Goal: Task Accomplishment & Management: Use online tool/utility

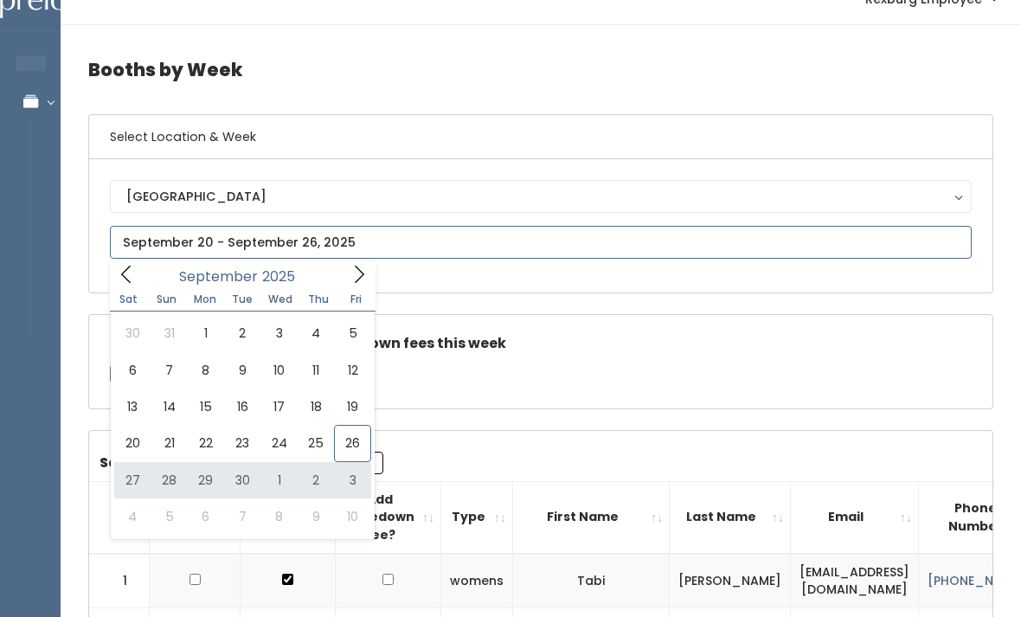
type input "September 27 to October 3"
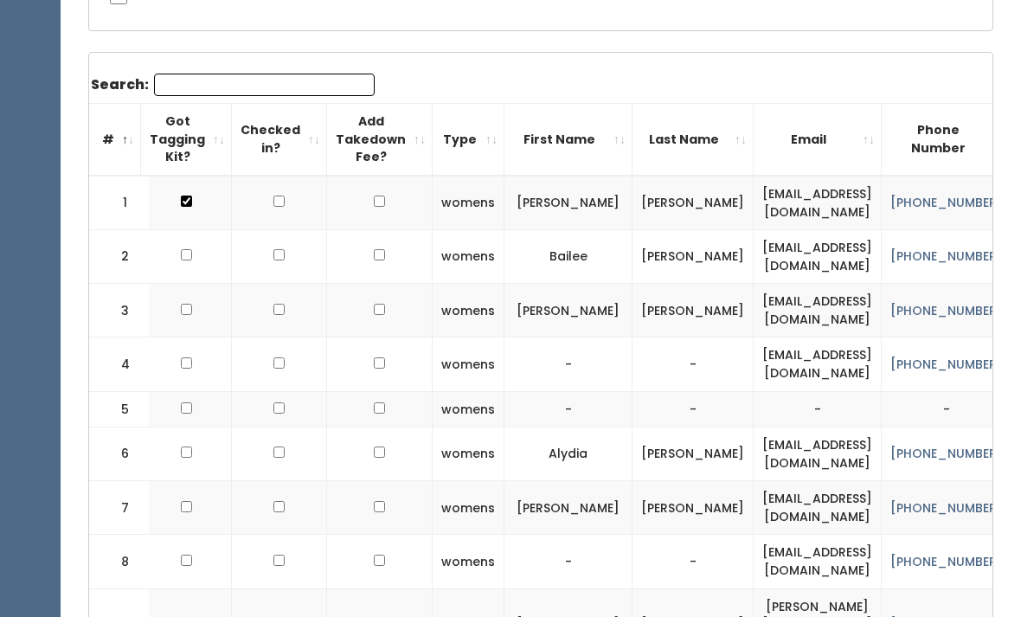
scroll to position [0, 7]
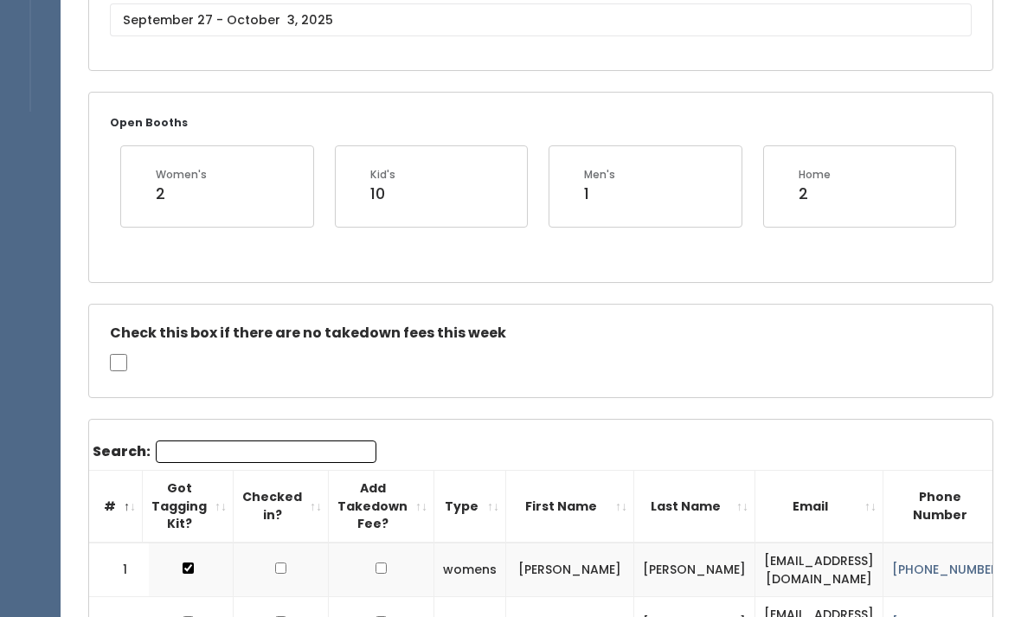
click at [258, 443] on input "Search:" at bounding box center [266, 452] width 221 height 22
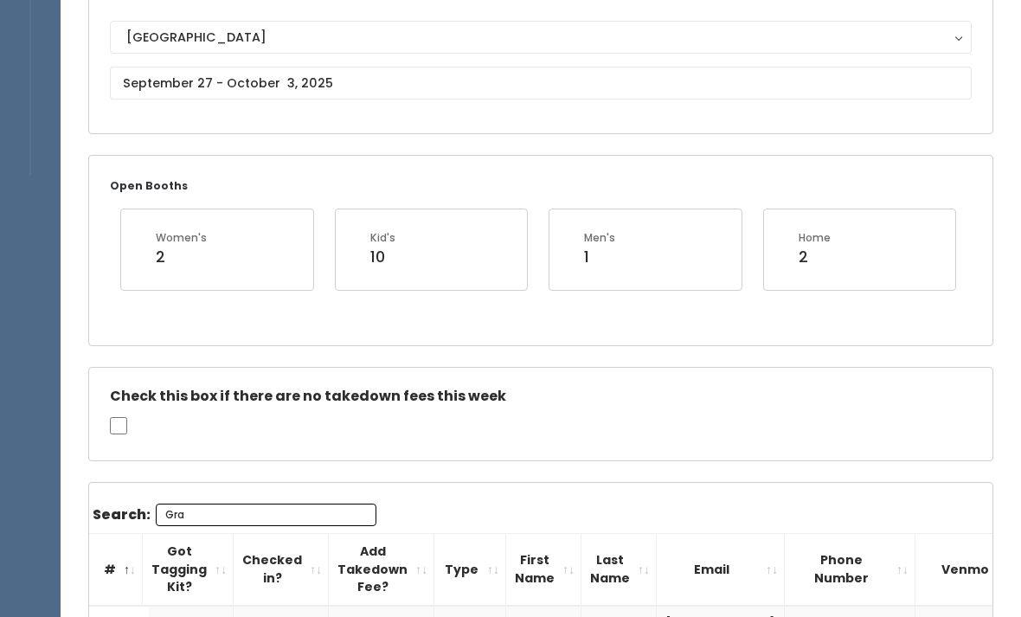
scroll to position [149, 0]
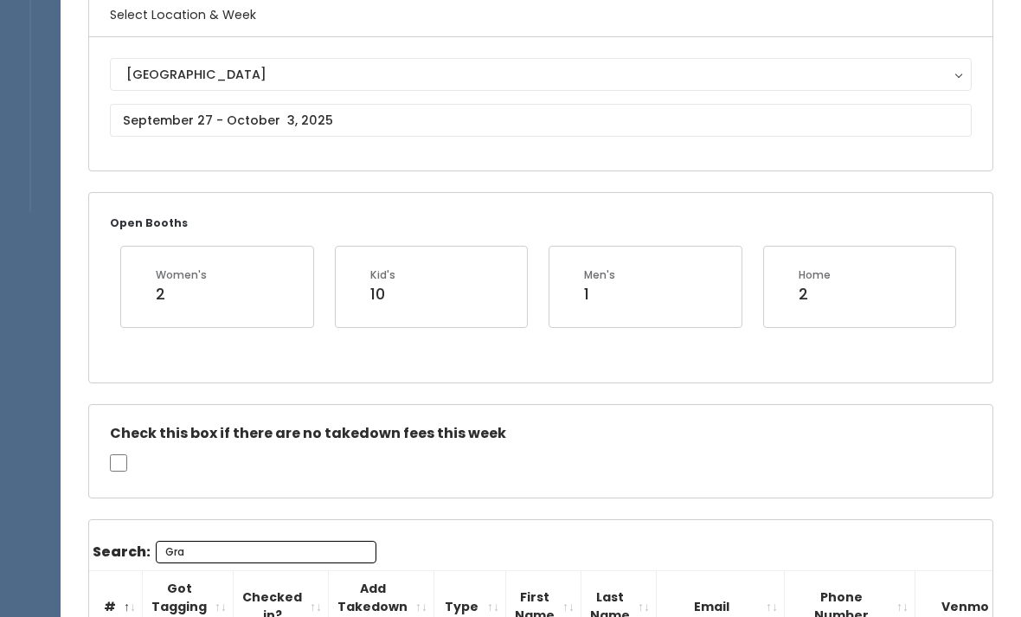
click at [922, 2] on h6 "Select Location & Week" at bounding box center [540, 15] width 903 height 44
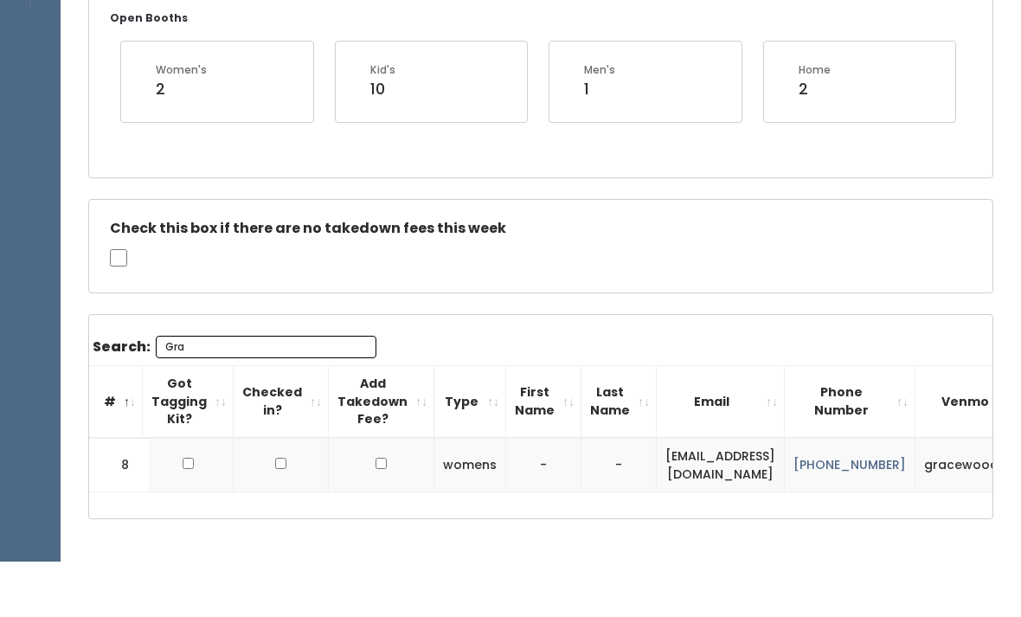
scroll to position [298, 0]
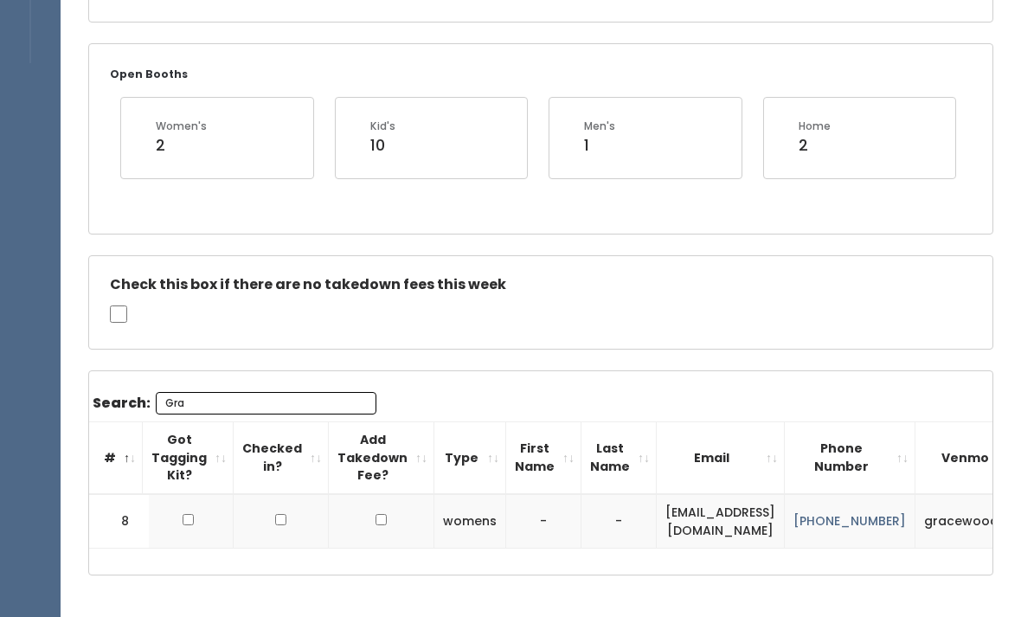
click at [218, 406] on input "Gra" at bounding box center [266, 403] width 221 height 22
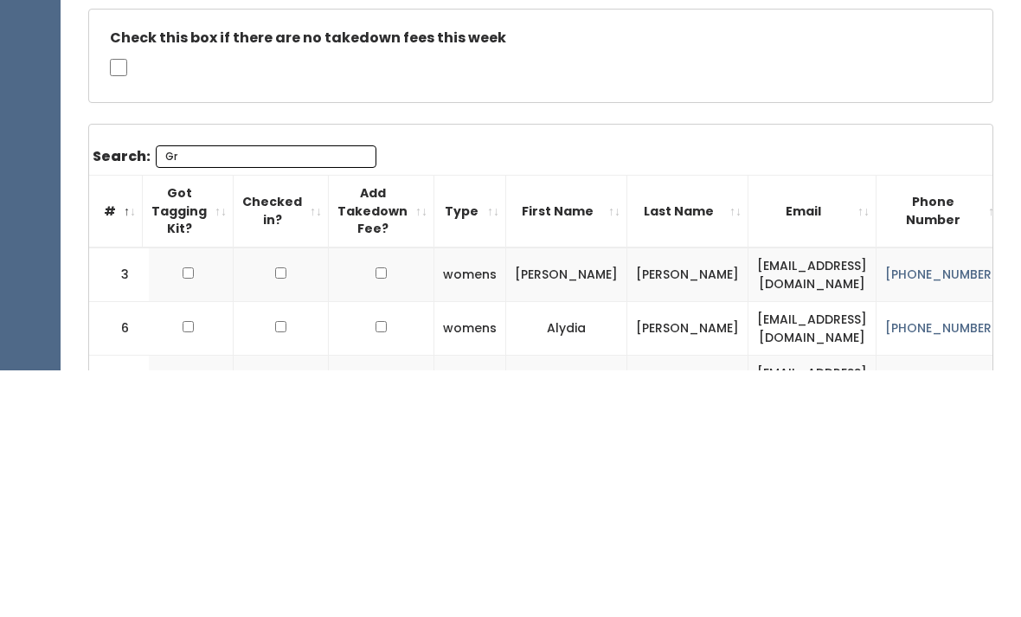
type input "G"
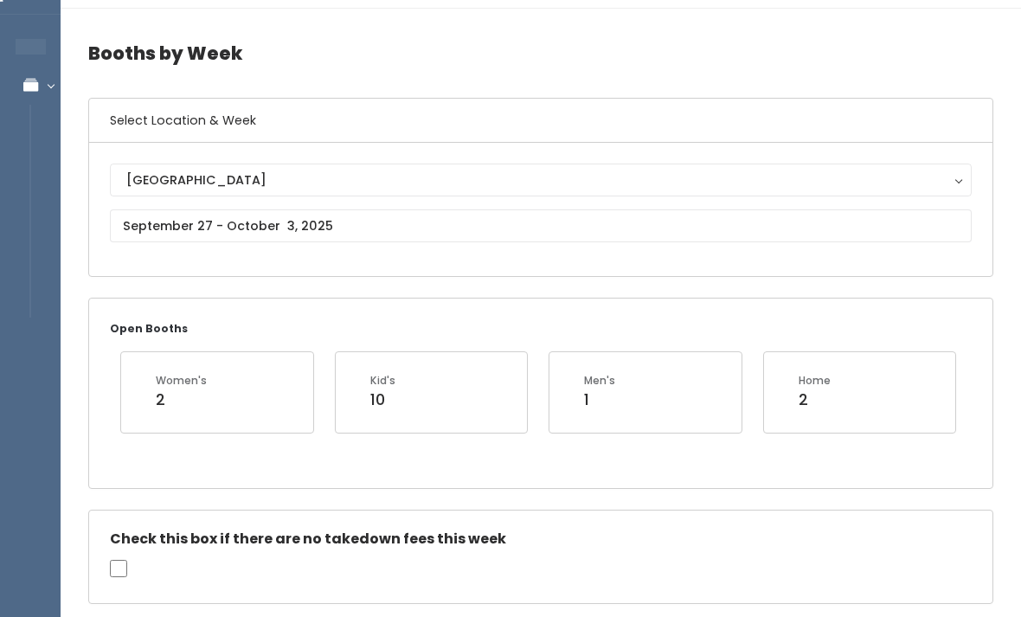
scroll to position [337, 0]
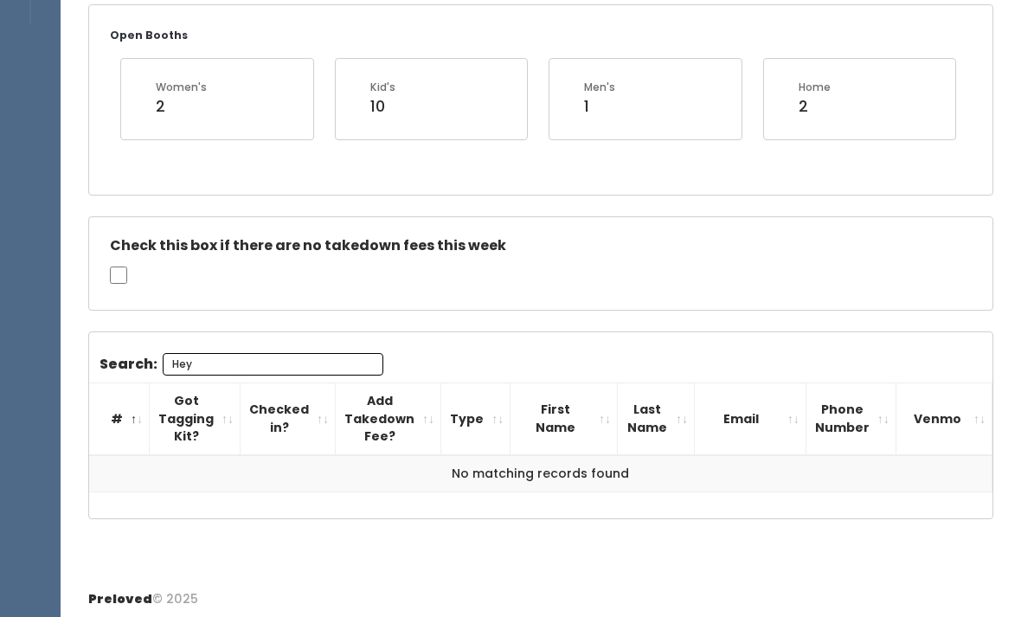
click at [230, 369] on input "Hey" at bounding box center [273, 364] width 221 height 22
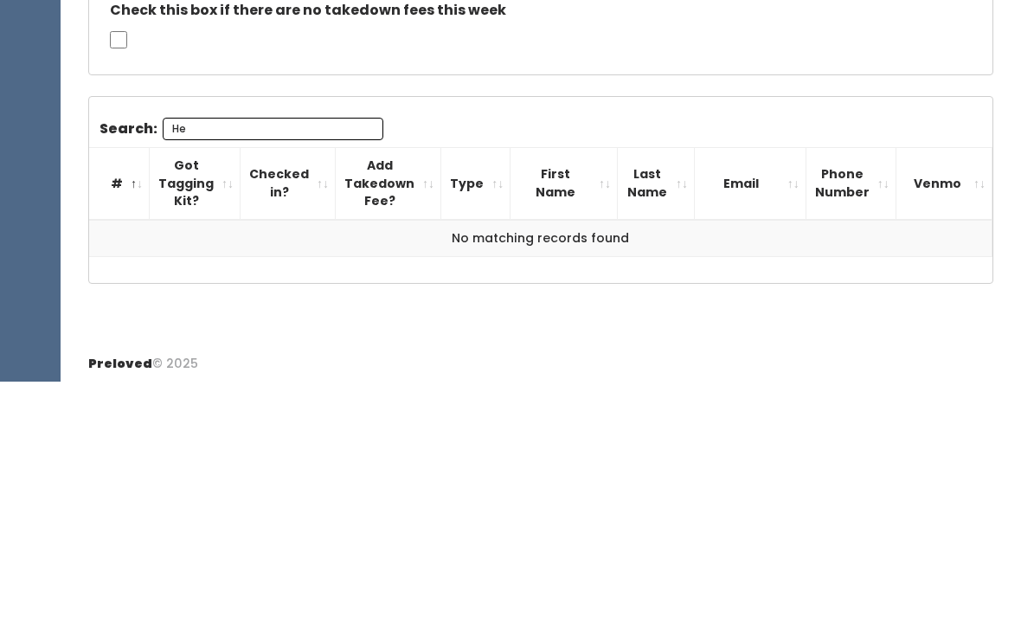
type input "H"
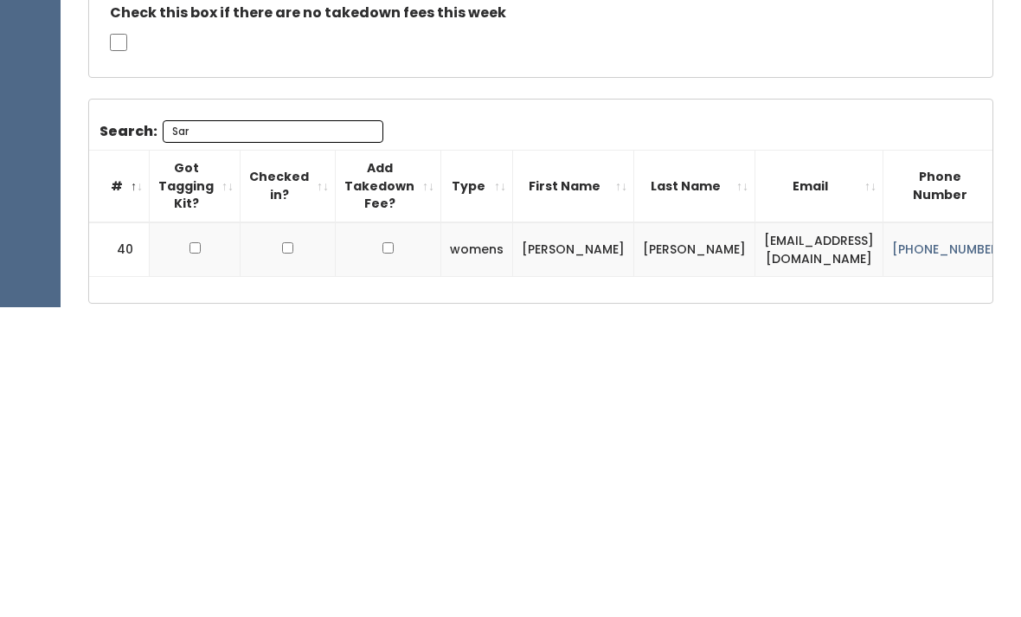
scroll to position [318, 0]
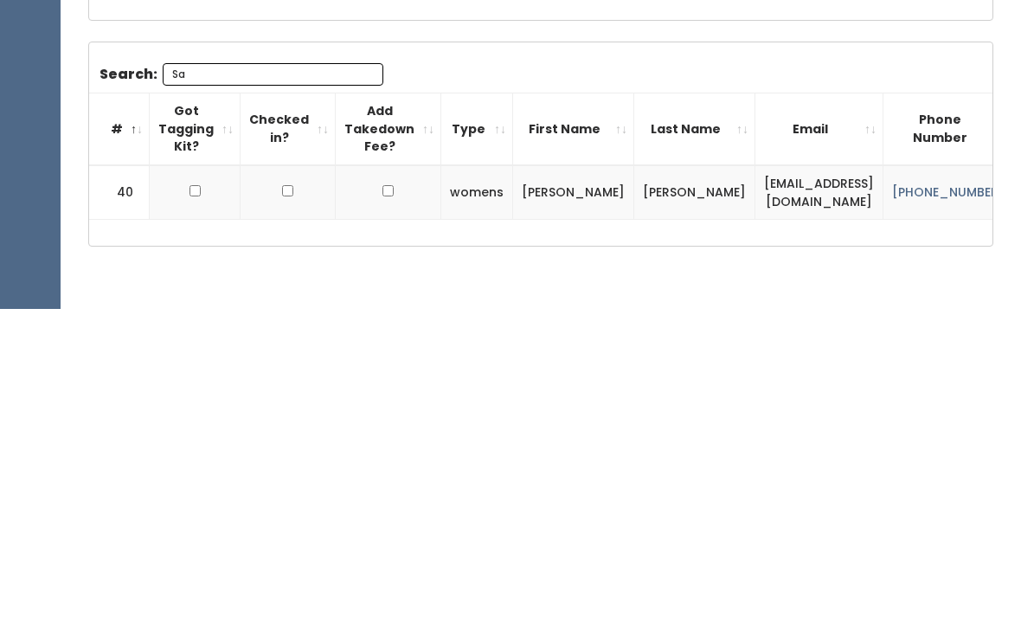
type input "S"
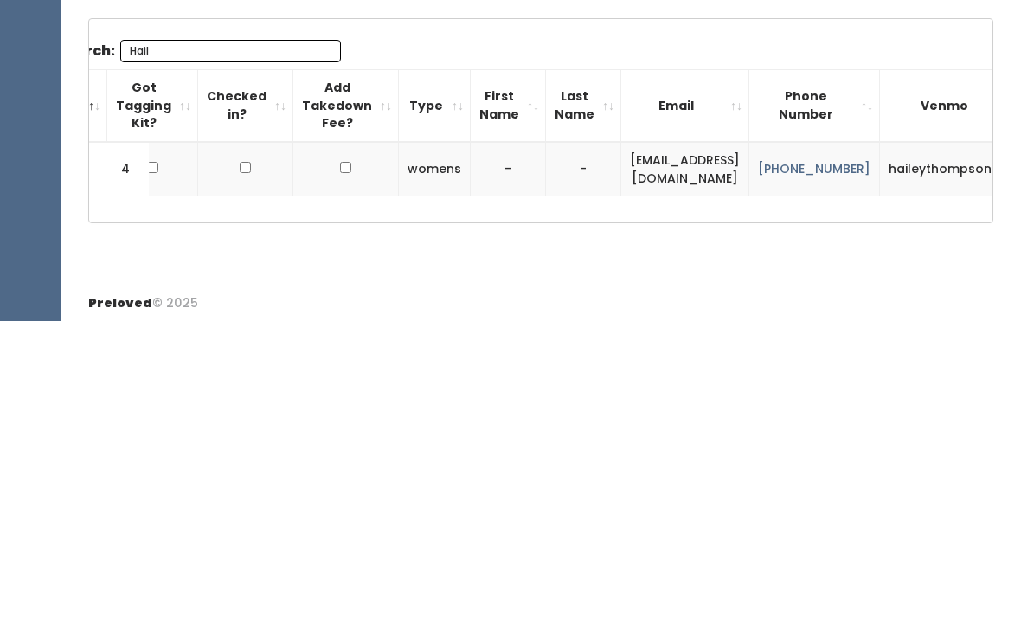
scroll to position [0, 41]
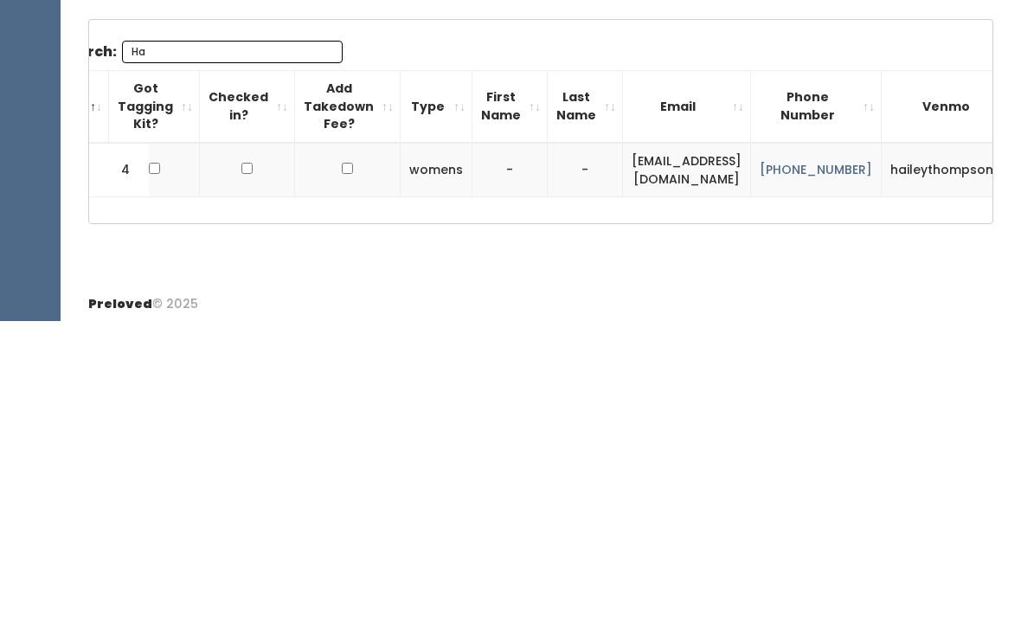
type input "H"
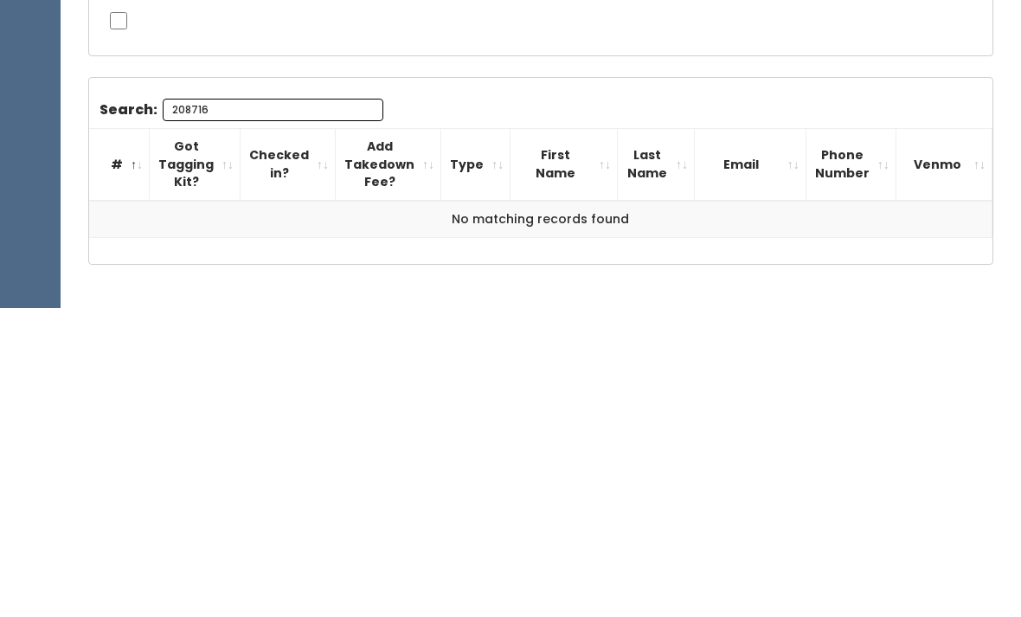
scroll to position [281, 0]
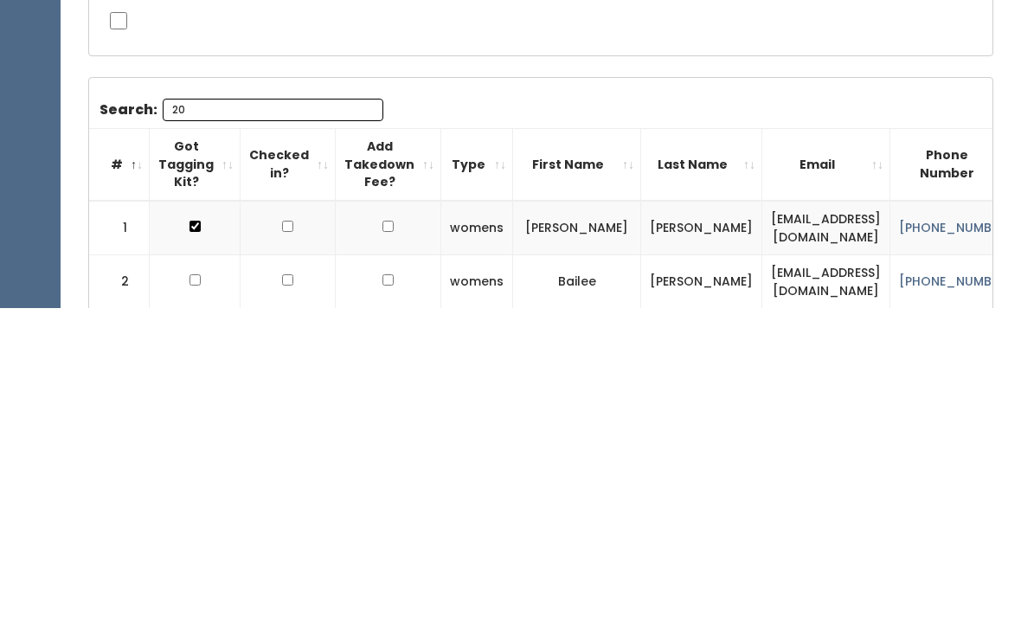
type input "2"
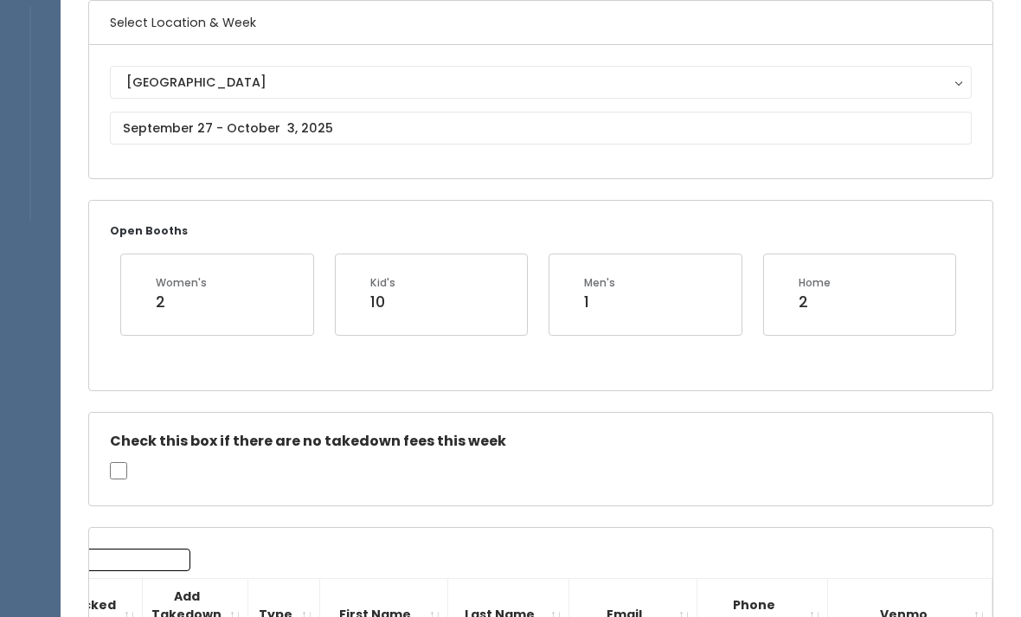
scroll to position [0, 0]
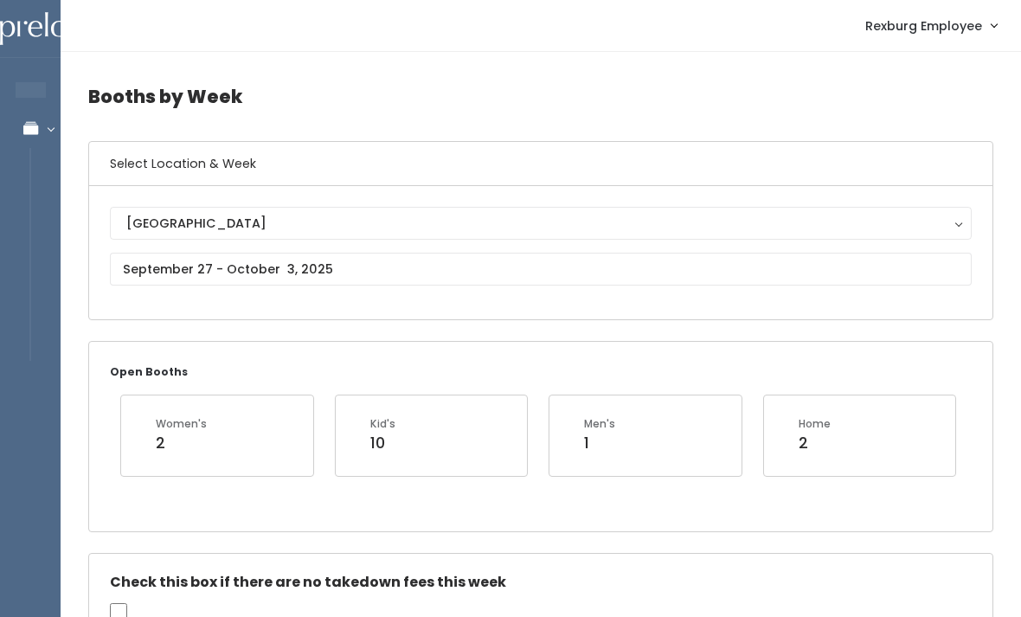
click at [879, 100] on h4 "Booths by Week" at bounding box center [540, 97] width 905 height 48
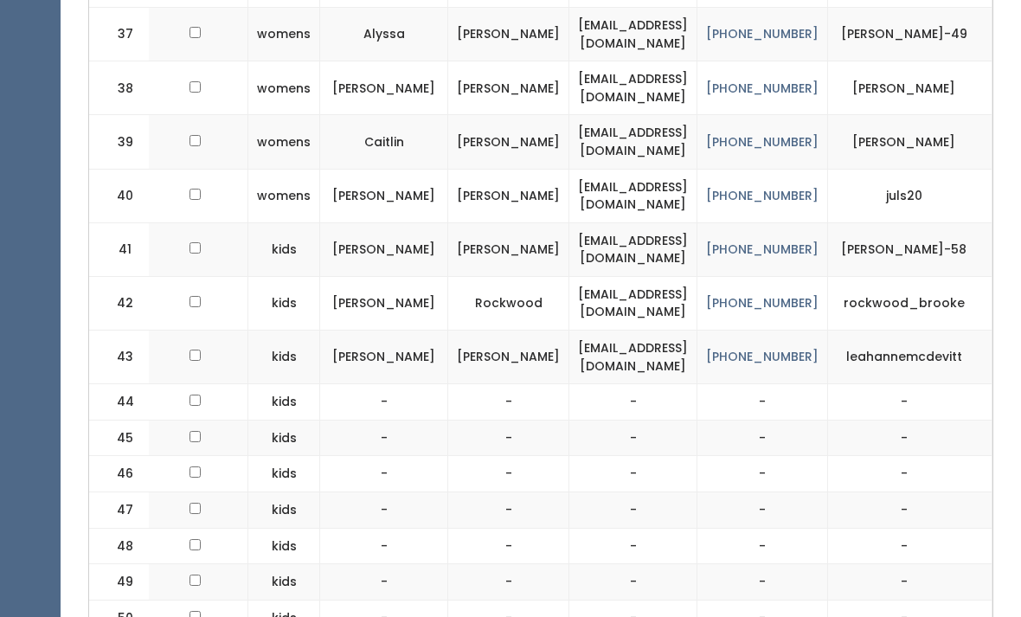
scroll to position [0, 220]
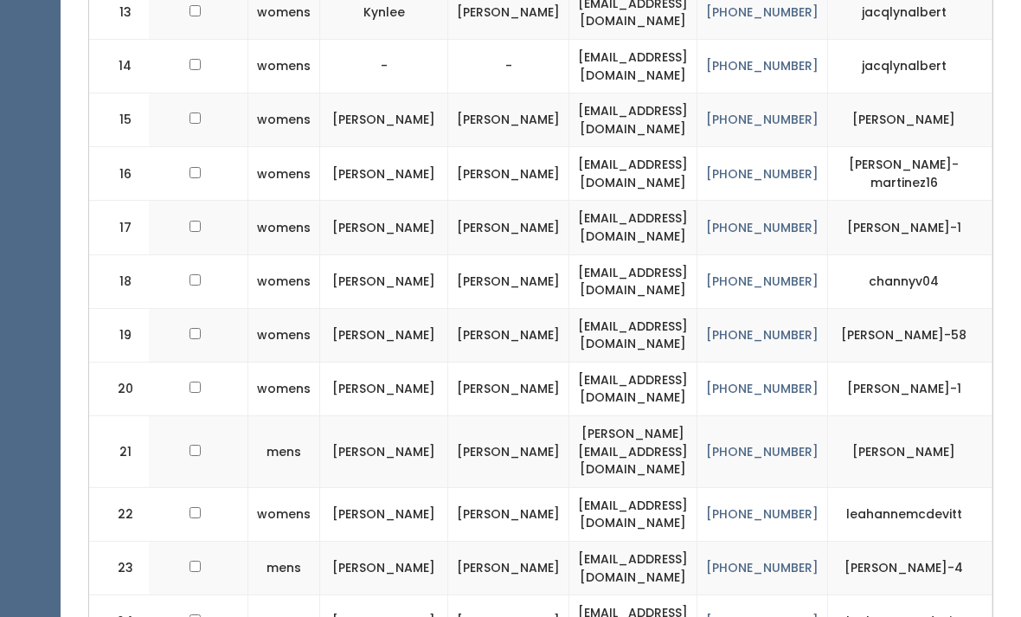
scroll to position [1415, 0]
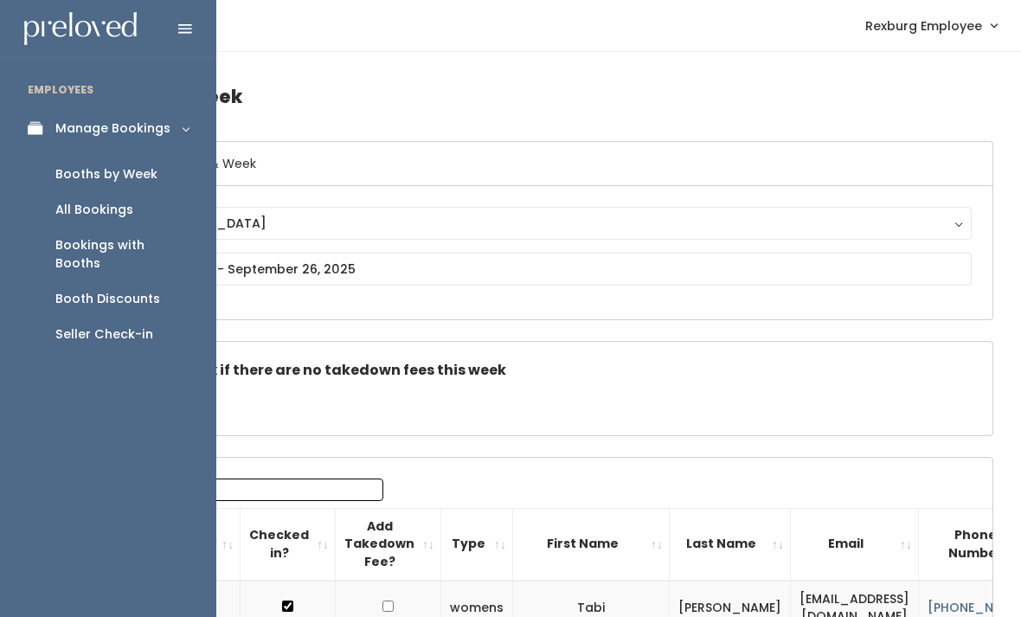
click at [131, 325] on div "Seller Check-in" at bounding box center [104, 334] width 98 height 18
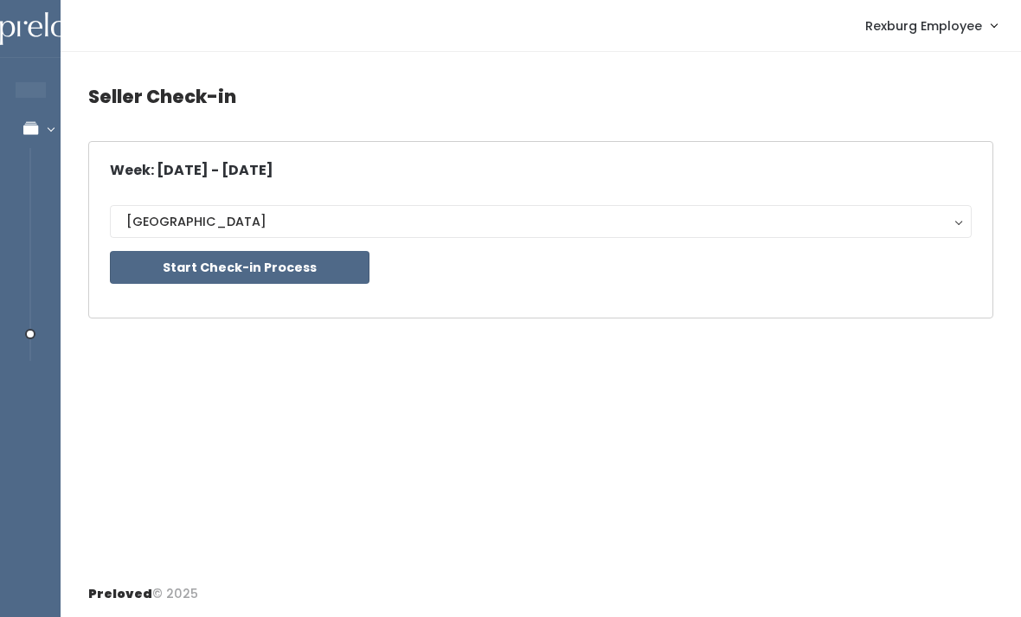
click at [303, 263] on button "Start Check-in Process" at bounding box center [240, 267] width 260 height 33
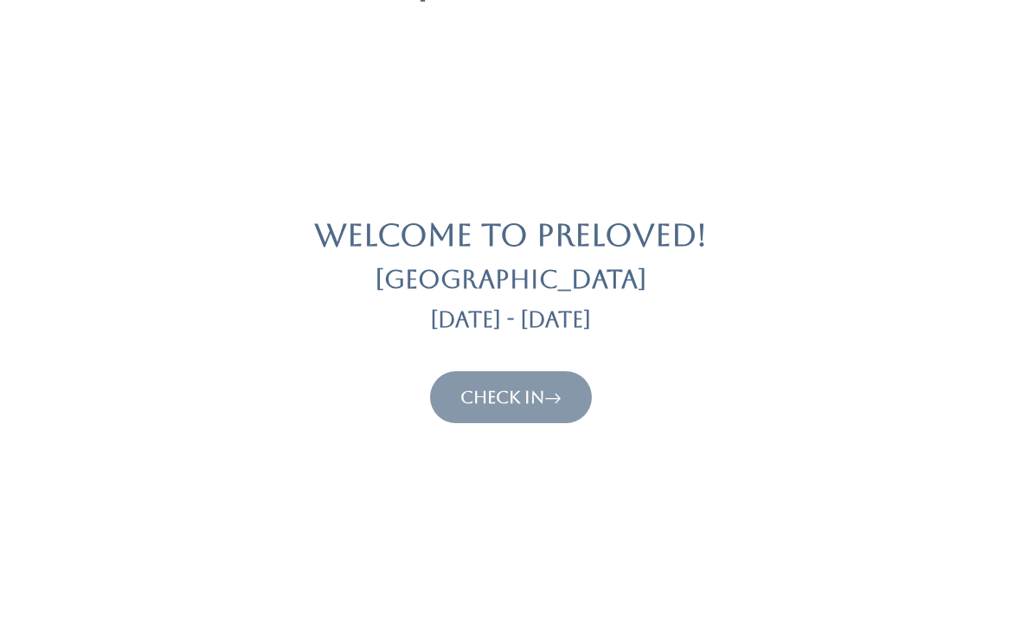
scroll to position [93, 0]
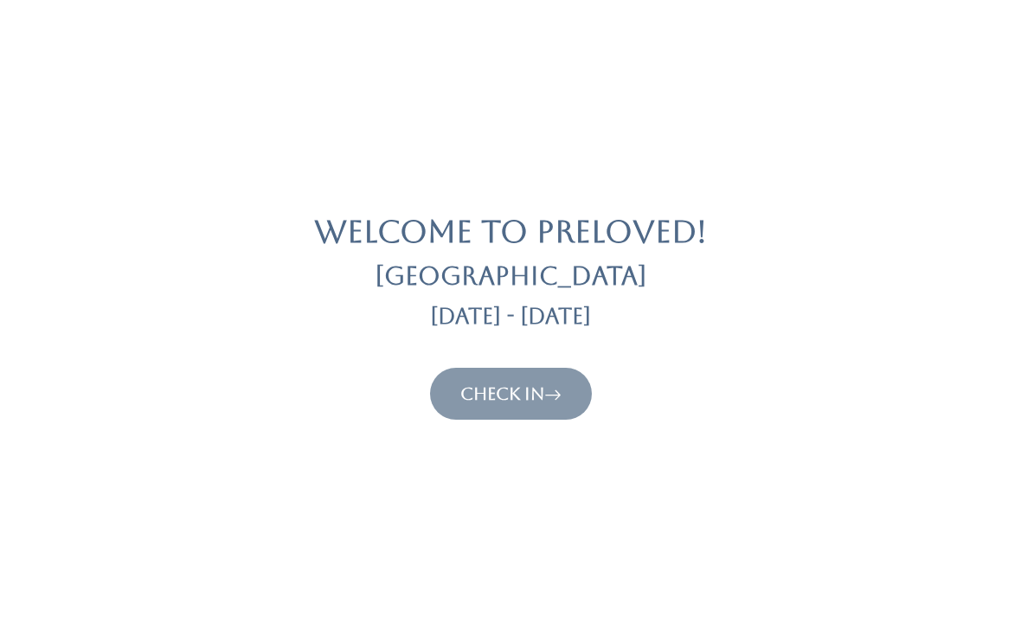
click at [561, 397] on icon at bounding box center [552, 394] width 17 height 21
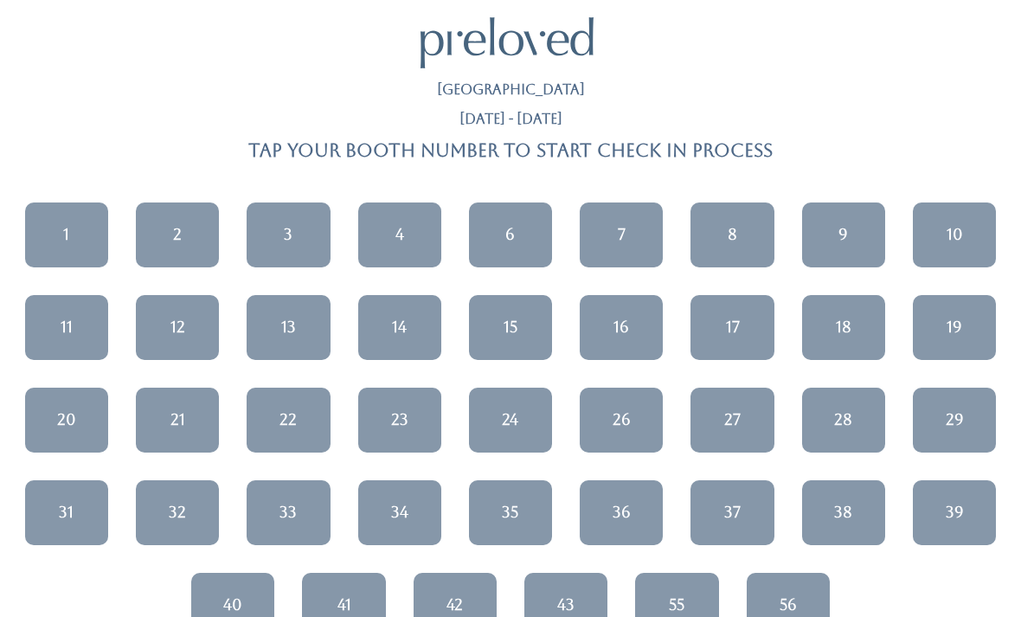
scroll to position [28, 0]
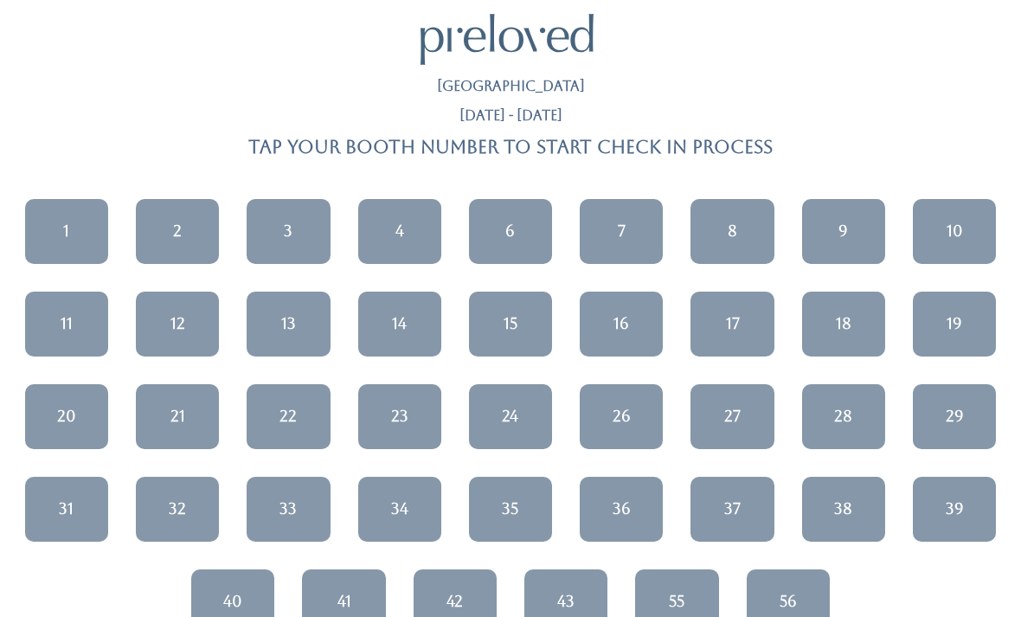
click at [852, 401] on link "28" at bounding box center [843, 416] width 83 height 65
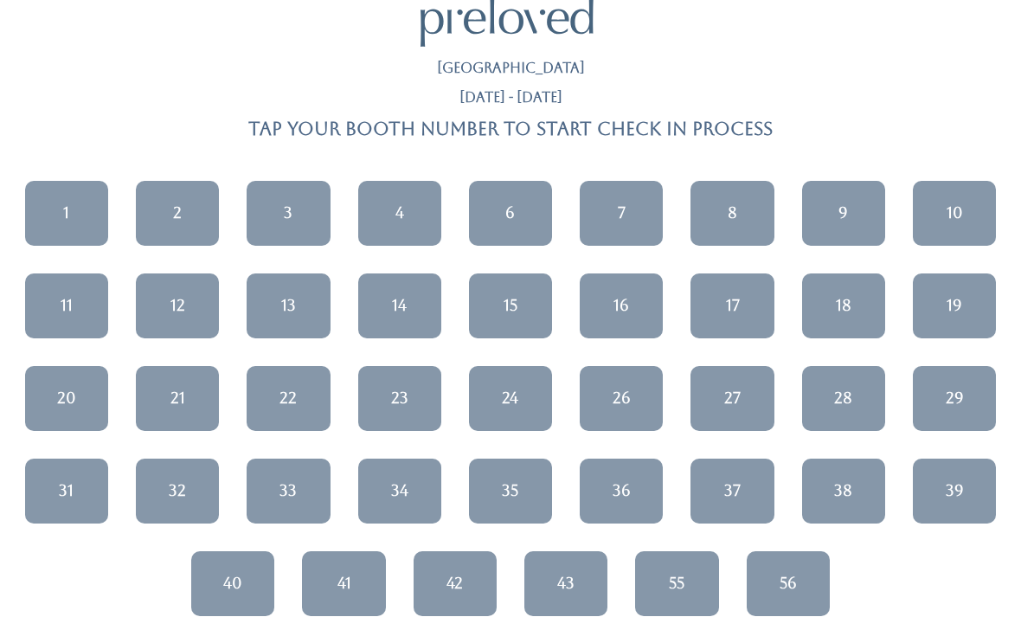
scroll to position [46, 0]
click at [844, 400] on div "28" at bounding box center [843, 398] width 18 height 22
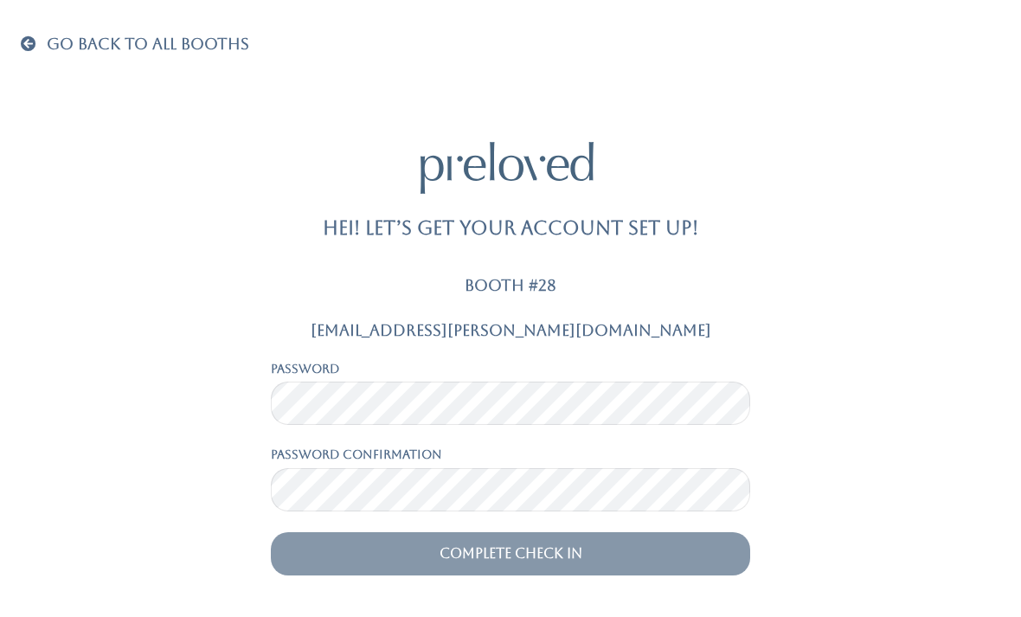
scroll to position [55, 0]
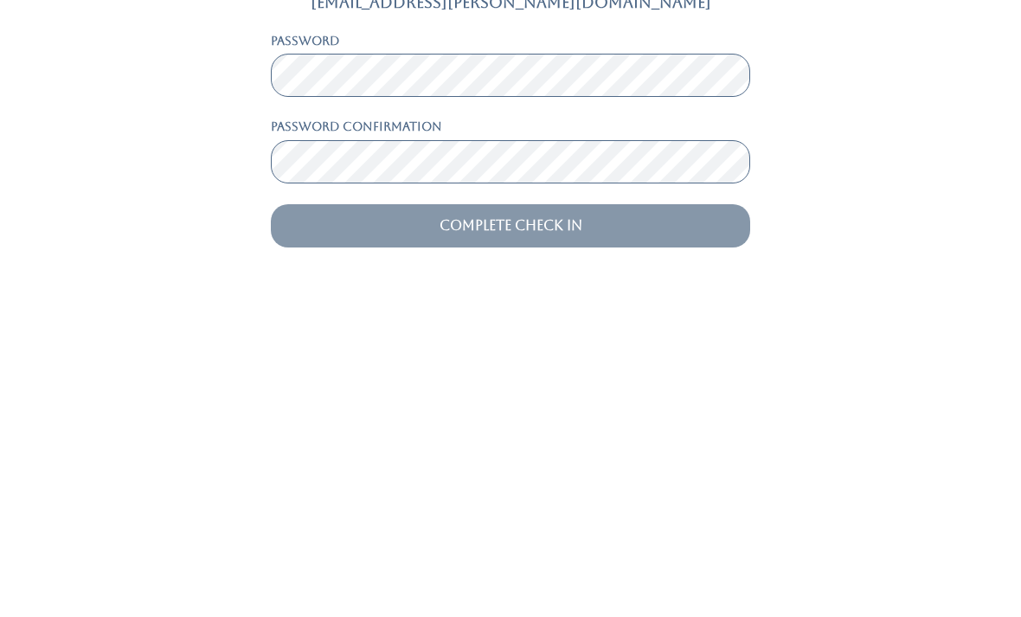
click at [609, 532] on input "Complete Check In" at bounding box center [510, 553] width 479 height 43
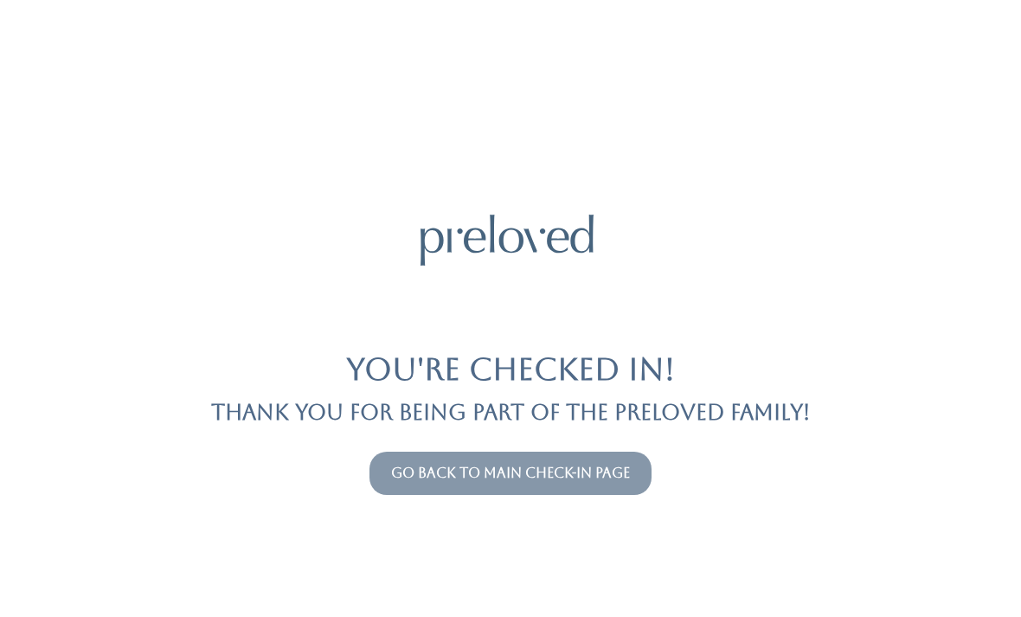
click at [555, 479] on link "Go back to main check-in page" at bounding box center [510, 473] width 239 height 16
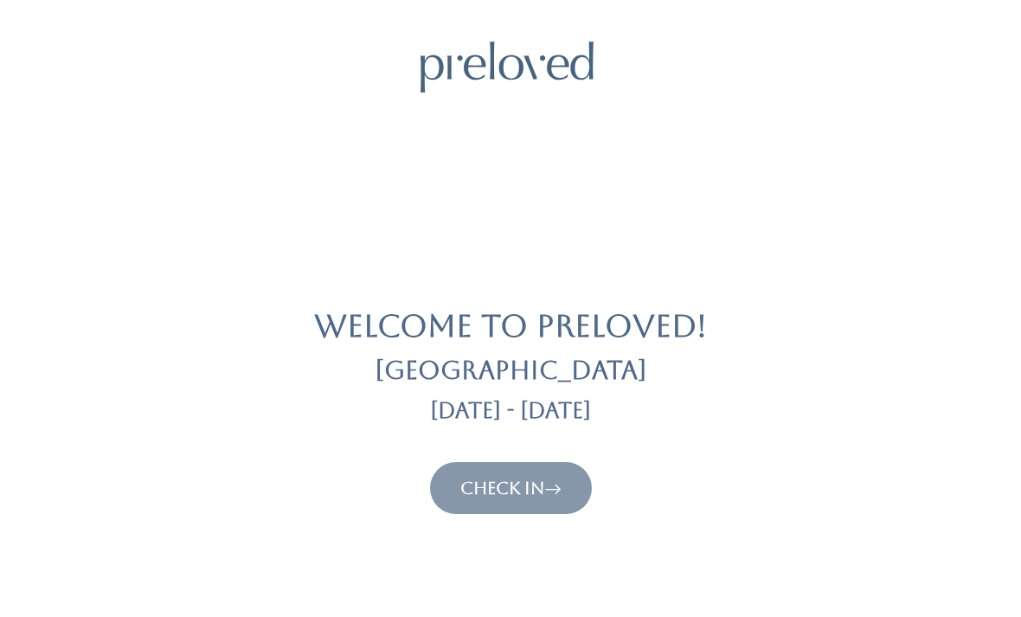
click at [506, 478] on link "Check In" at bounding box center [510, 488] width 101 height 21
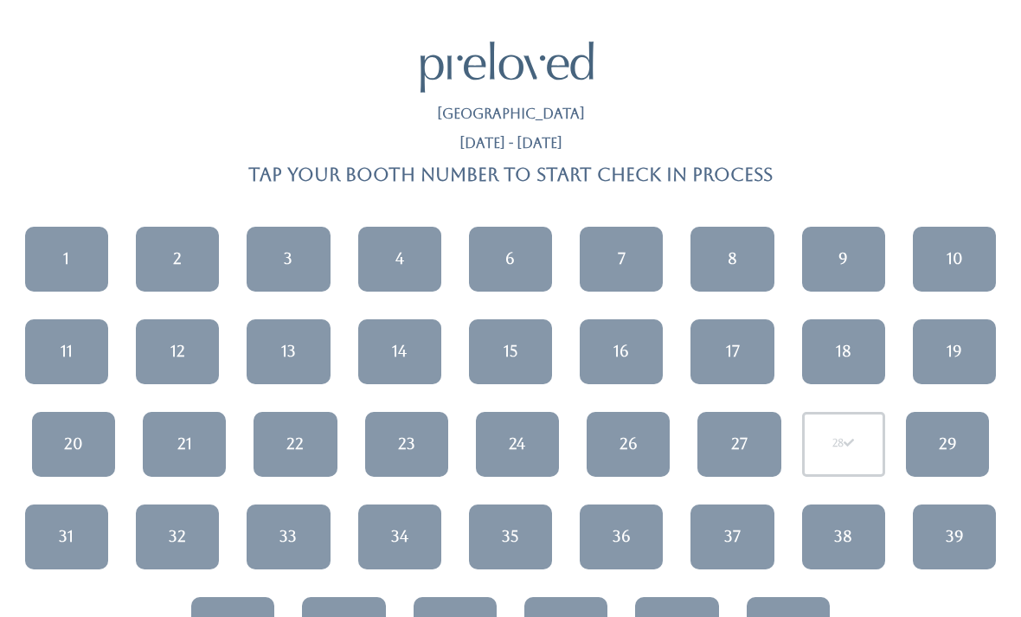
click at [74, 263] on link "1" at bounding box center [66, 259] width 83 height 65
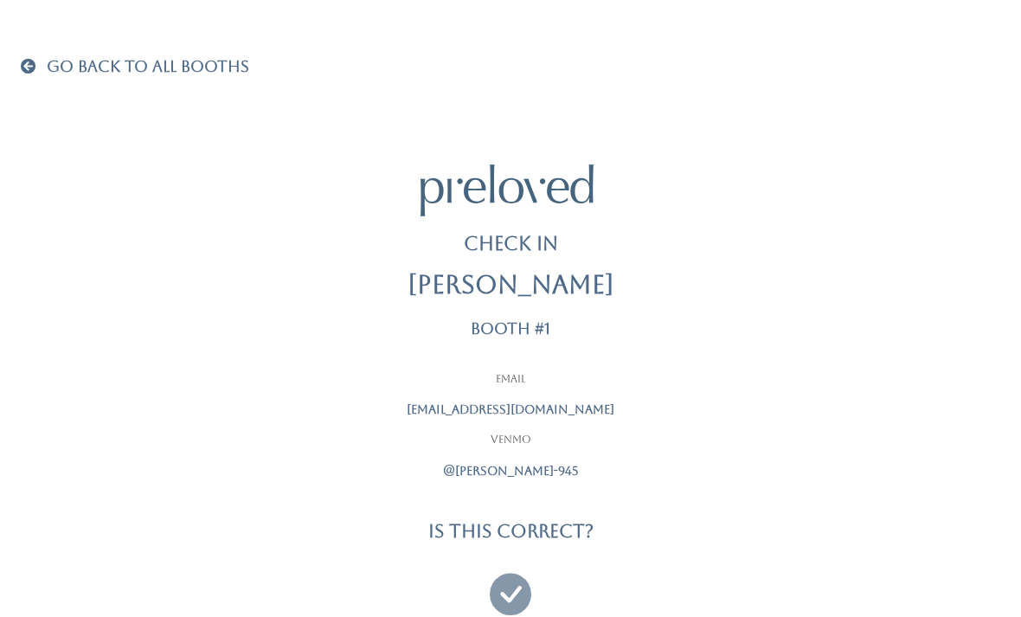
scroll to position [55, 0]
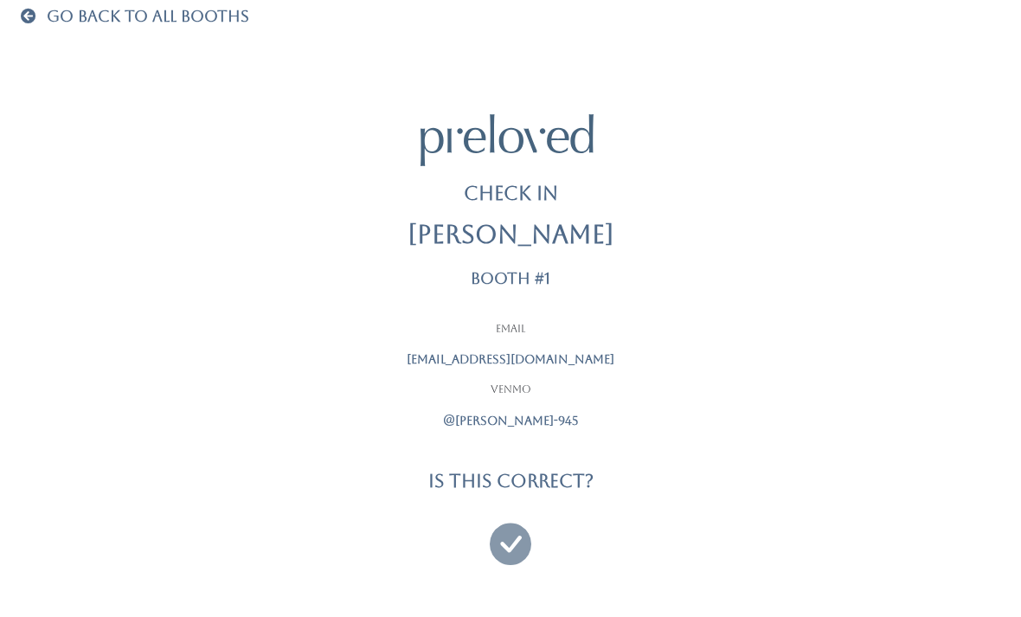
click at [523, 539] on icon at bounding box center [511, 536] width 42 height 58
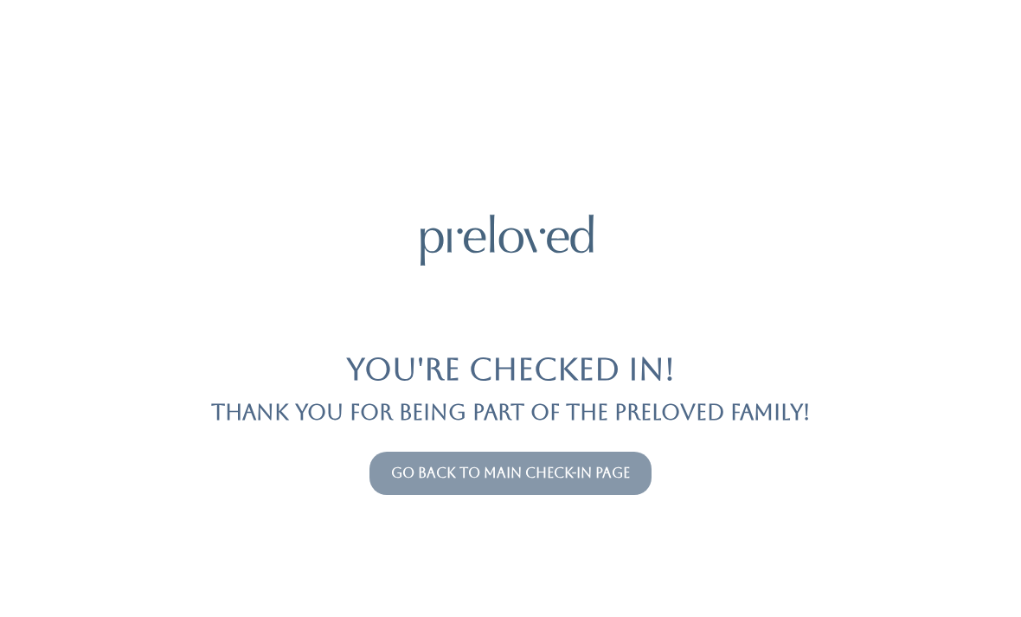
click at [453, 478] on link "Go back to main check-in page" at bounding box center [510, 473] width 239 height 16
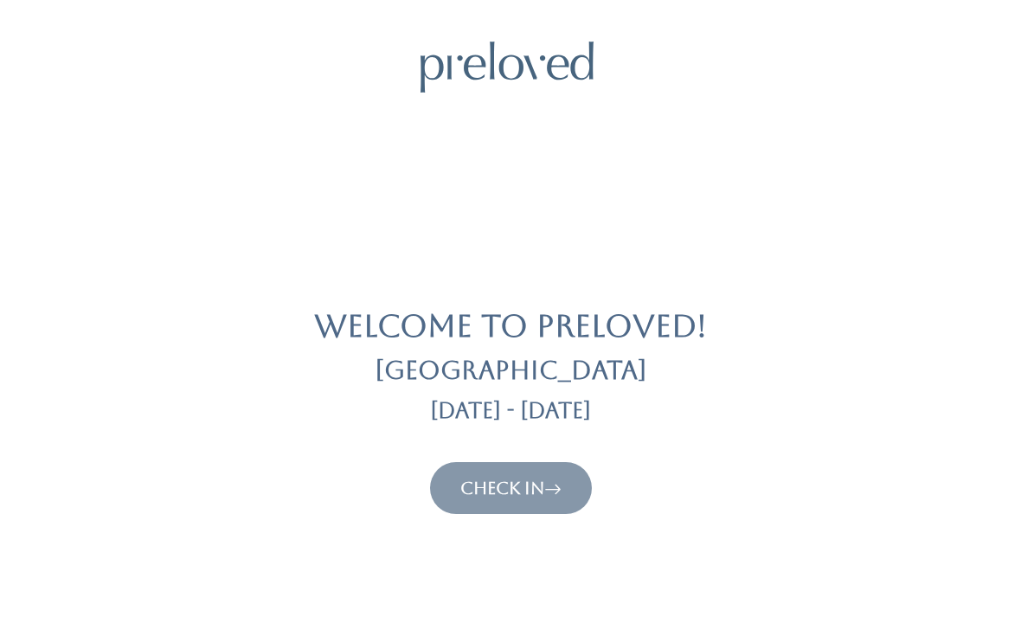
click at [517, 472] on button "Check In" at bounding box center [511, 488] width 162 height 52
click at [531, 492] on link "Check In" at bounding box center [510, 488] width 101 height 21
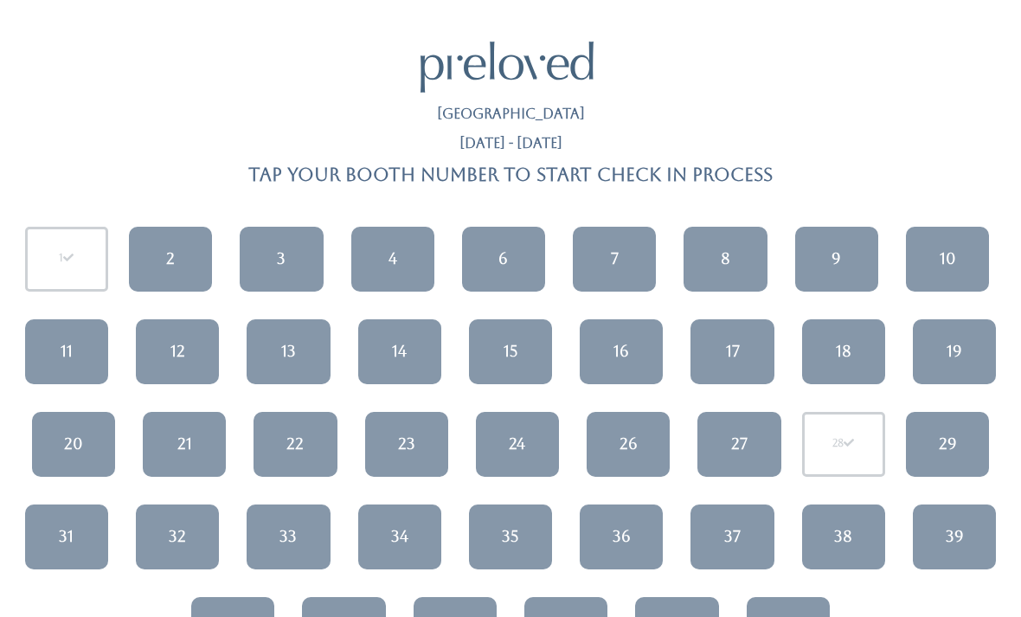
click at [281, 258] on div "3" at bounding box center [281, 258] width 9 height 22
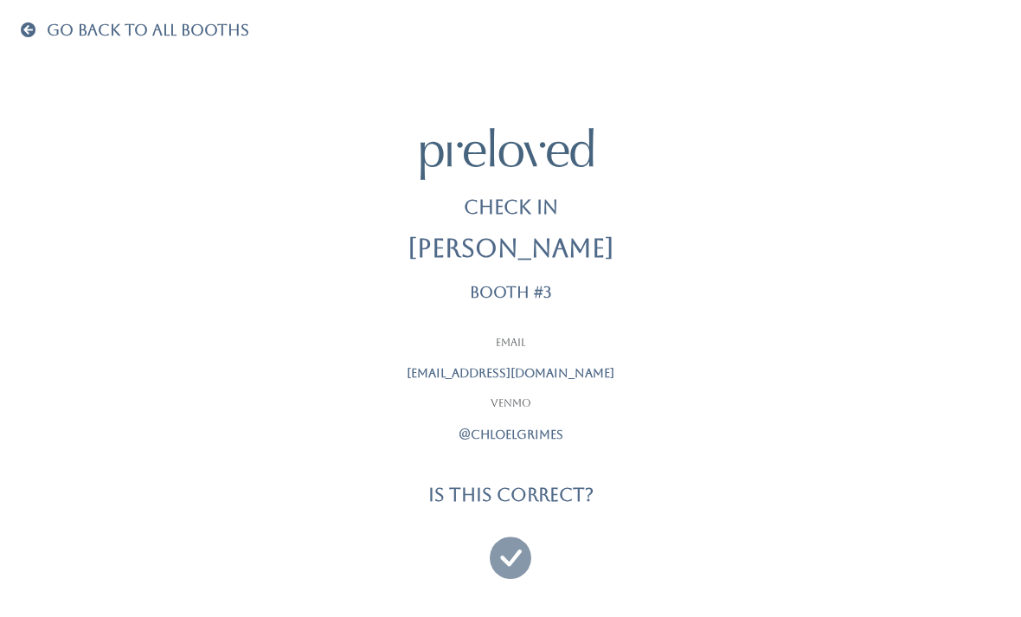
scroll to position [55, 0]
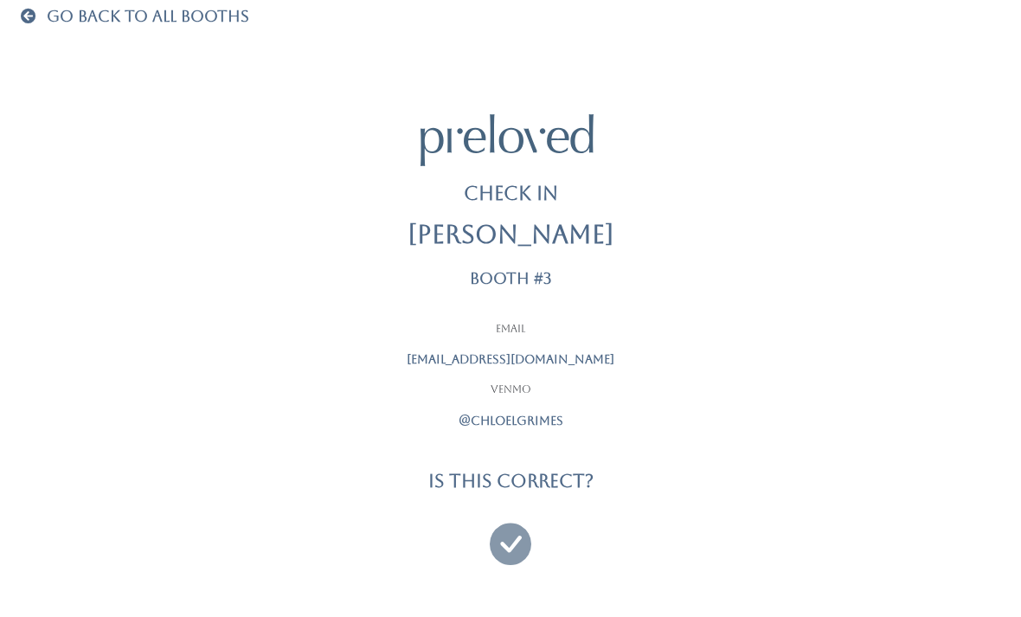
click at [500, 534] on icon at bounding box center [511, 536] width 42 height 58
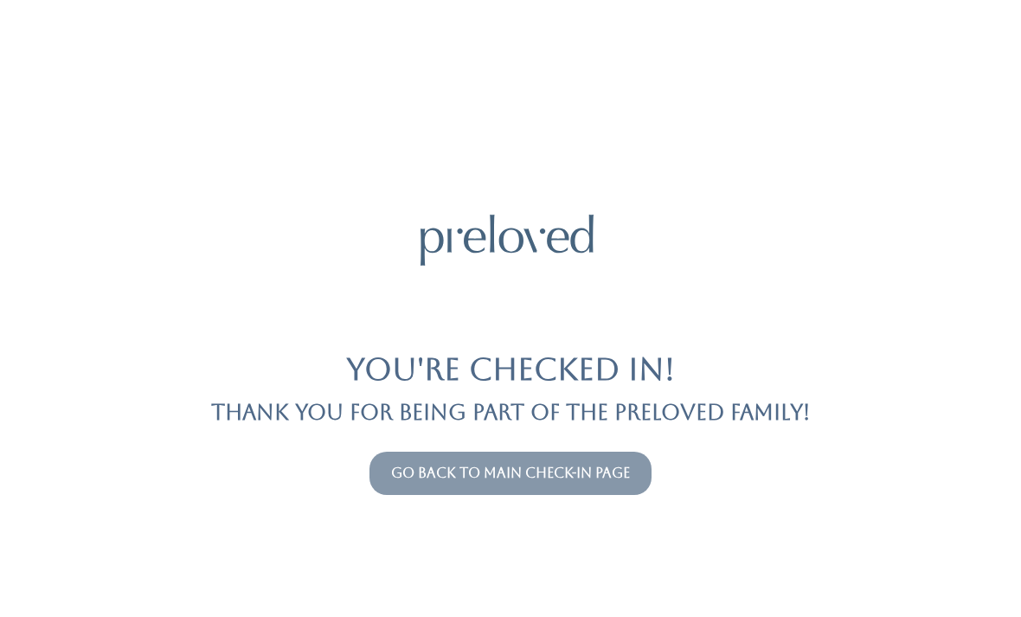
click at [570, 475] on link "Go back to main check-in page" at bounding box center [510, 473] width 239 height 16
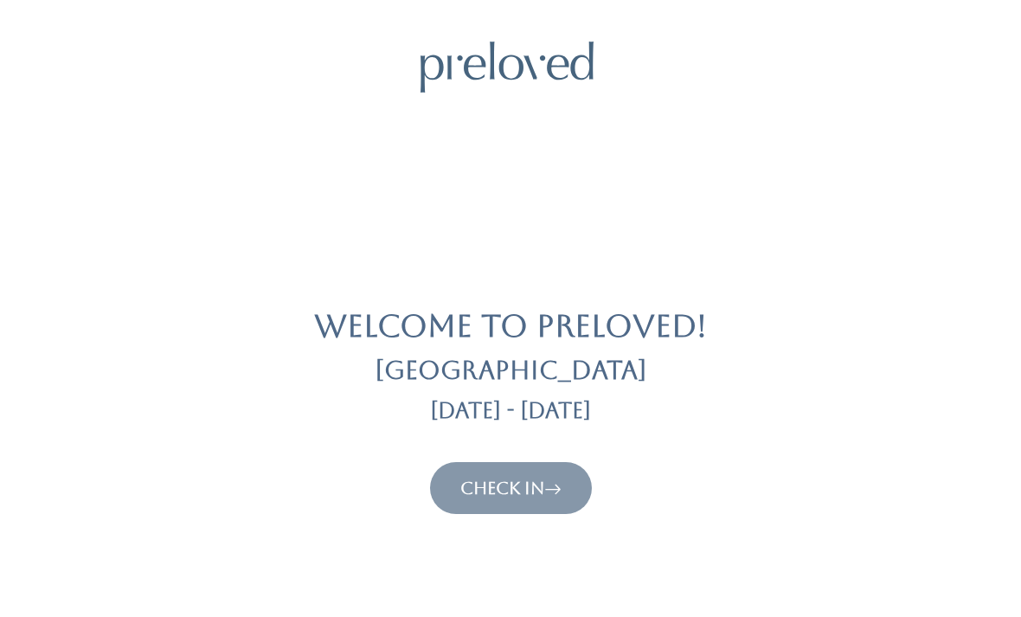
click at [531, 494] on link "Check In" at bounding box center [510, 488] width 101 height 21
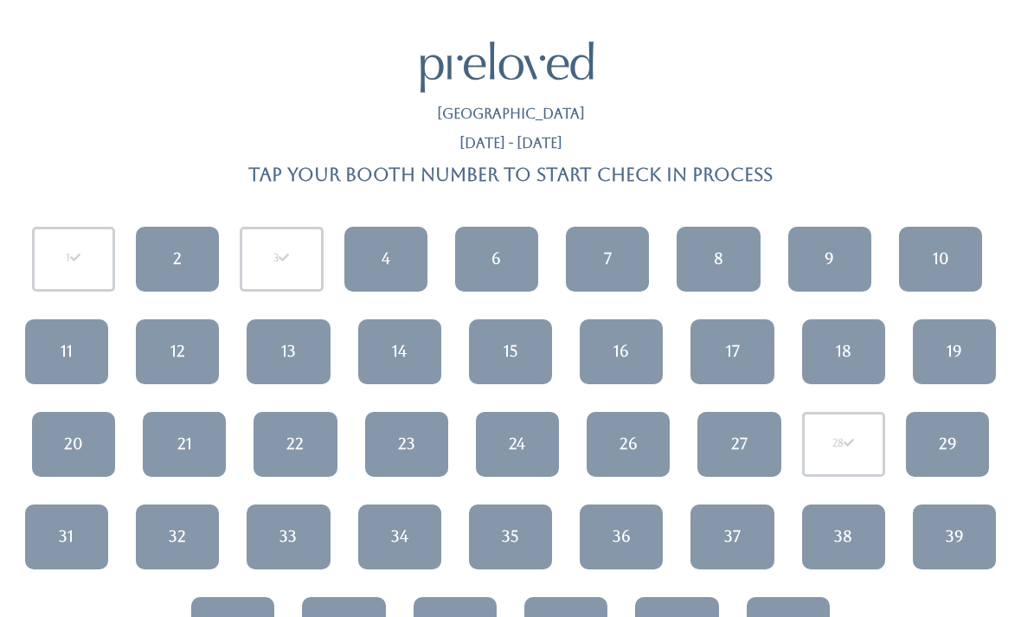
click at [735, 446] on div "27" at bounding box center [739, 444] width 16 height 22
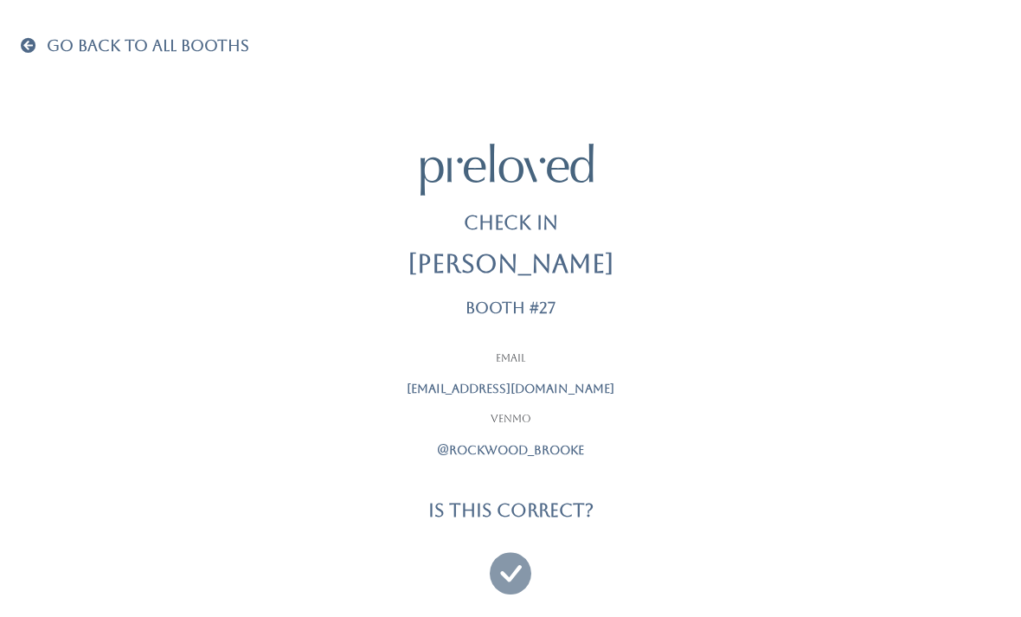
scroll to position [55, 0]
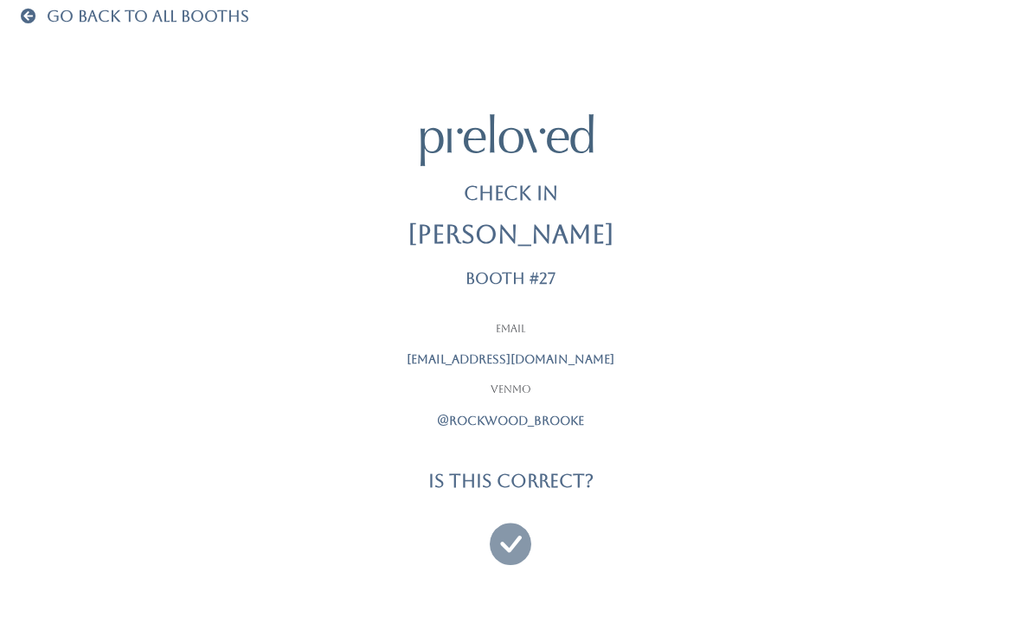
click at [507, 547] on icon at bounding box center [511, 536] width 42 height 58
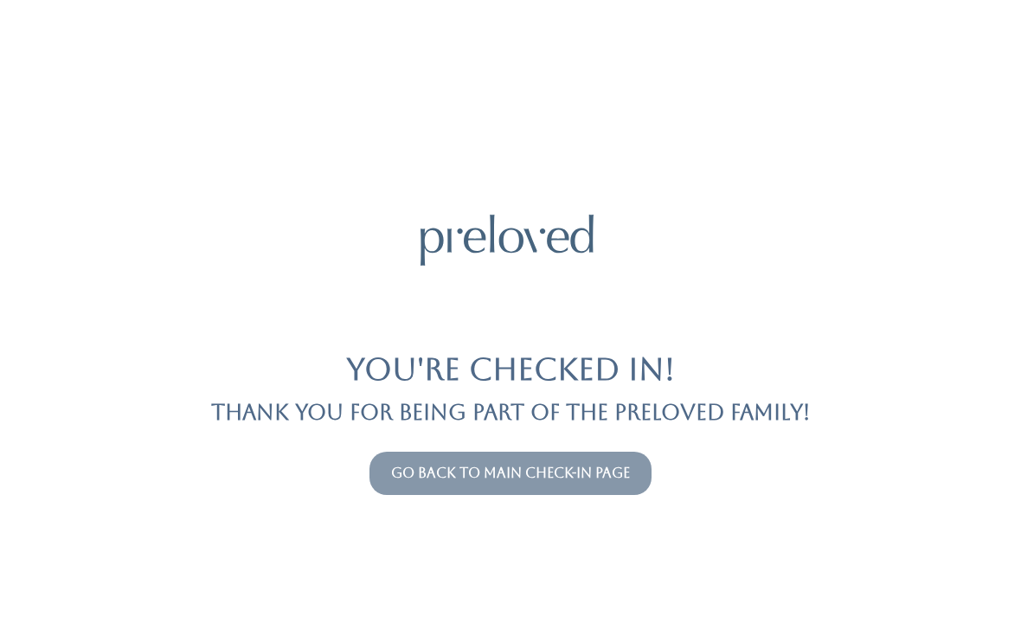
click at [601, 466] on link "Go back to main check-in page" at bounding box center [510, 473] width 239 height 16
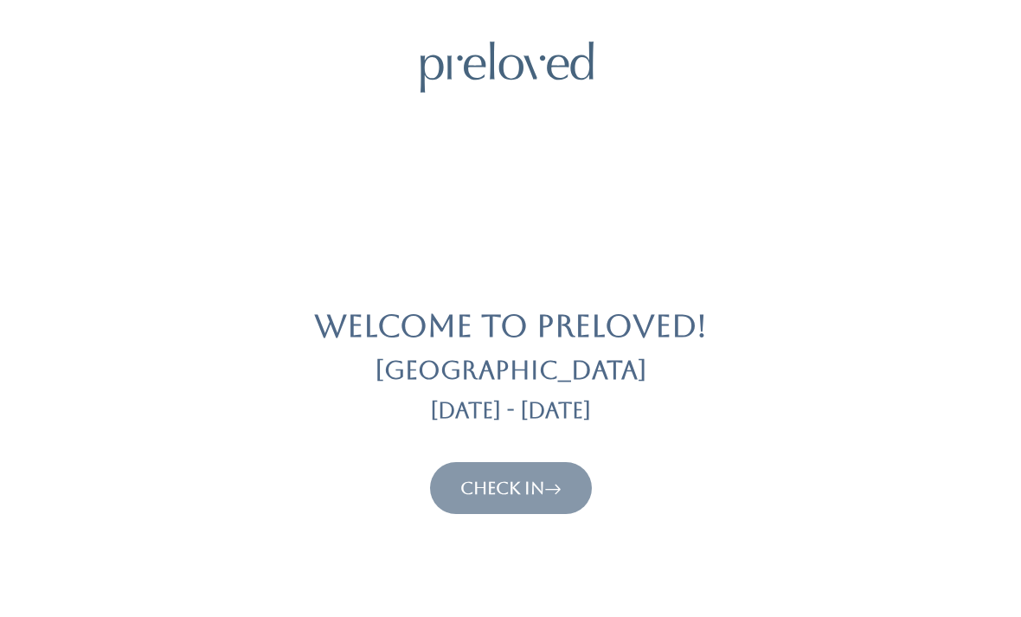
click at [514, 481] on link "Check In" at bounding box center [510, 488] width 101 height 21
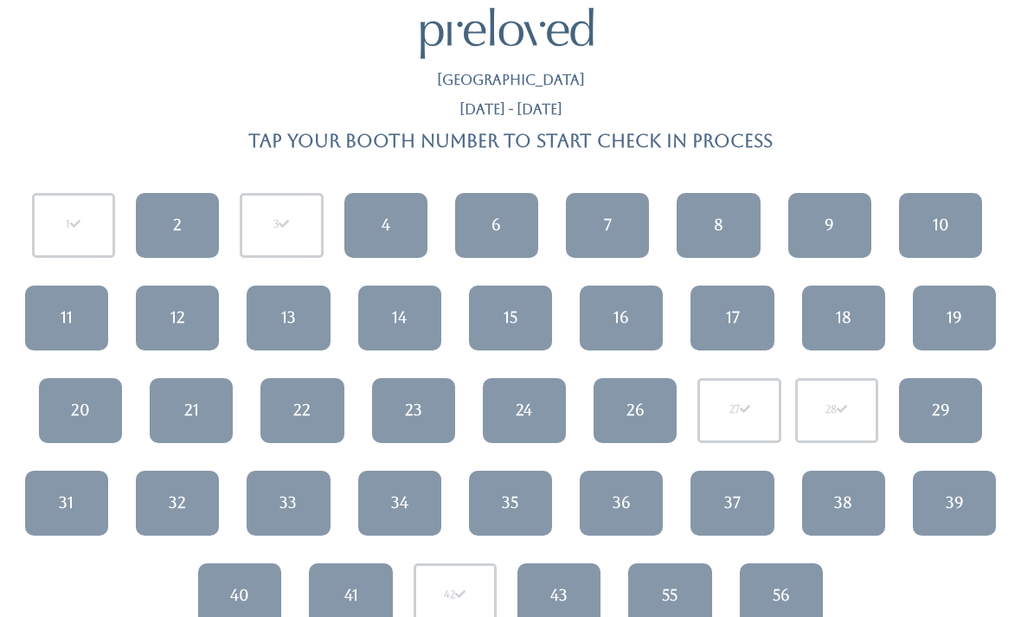
scroll to position [34, 0]
click at [950, 403] on link "29" at bounding box center [940, 410] width 83 height 65
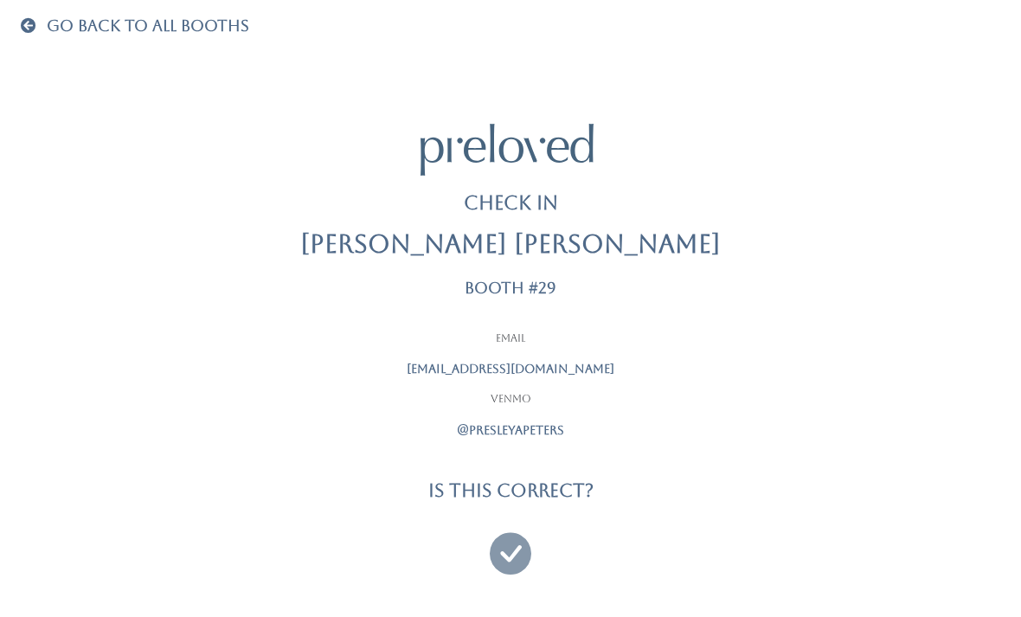
scroll to position [41, 0]
click at [510, 540] on icon at bounding box center [511, 546] width 42 height 58
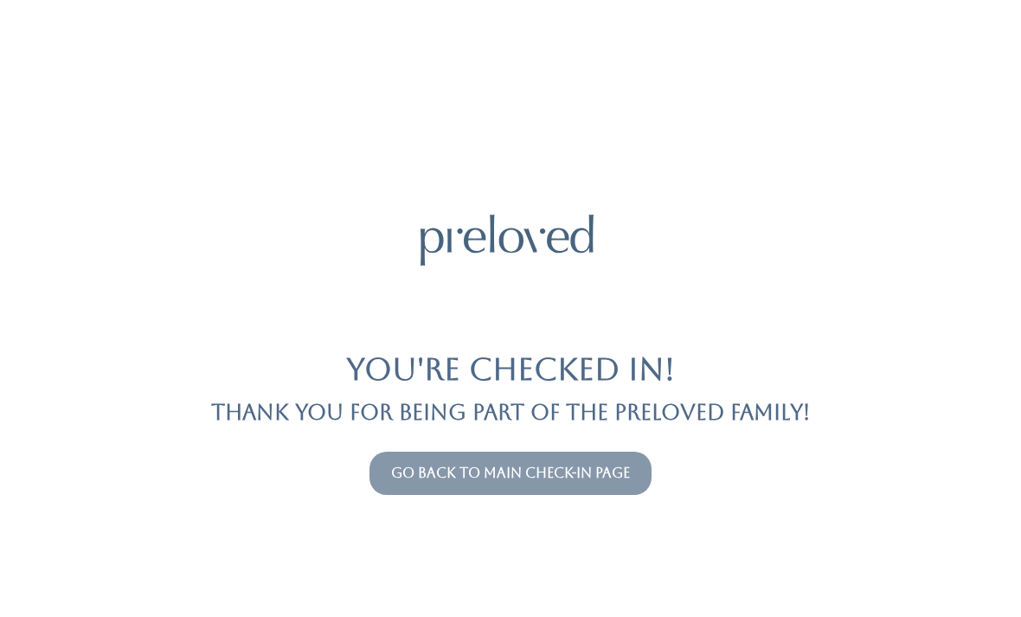
click at [445, 467] on link "Go back to main check-in page" at bounding box center [510, 473] width 239 height 16
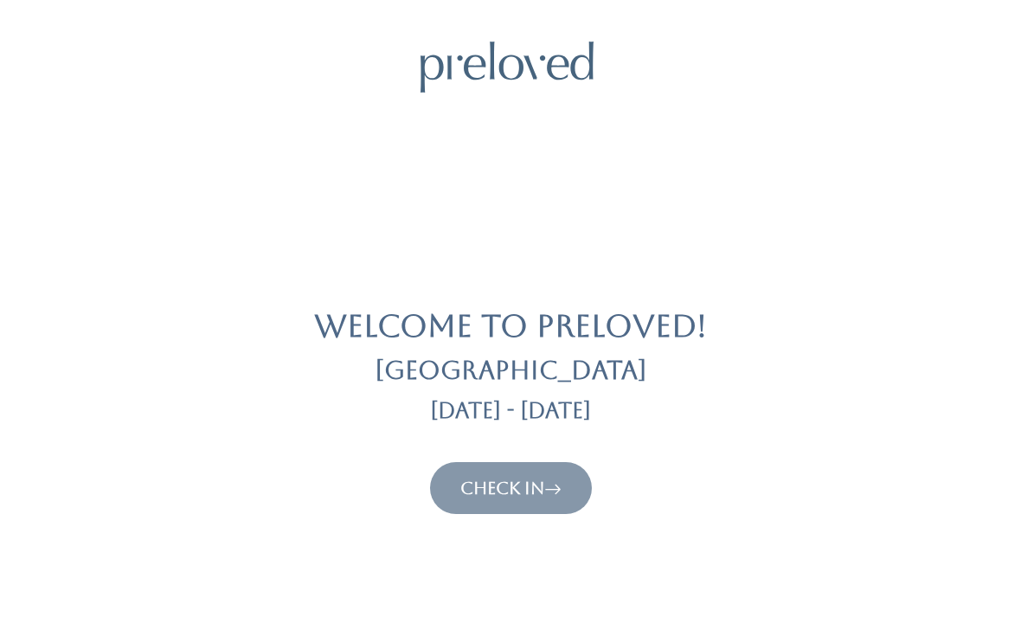
click at [500, 478] on link "Check In" at bounding box center [510, 488] width 101 height 21
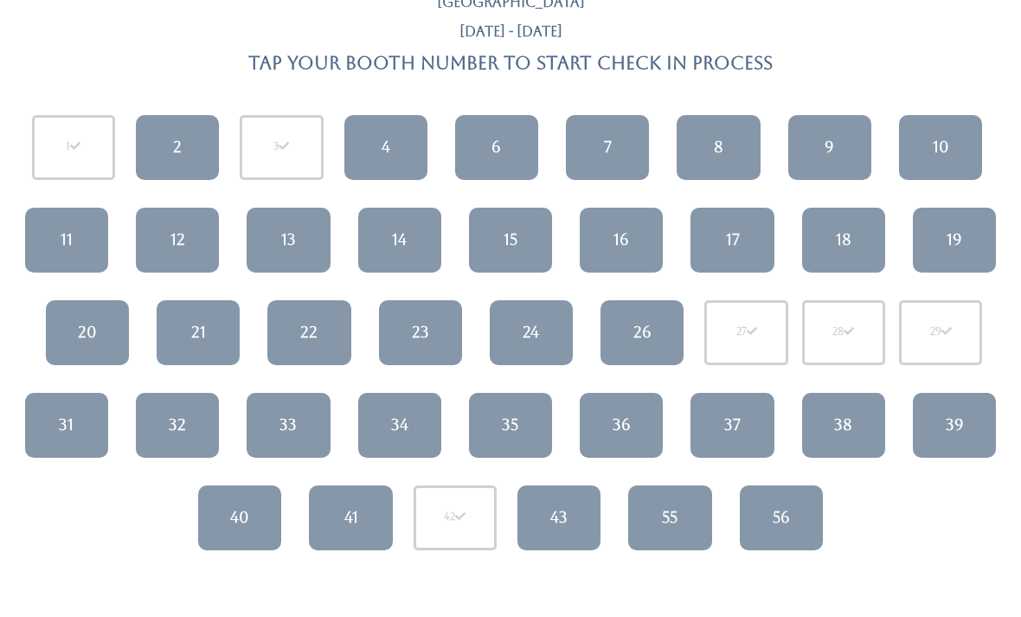
scroll to position [112, 0]
click at [420, 337] on div "23" at bounding box center [420, 332] width 17 height 22
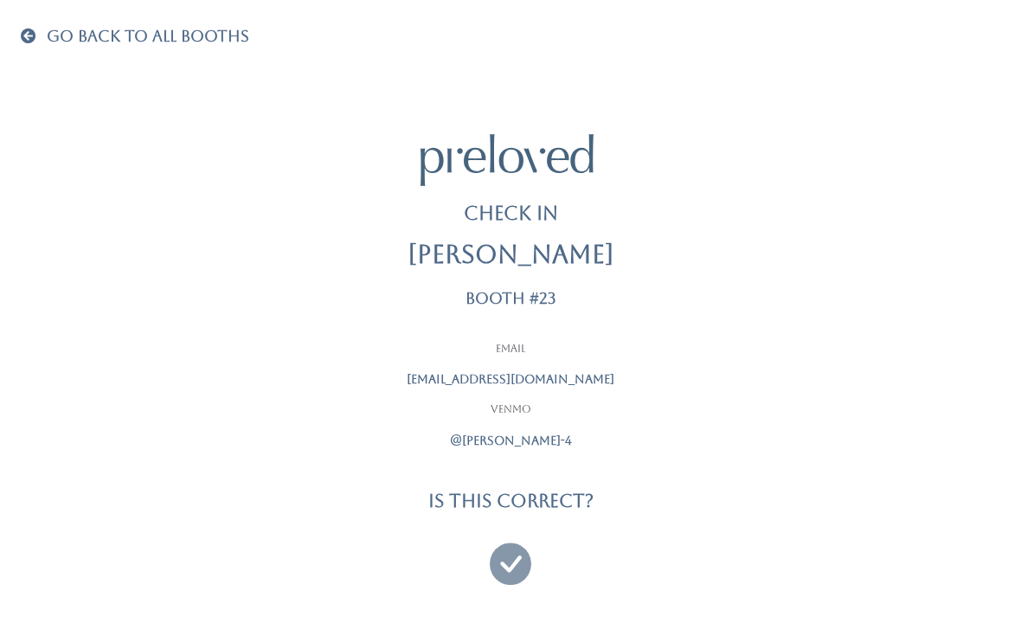
scroll to position [55, 0]
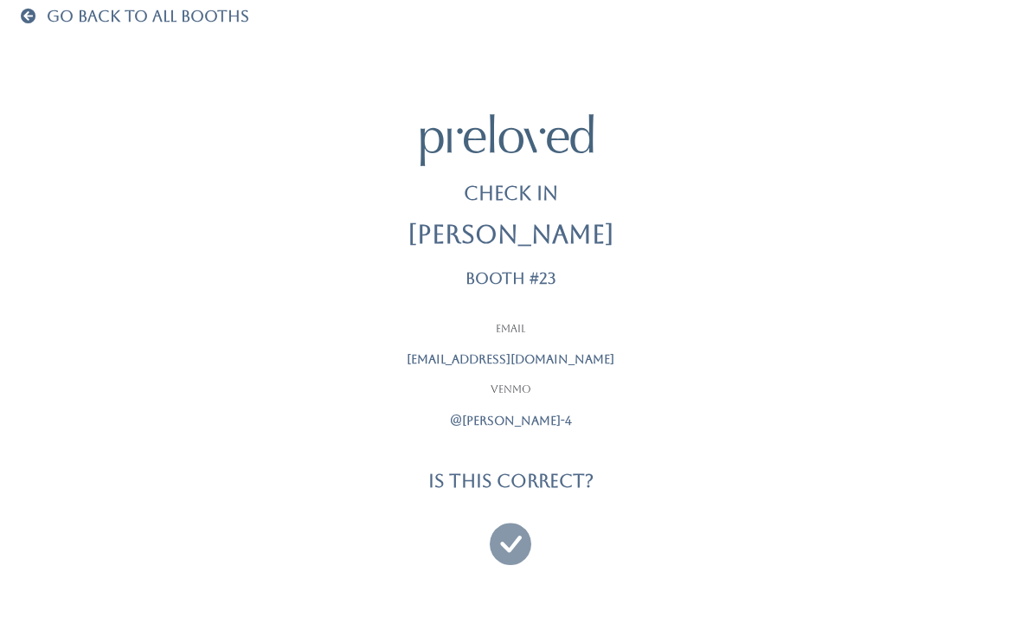
click at [515, 514] on icon at bounding box center [511, 536] width 42 height 58
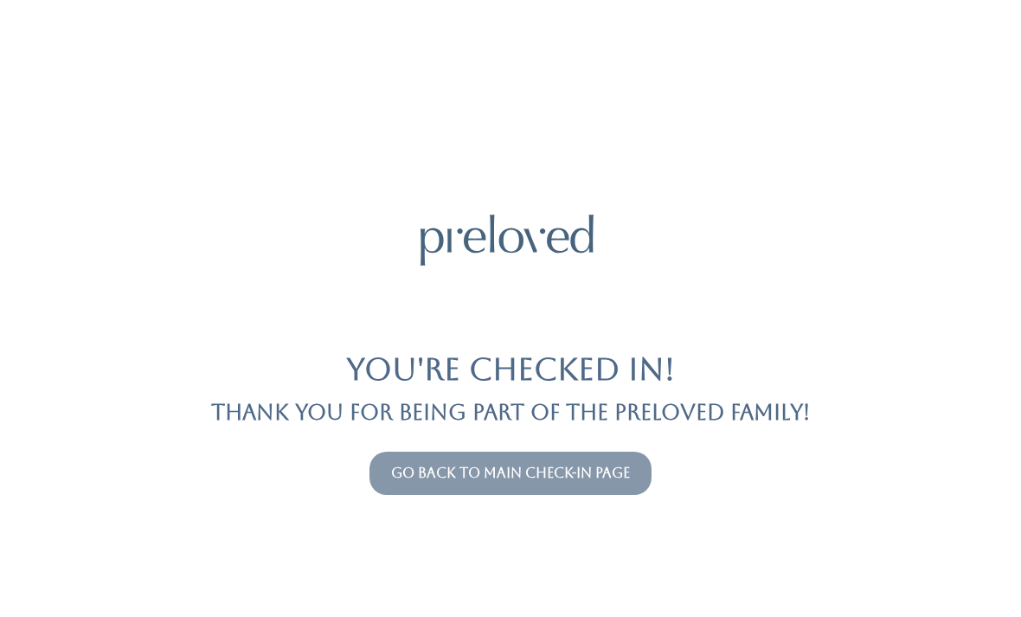
click at [522, 457] on button "Go back to main check-in page" at bounding box center [510, 473] width 282 height 43
click at [581, 478] on link "Go back to main check-in page" at bounding box center [510, 473] width 239 height 16
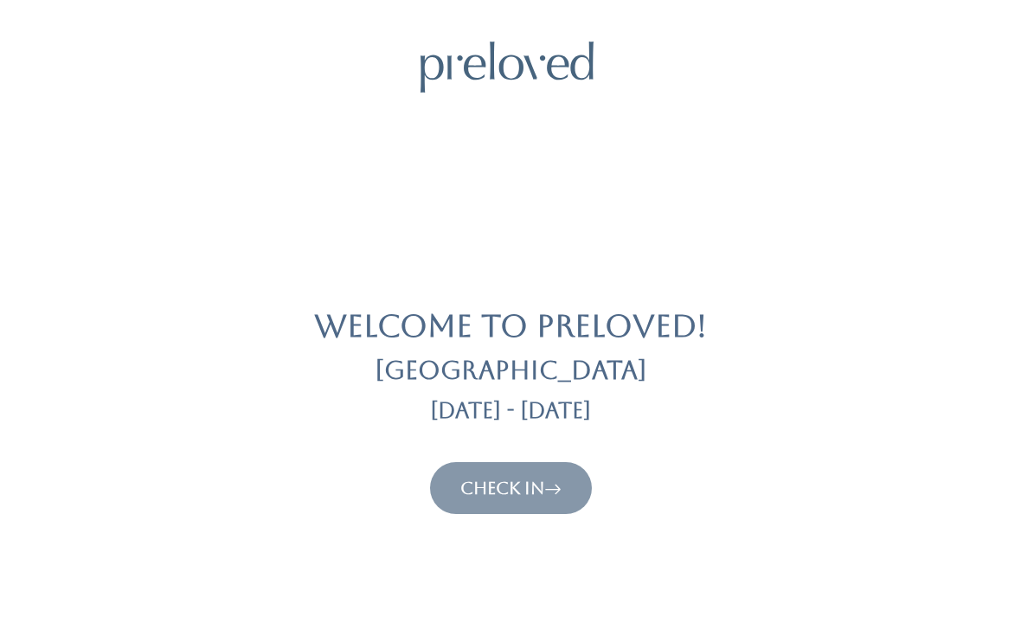
click at [549, 497] on icon at bounding box center [552, 488] width 17 height 21
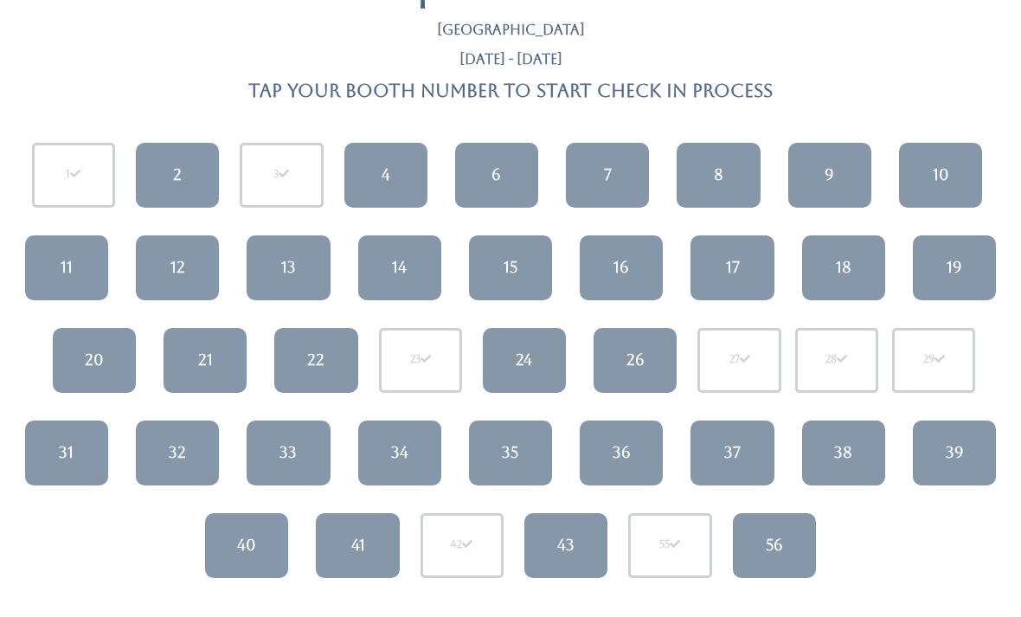
scroll to position [84, 0]
click at [365, 541] on div "41" at bounding box center [358, 545] width 14 height 22
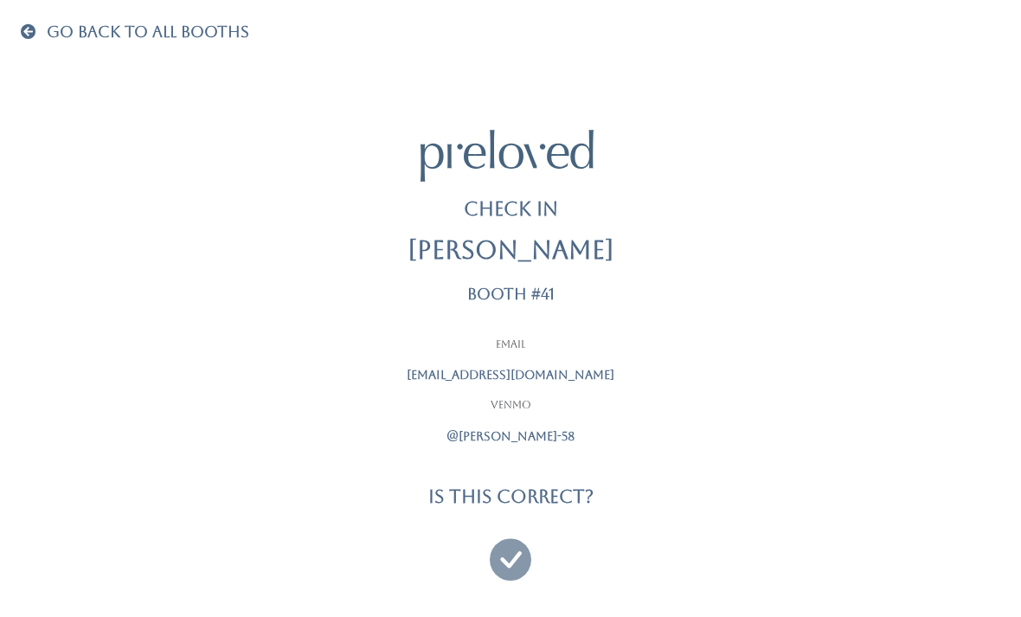
scroll to position [55, 0]
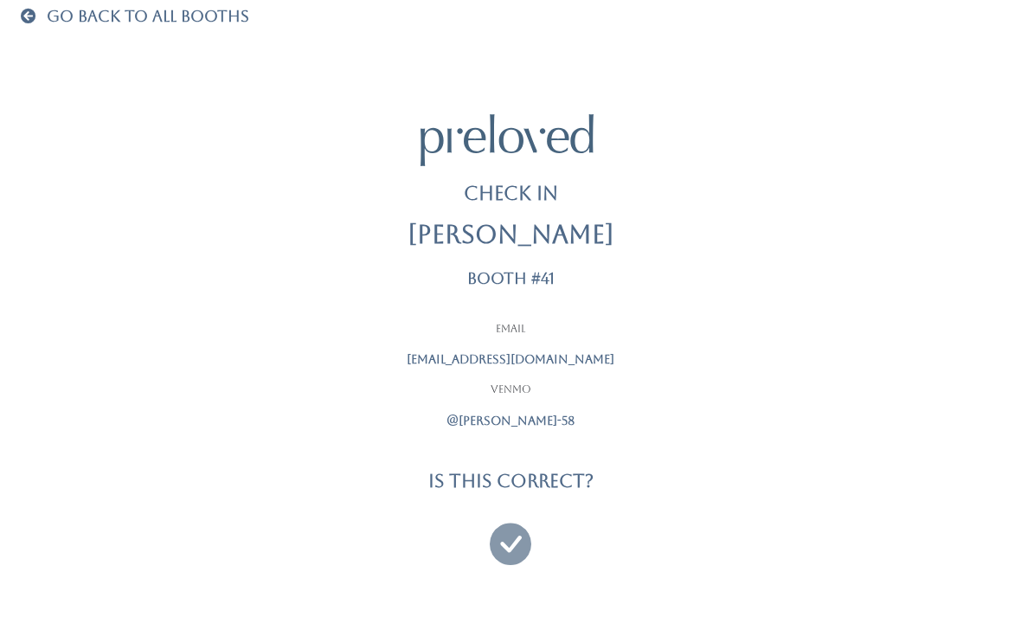
click at [510, 536] on icon at bounding box center [511, 536] width 42 height 58
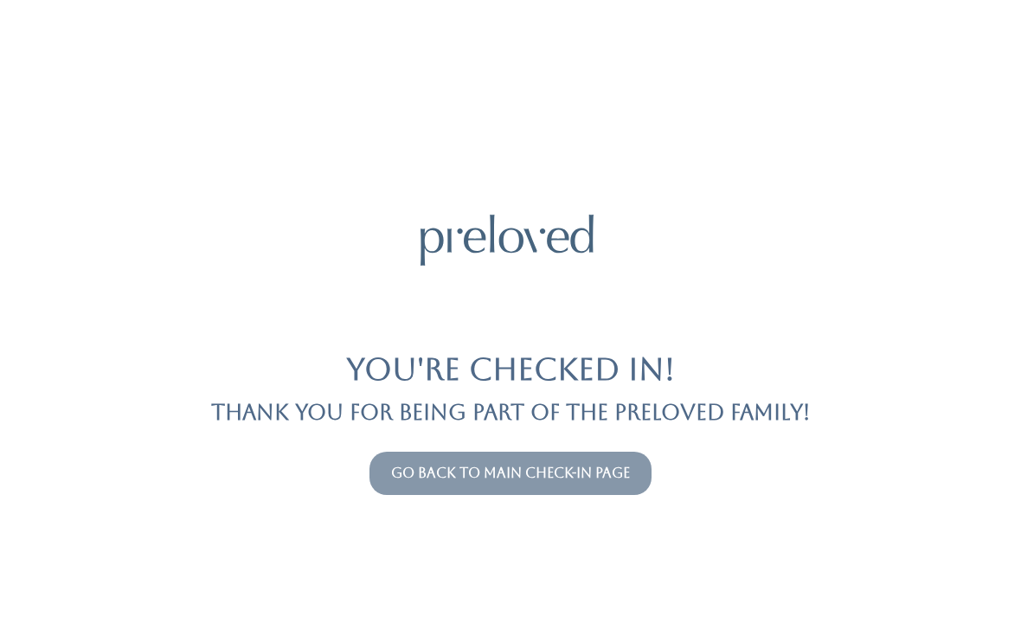
click at [452, 478] on link "Go back to main check-in page" at bounding box center [510, 473] width 239 height 16
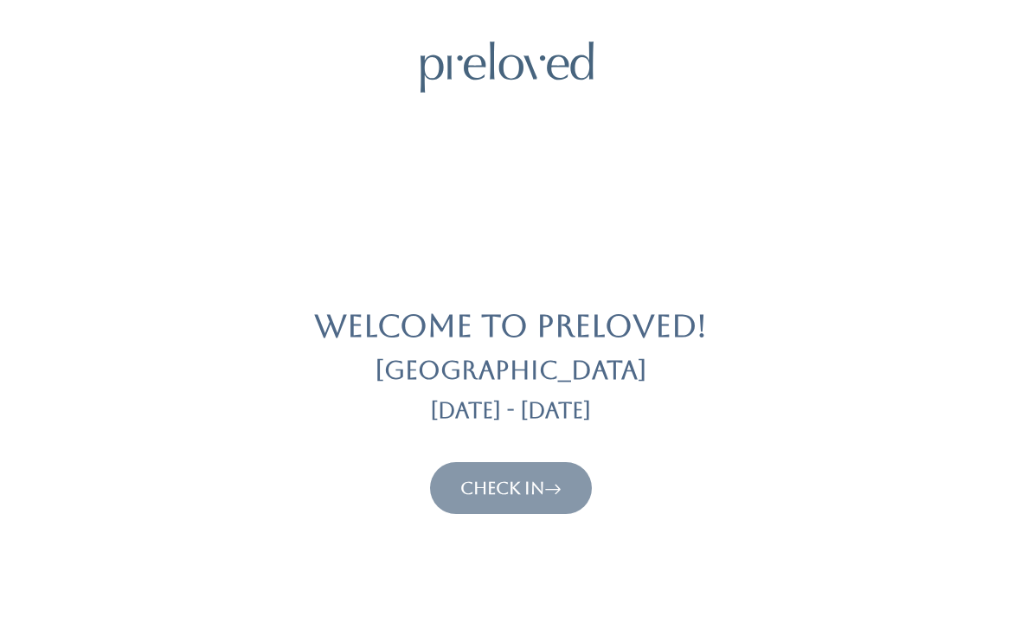
click at [494, 496] on link "Check In" at bounding box center [510, 488] width 101 height 21
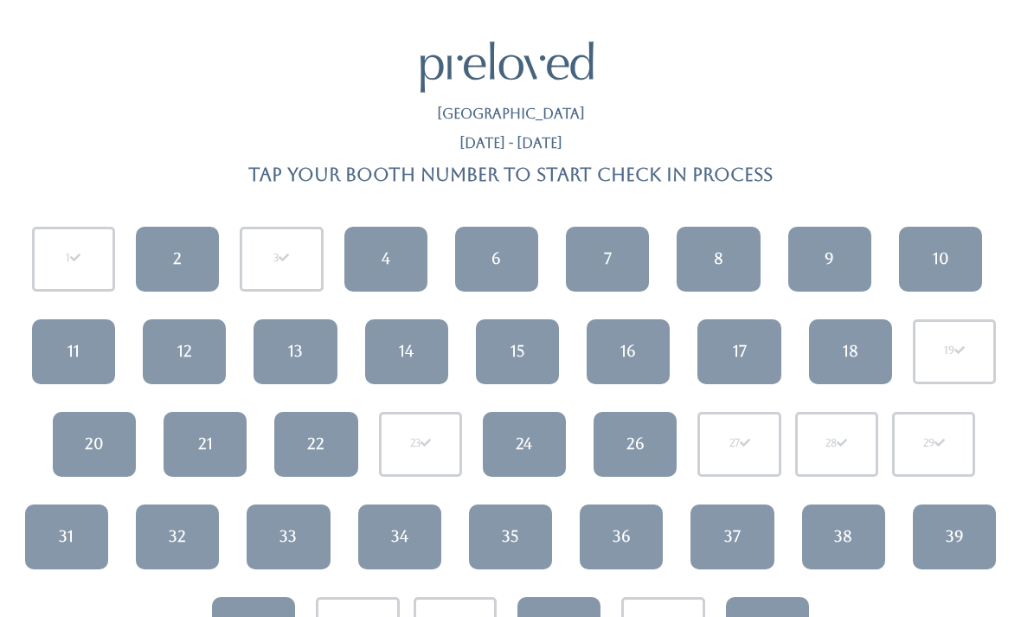
click at [724, 358] on link "17" at bounding box center [738, 351] width 83 height 65
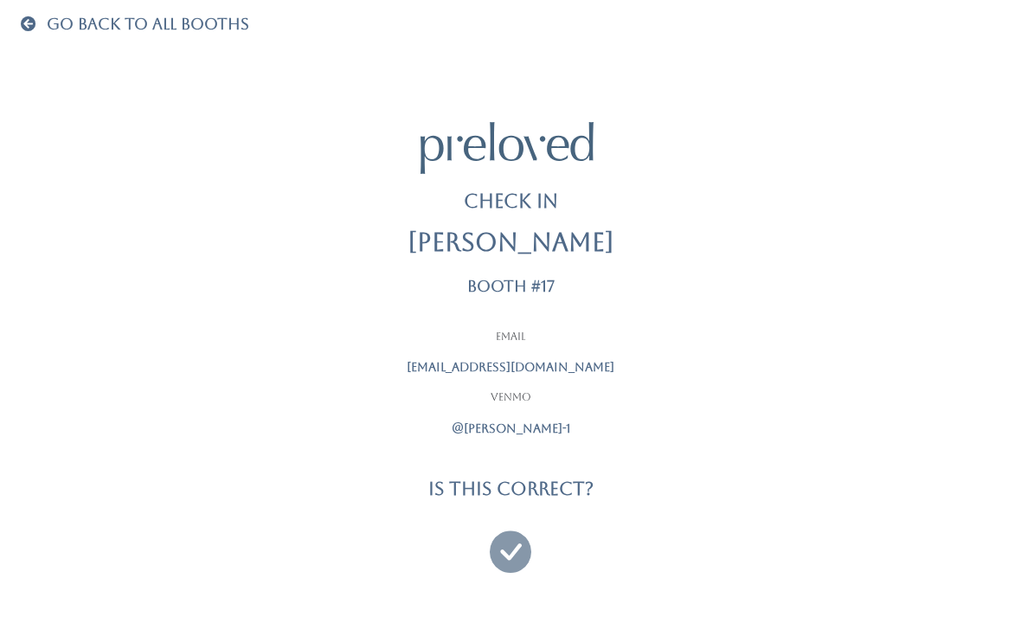
scroll to position [55, 0]
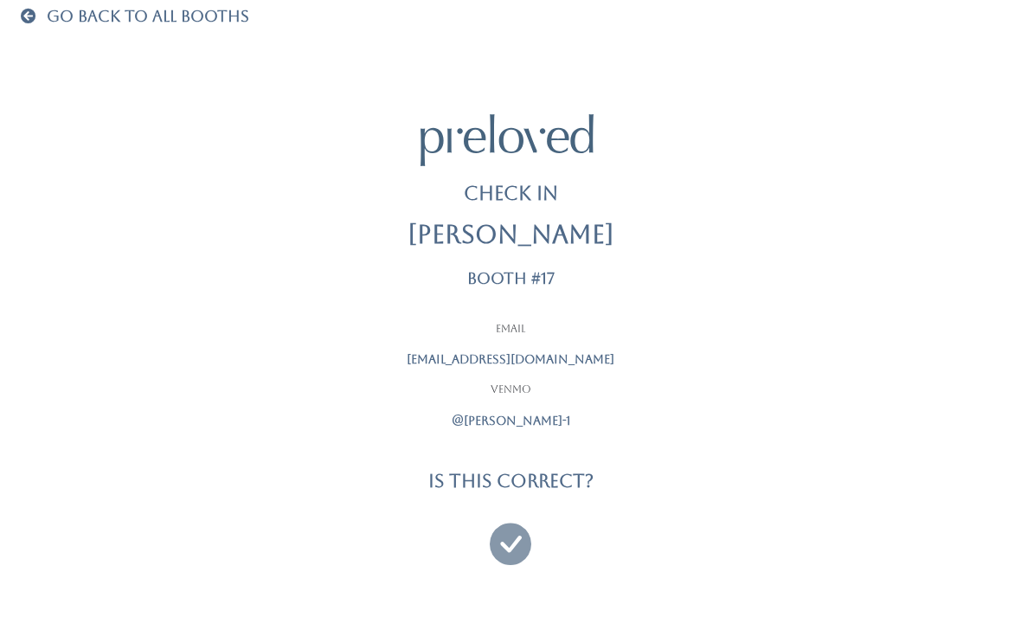
click at [527, 529] on icon at bounding box center [511, 536] width 42 height 58
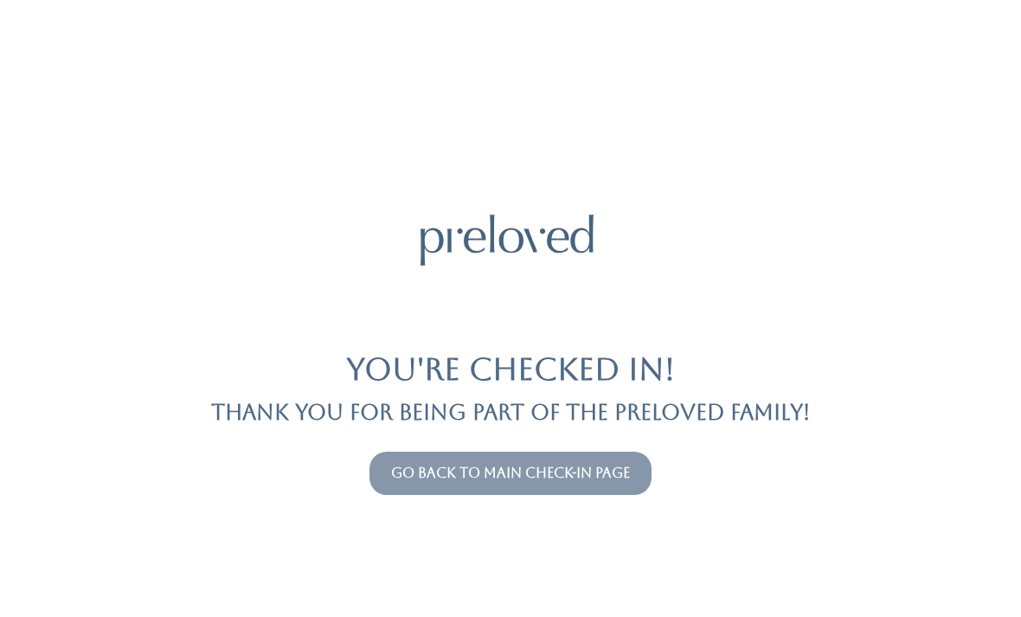
click at [561, 465] on link "Go back to main check-in page" at bounding box center [510, 473] width 239 height 16
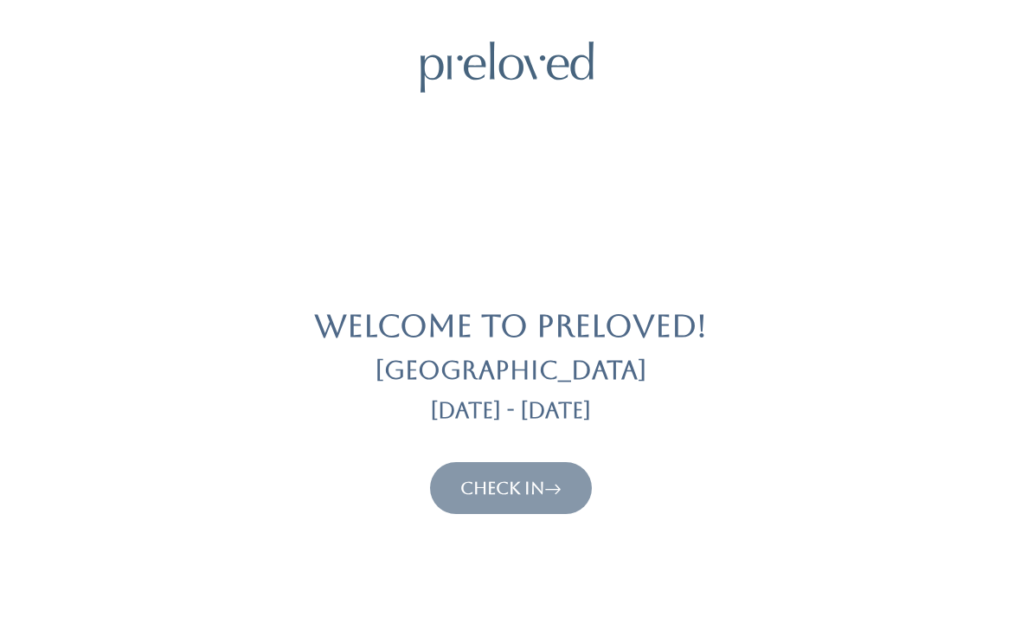
click at [561, 484] on icon at bounding box center [552, 488] width 17 height 21
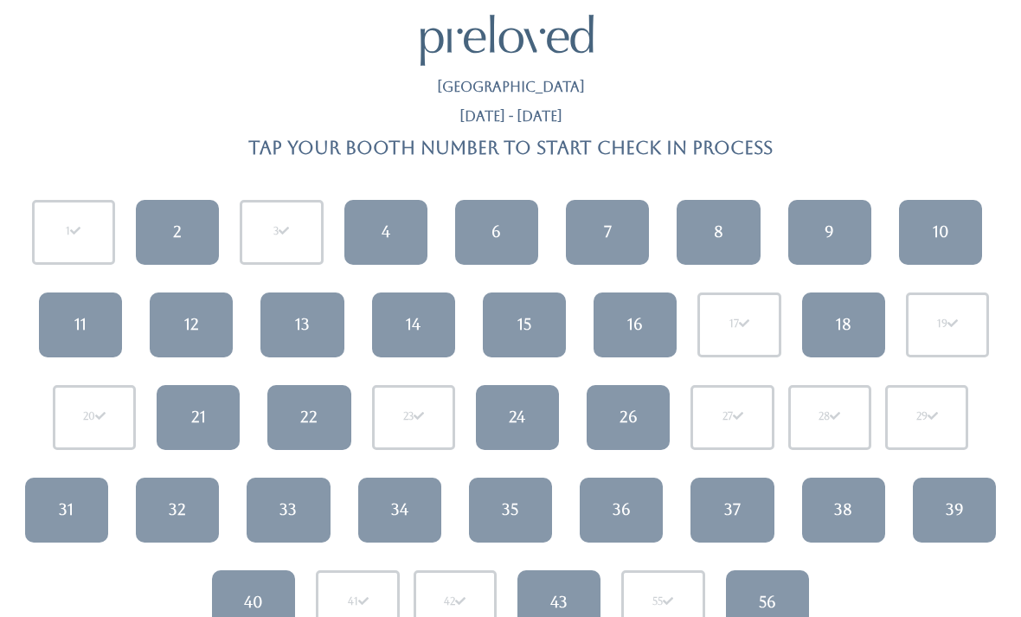
scroll to position [62, 0]
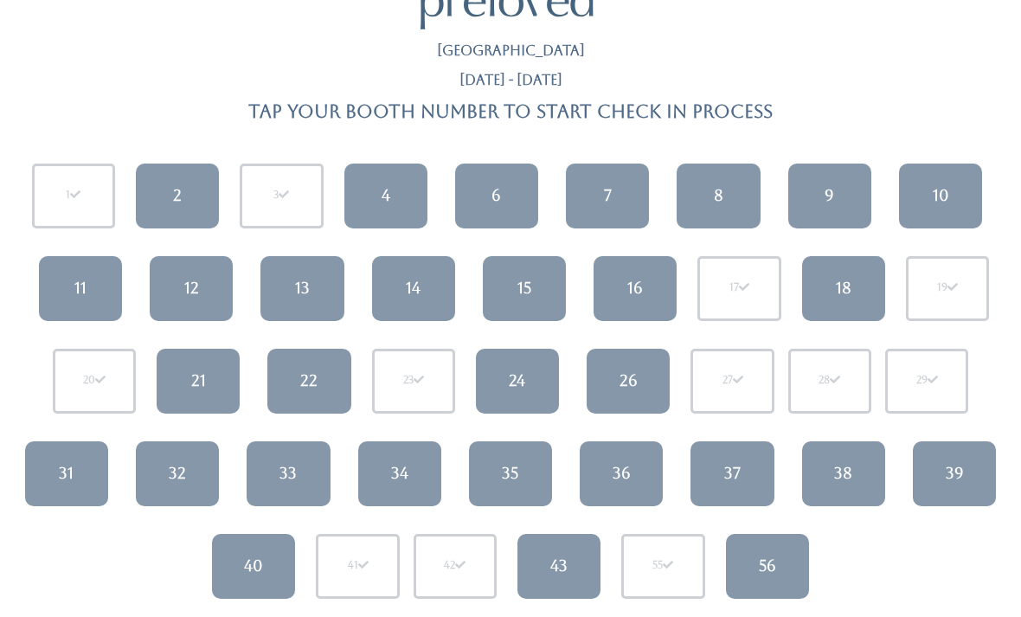
click at [511, 481] on div "35" at bounding box center [510, 474] width 16 height 22
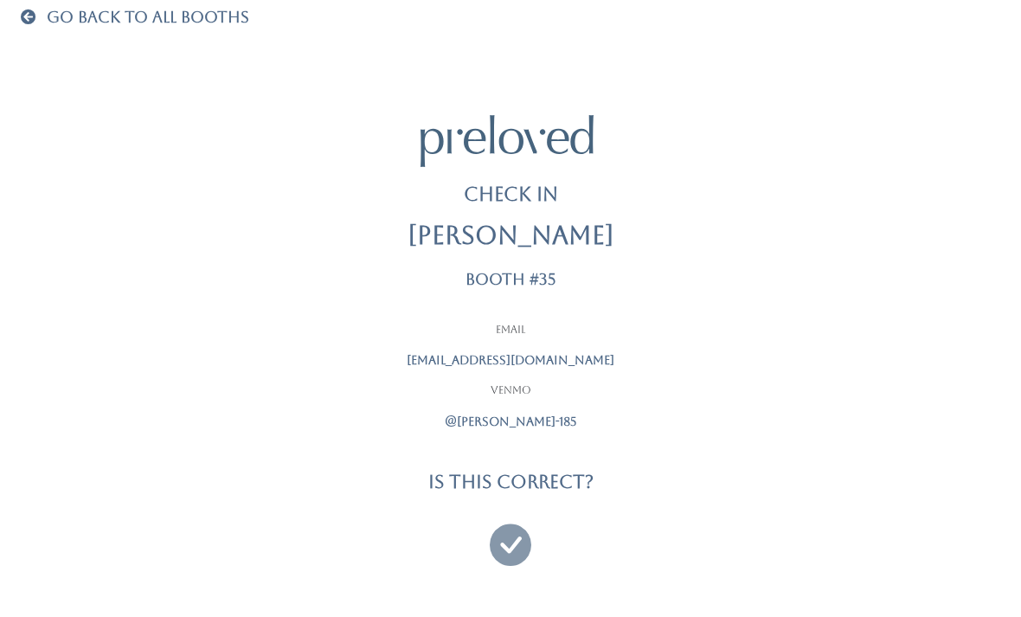
scroll to position [55, 0]
click at [528, 350] on p "[EMAIL_ADDRESS][DOMAIN_NAME]" at bounding box center [510, 359] width 433 height 18
click at [33, 11] on span at bounding box center [32, 16] width 22 height 16
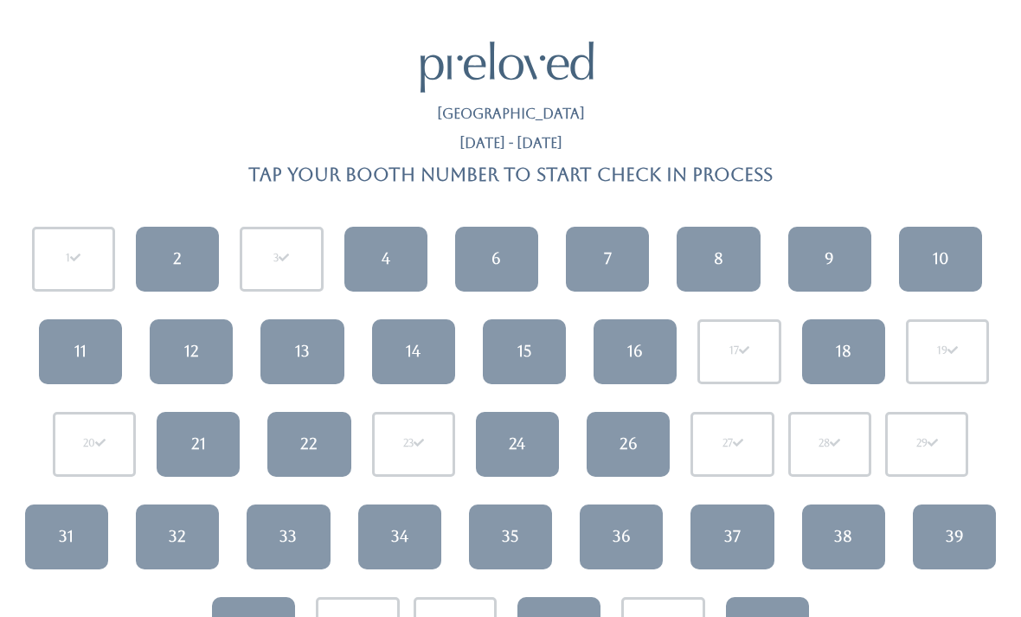
click at [725, 265] on link "8" at bounding box center [718, 259] width 83 height 65
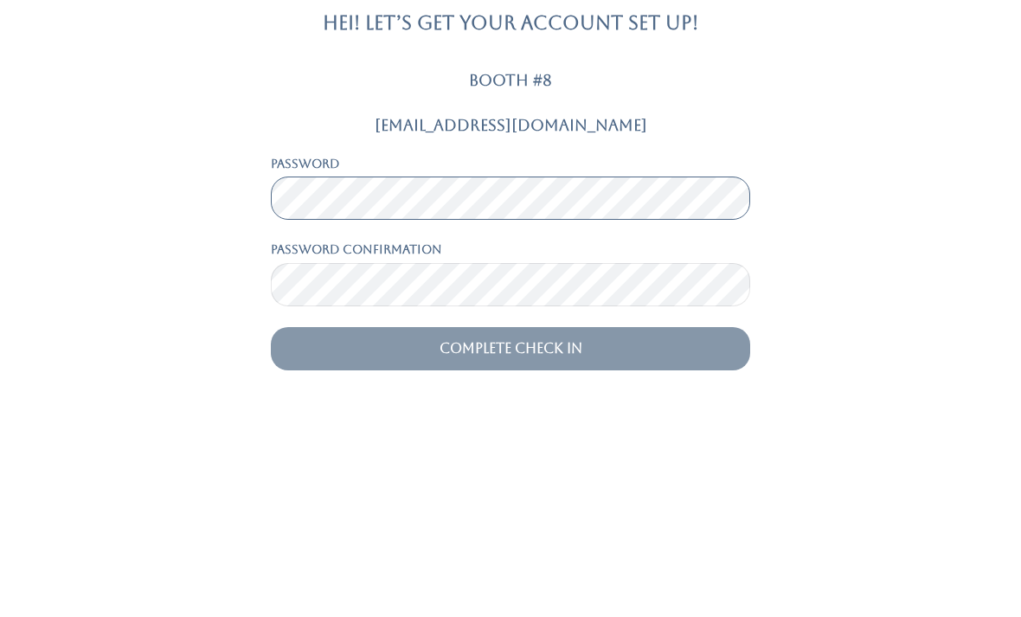
scroll to position [55, 0]
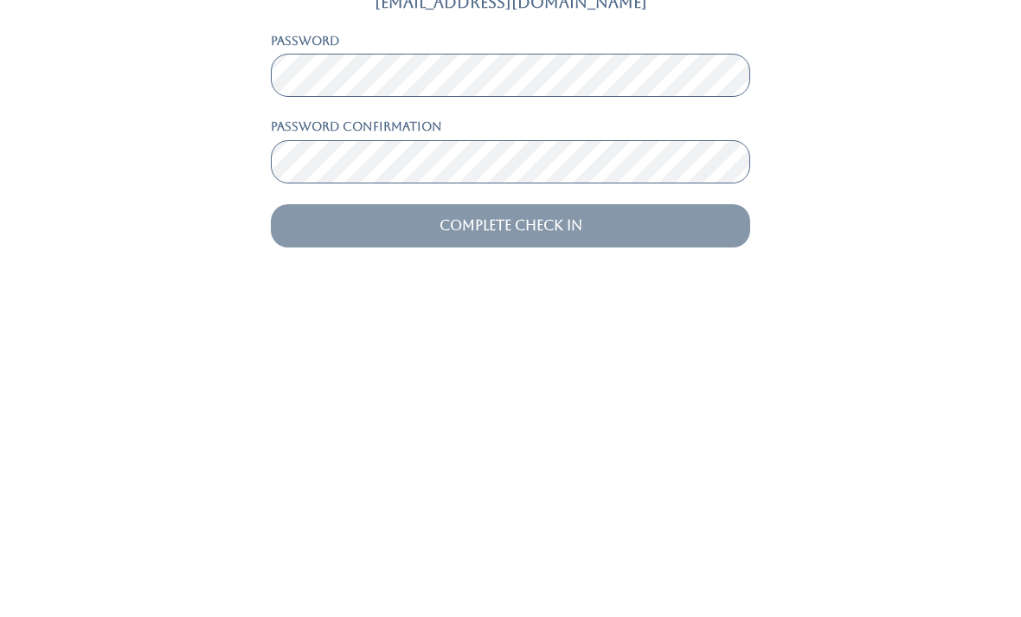
click at [599, 532] on input "Complete Check In" at bounding box center [510, 553] width 479 height 43
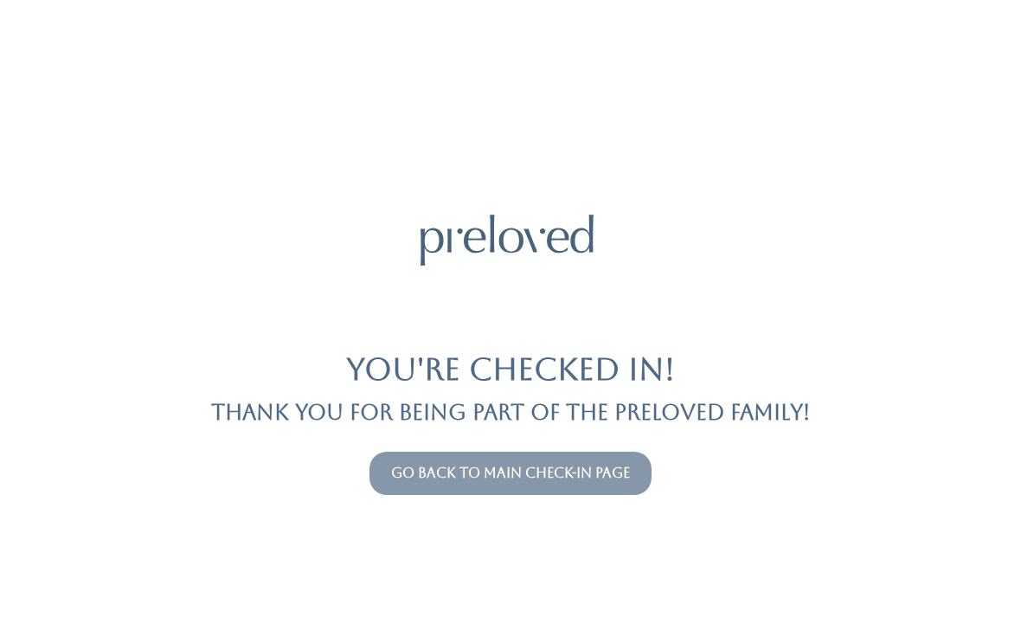
click at [486, 478] on link "Go back to main check-in page" at bounding box center [510, 473] width 239 height 16
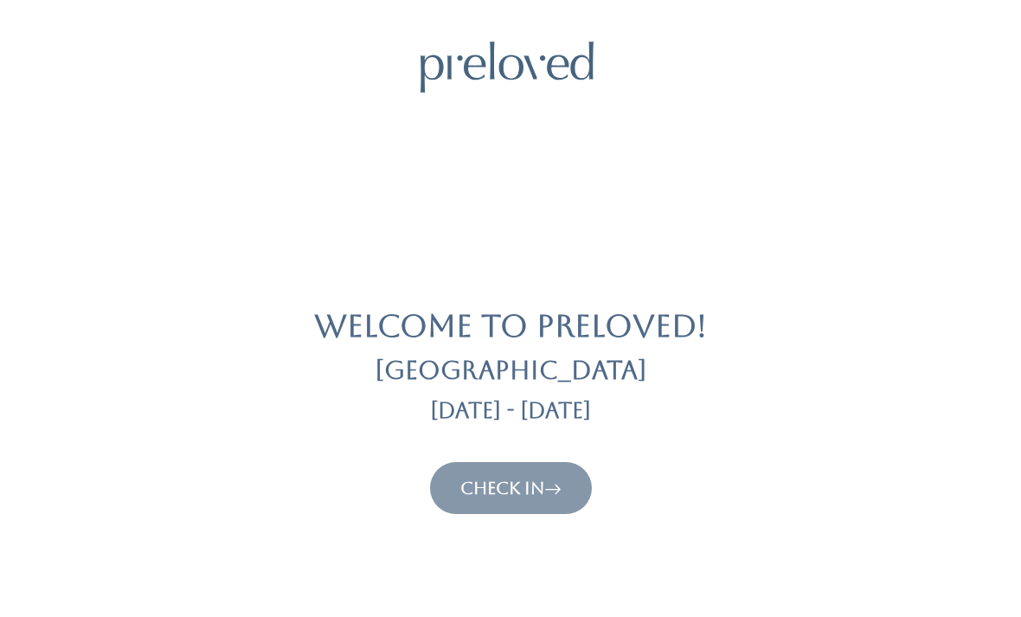
click at [522, 496] on link "Check In" at bounding box center [510, 488] width 101 height 21
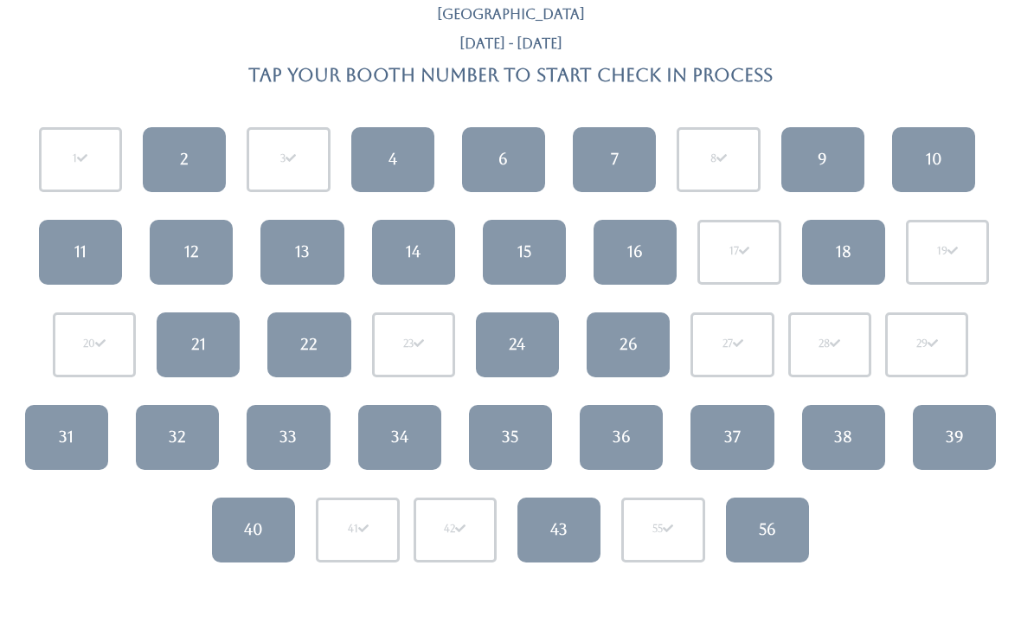
scroll to position [108, 0]
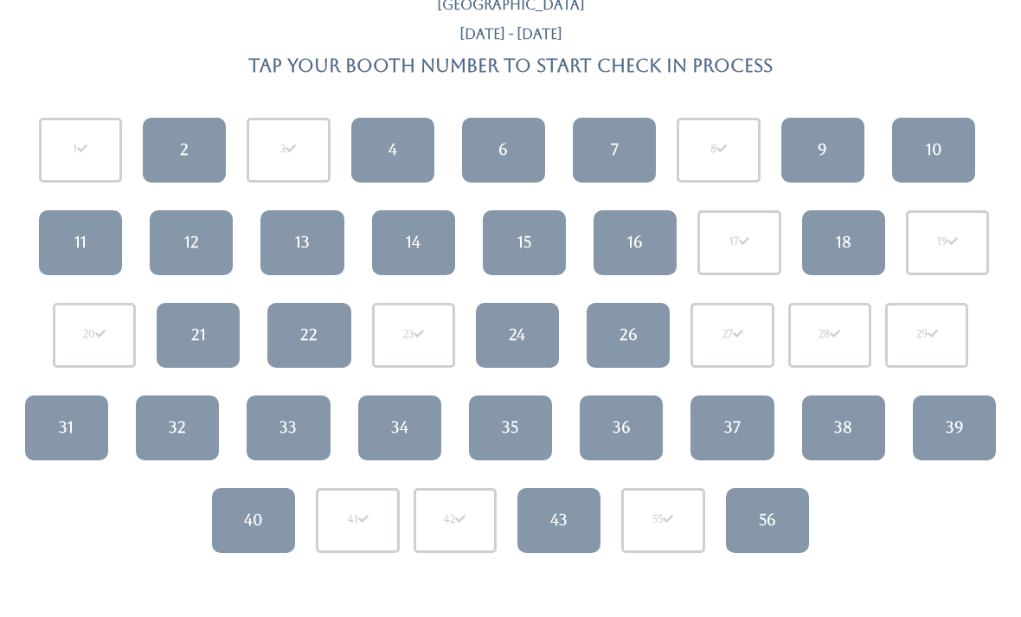
click at [625, 428] on div "36" at bounding box center [622, 428] width 18 height 22
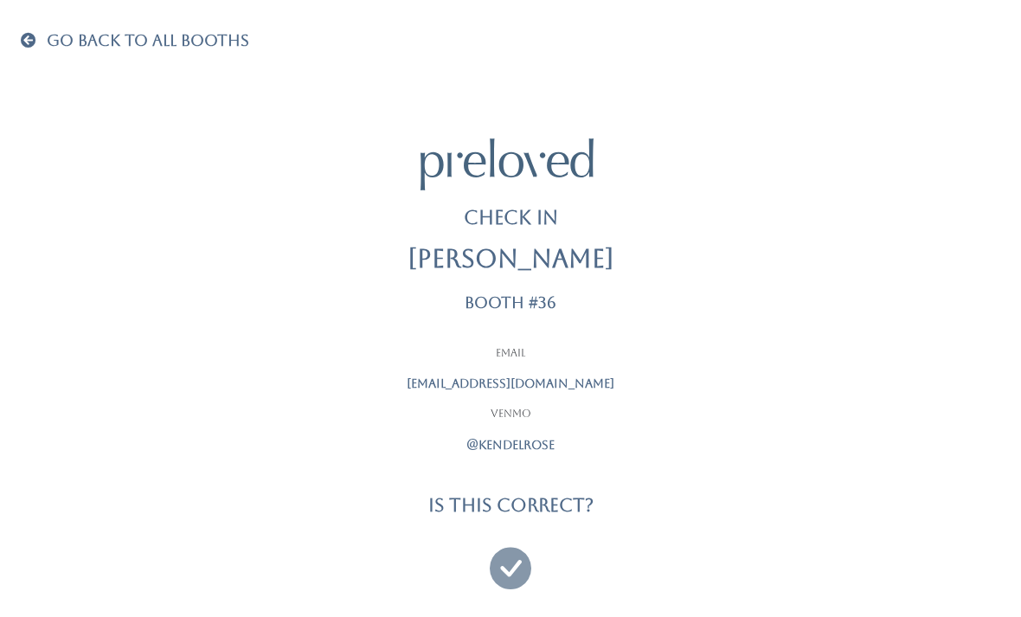
scroll to position [55, 0]
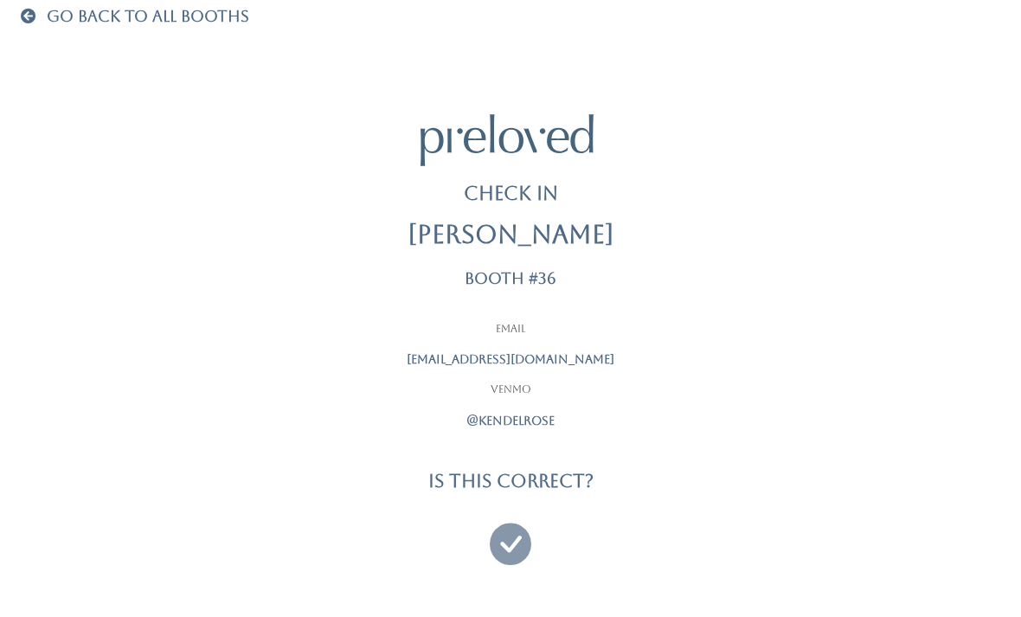
click at [704, 605] on div "Go Back To All Booths Check In [PERSON_NAME] Booth #36 Email [EMAIL_ADDRESS][DO…" at bounding box center [510, 283] width 979 height 667
click at [504, 524] on icon at bounding box center [511, 536] width 42 height 58
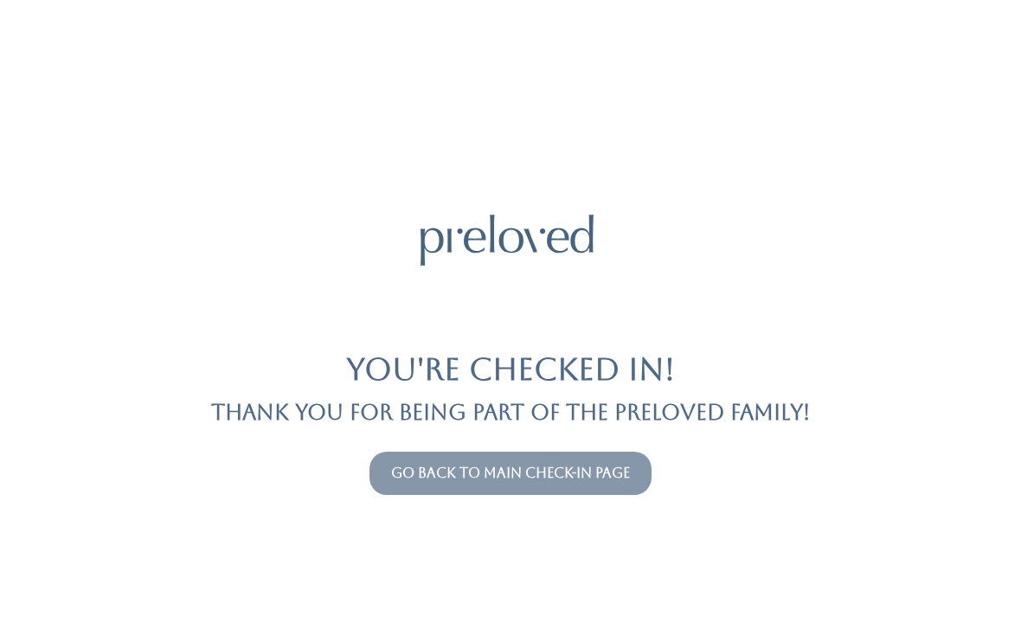
click at [543, 478] on link "Go back to main check-in page" at bounding box center [510, 473] width 239 height 16
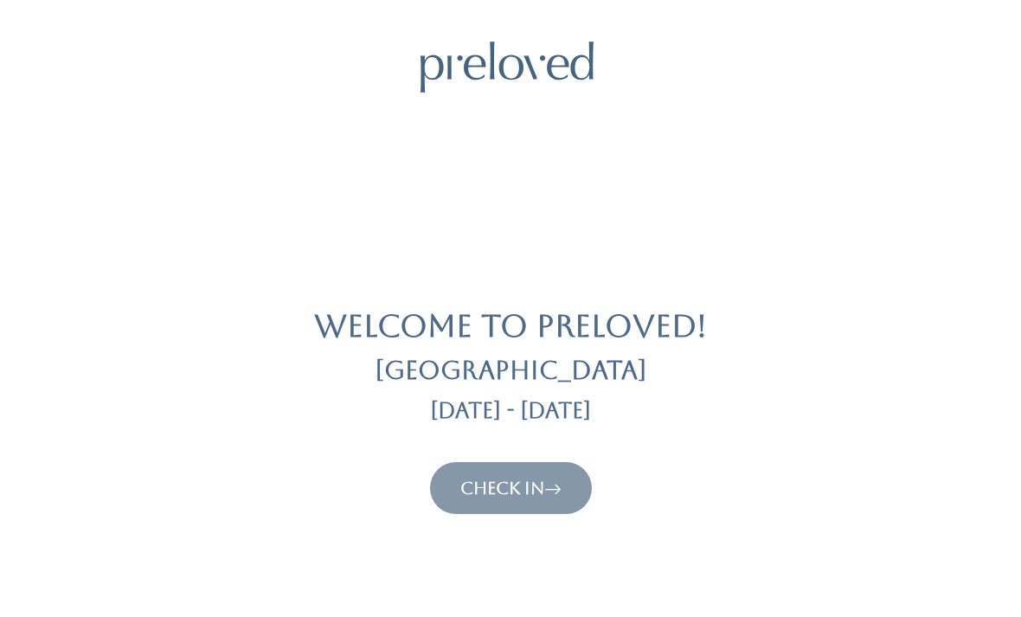
click at [530, 489] on link "Check In" at bounding box center [510, 488] width 101 height 21
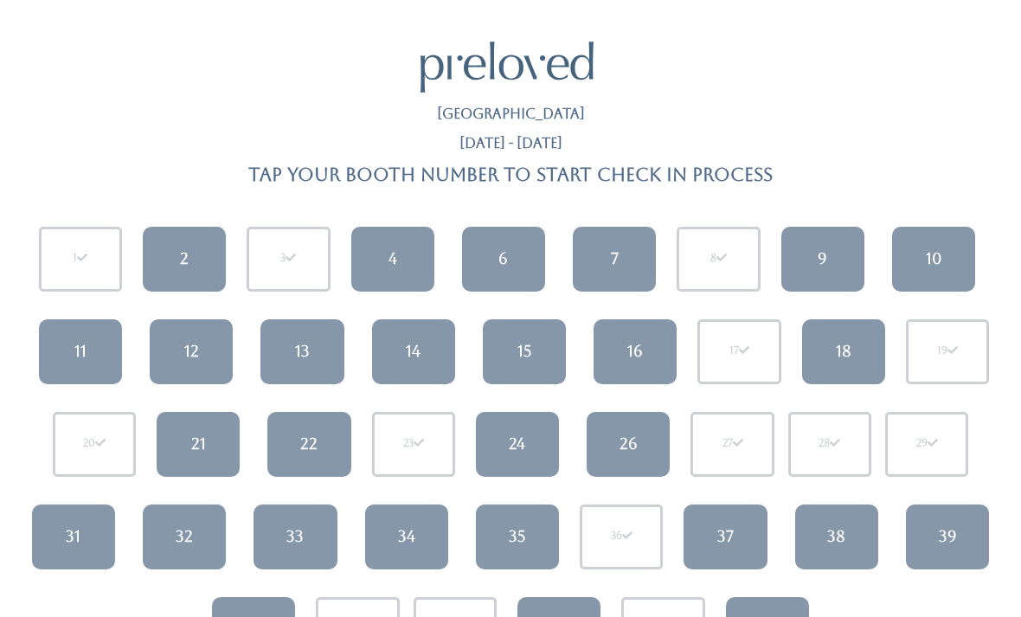
click at [825, 266] on div "9" at bounding box center [823, 258] width 10 height 22
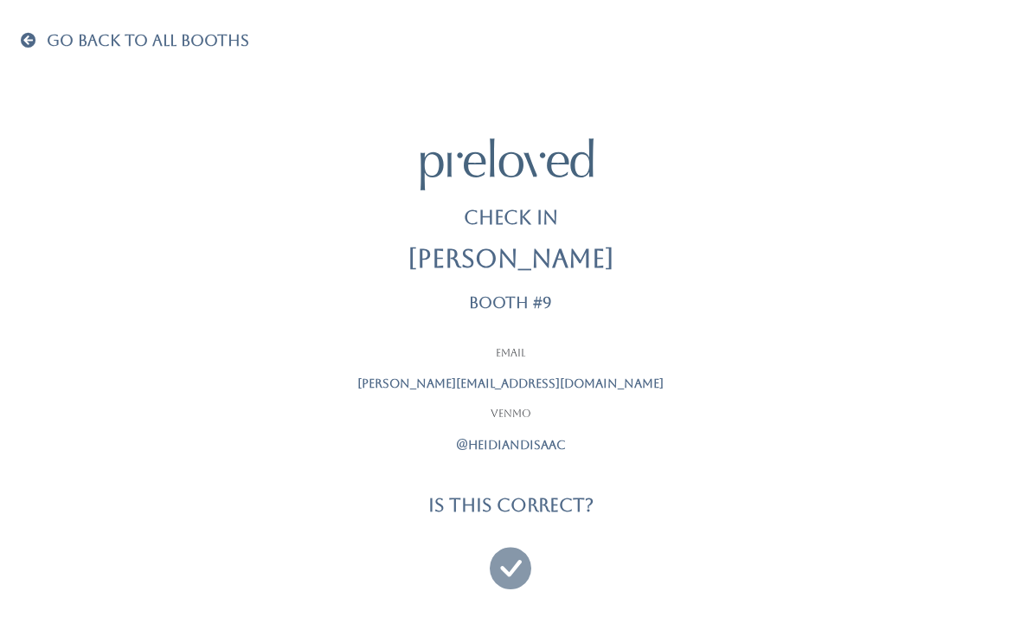
scroll to position [55, 0]
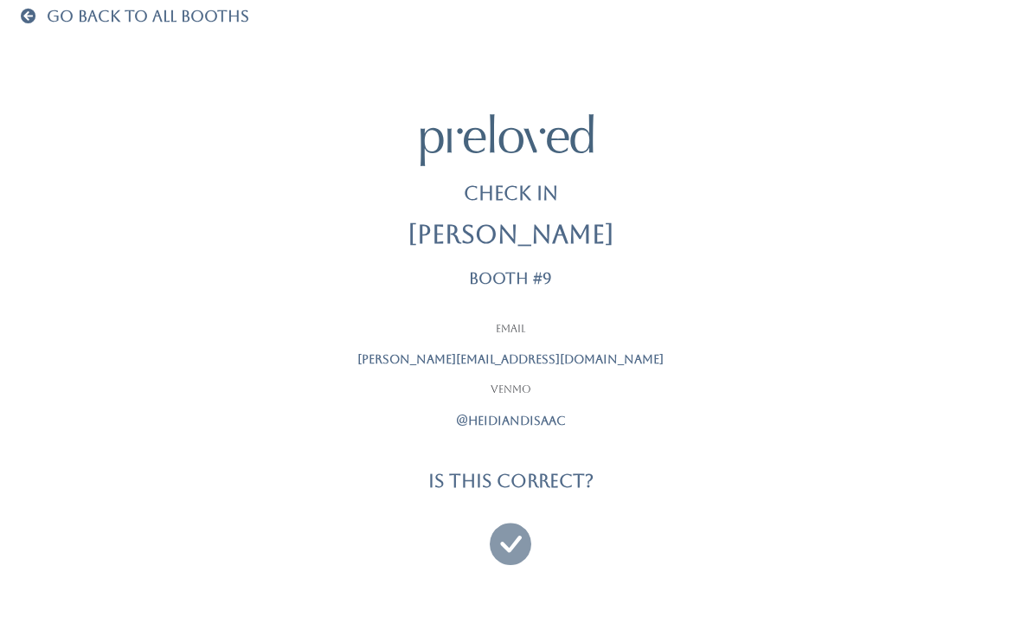
click at [510, 539] on icon at bounding box center [511, 536] width 42 height 58
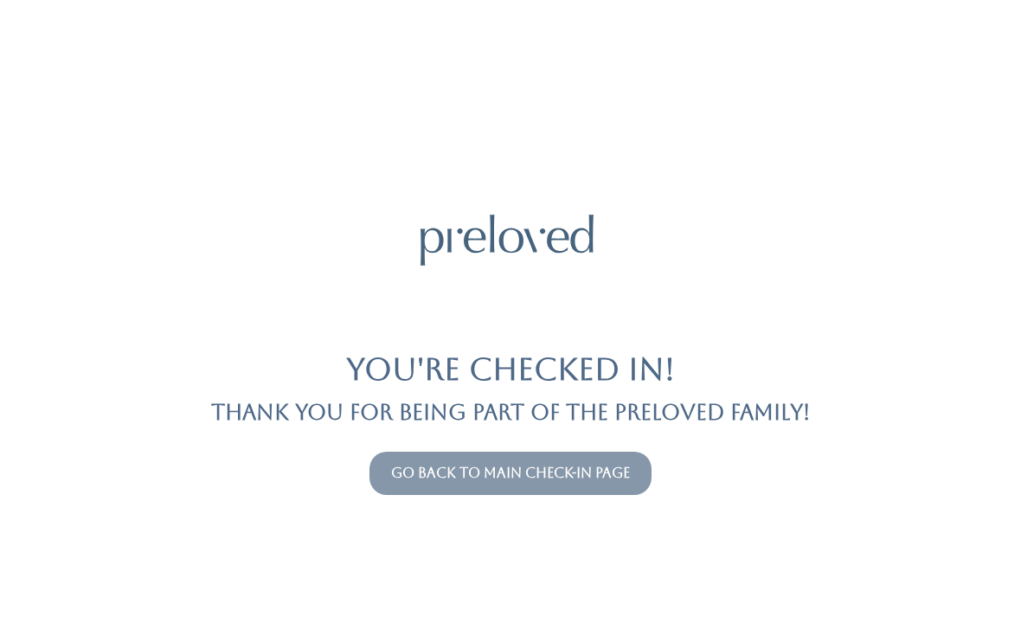
click at [528, 477] on link "Go back to main check-in page" at bounding box center [510, 473] width 239 height 16
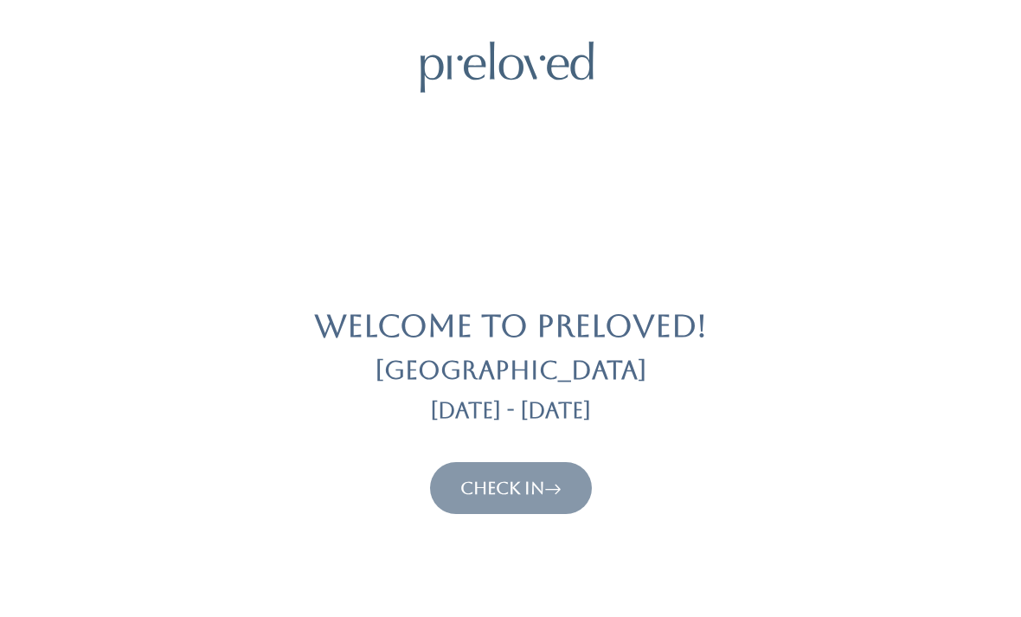
click at [482, 489] on link "Check In" at bounding box center [510, 488] width 101 height 21
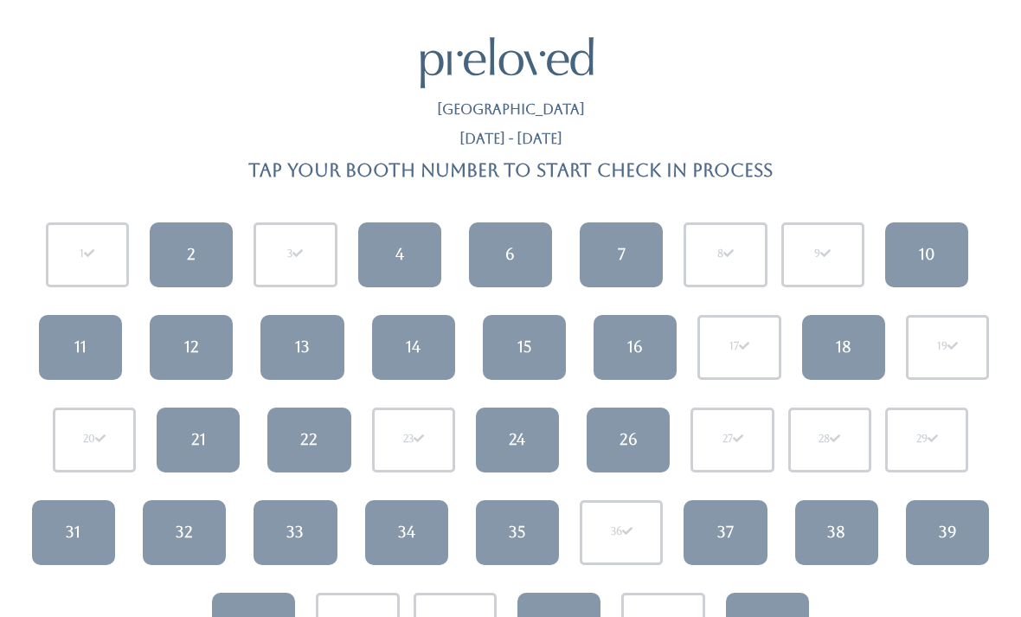
scroll to position [51, 0]
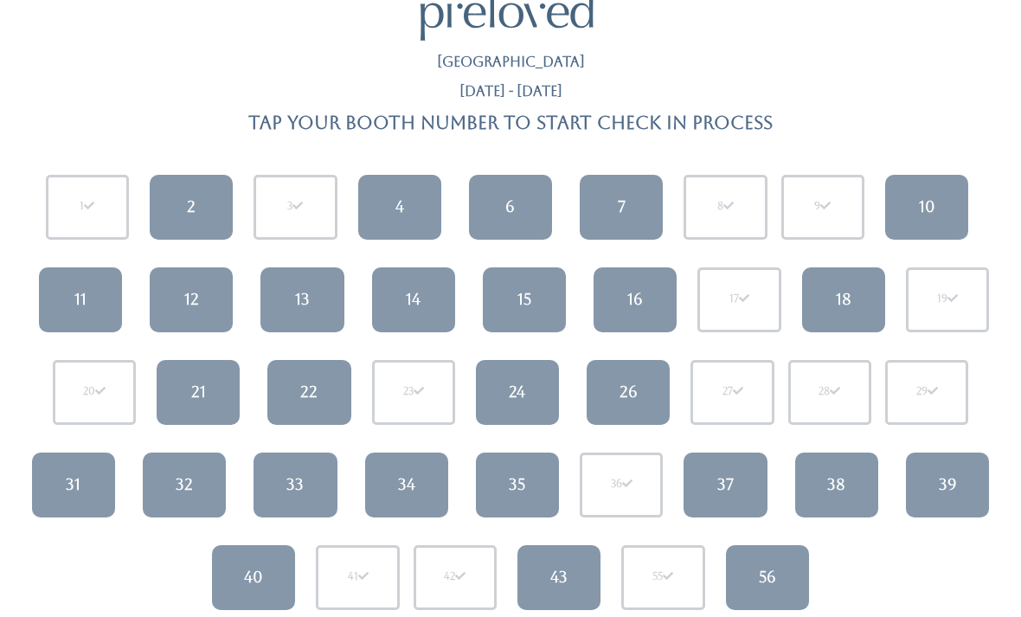
click at [529, 492] on link "35" at bounding box center [517, 485] width 83 height 65
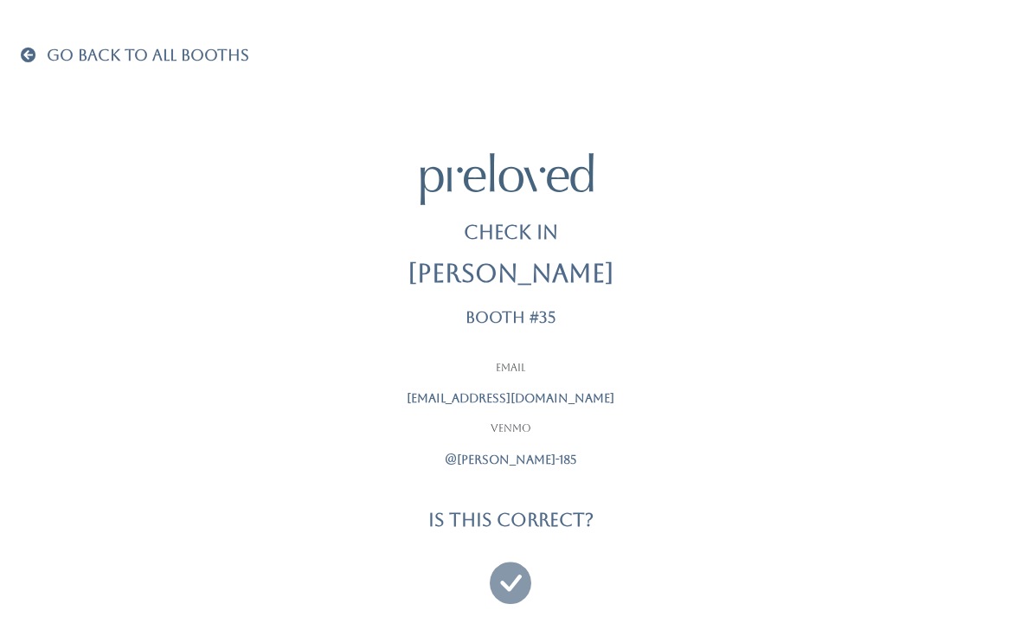
scroll to position [55, 0]
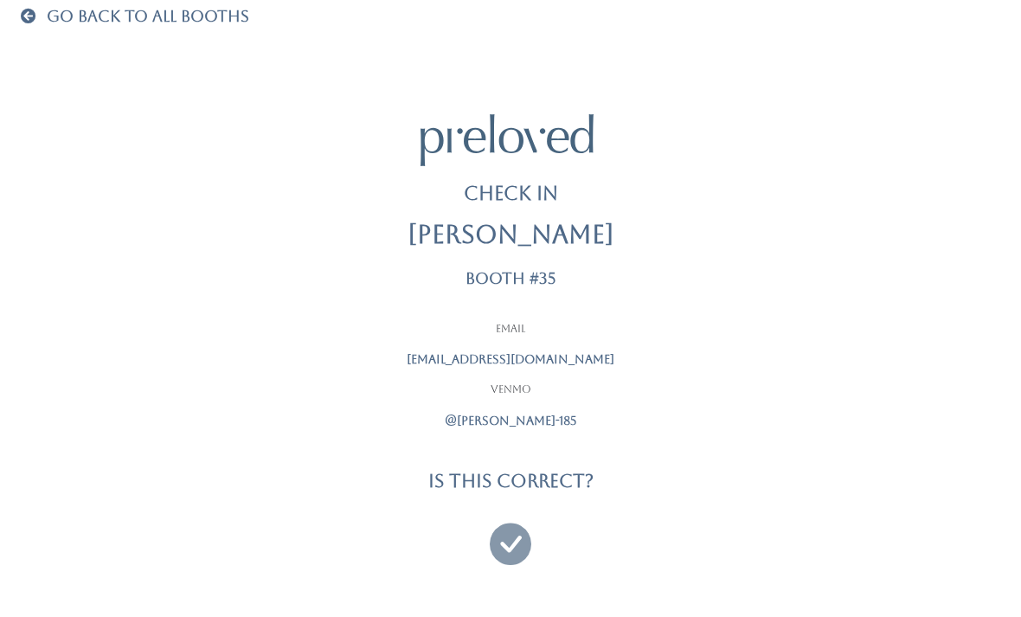
click at [509, 535] on icon at bounding box center [511, 536] width 42 height 58
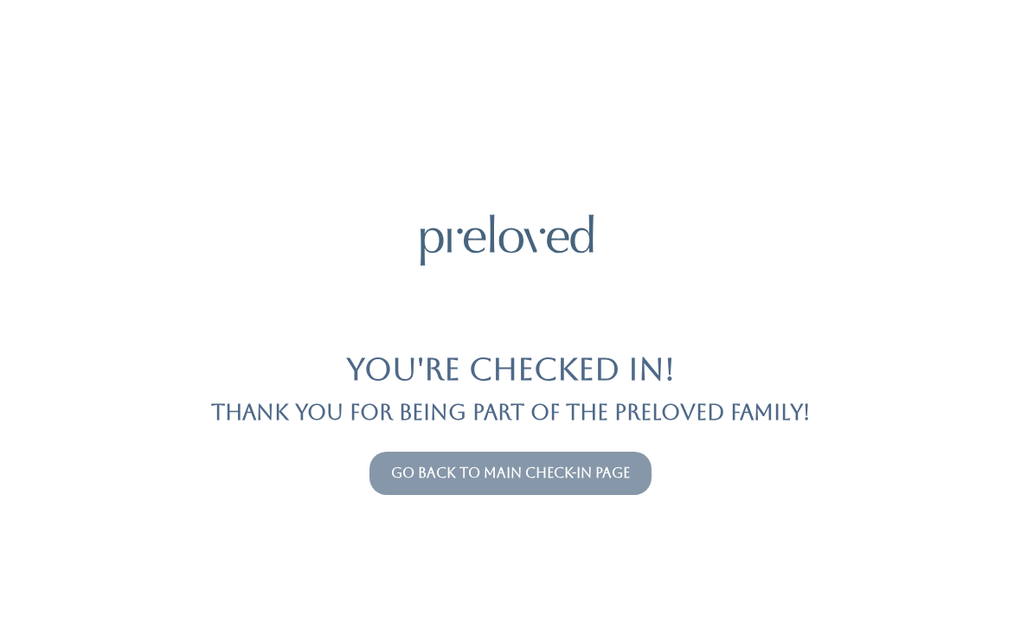
click at [612, 480] on link "Go back to main check-in page" at bounding box center [510, 473] width 239 height 16
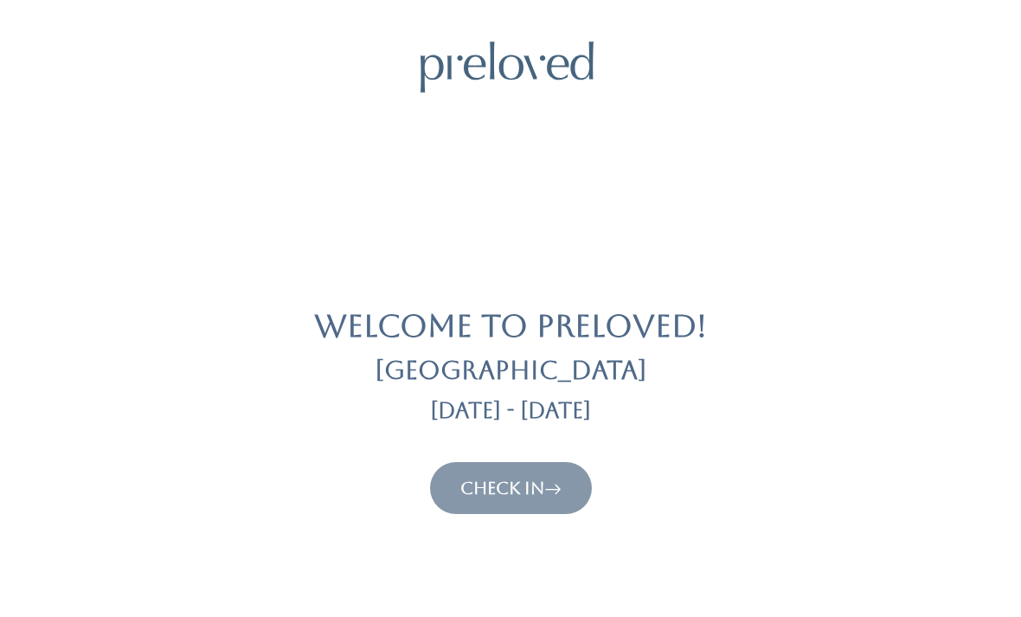
click at [537, 506] on button "Check In" at bounding box center [511, 488] width 162 height 52
click at [549, 495] on icon at bounding box center [552, 488] width 17 height 21
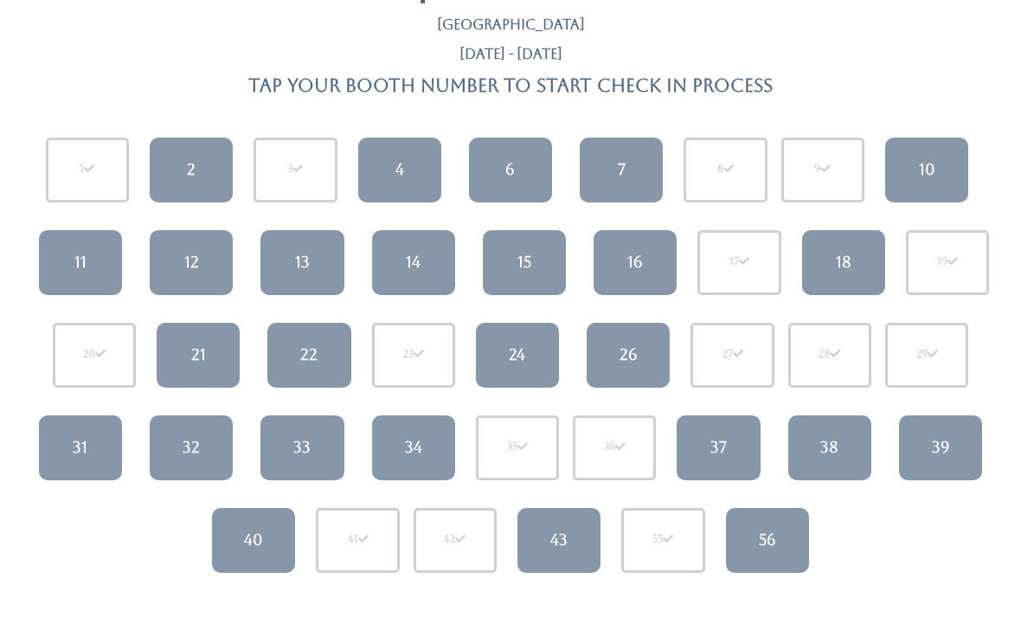
scroll to position [90, 0]
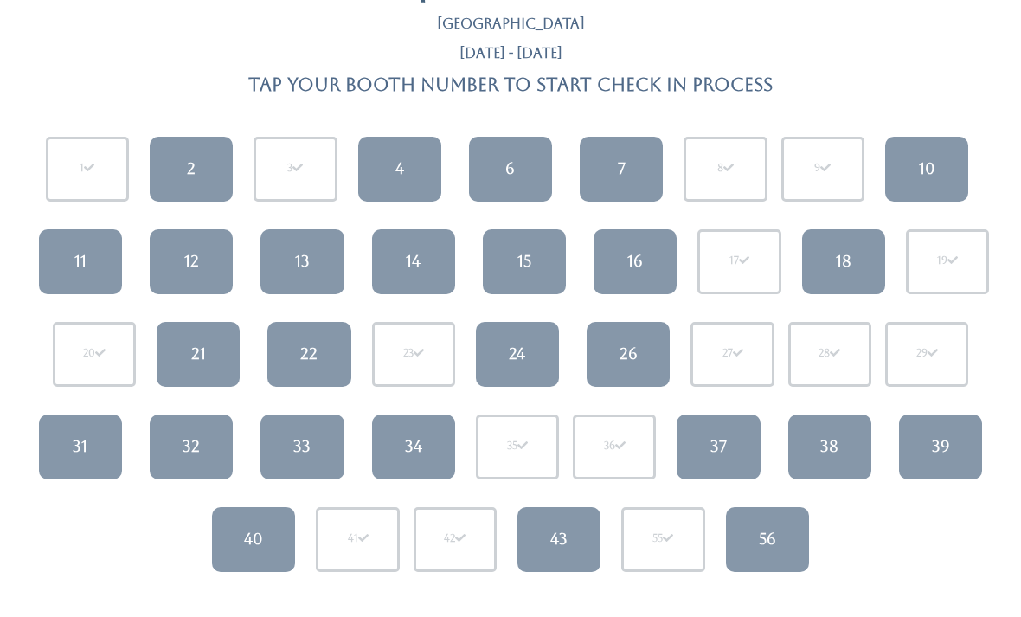
click at [631, 157] on link "7" at bounding box center [621, 169] width 83 height 65
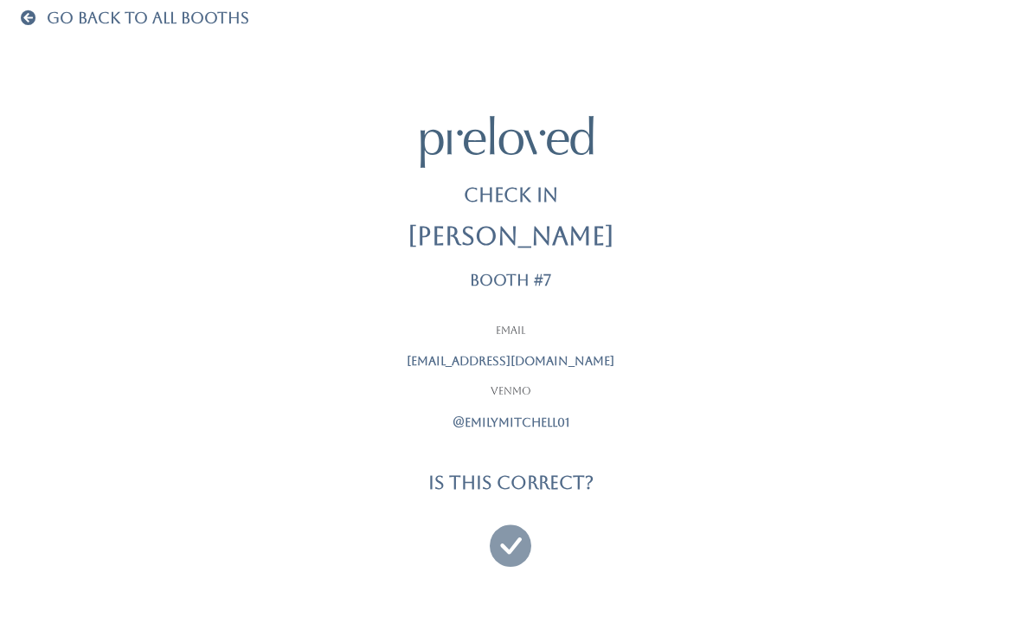
scroll to position [55, 0]
click at [504, 534] on icon at bounding box center [511, 536] width 42 height 58
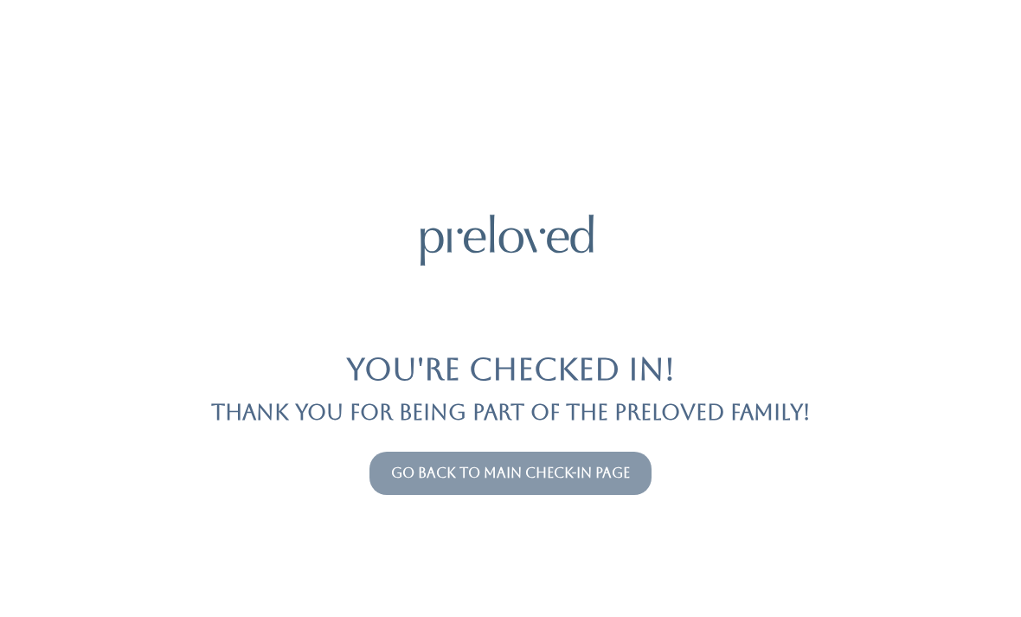
click at [608, 480] on link "Go back to main check-in page" at bounding box center [510, 473] width 239 height 16
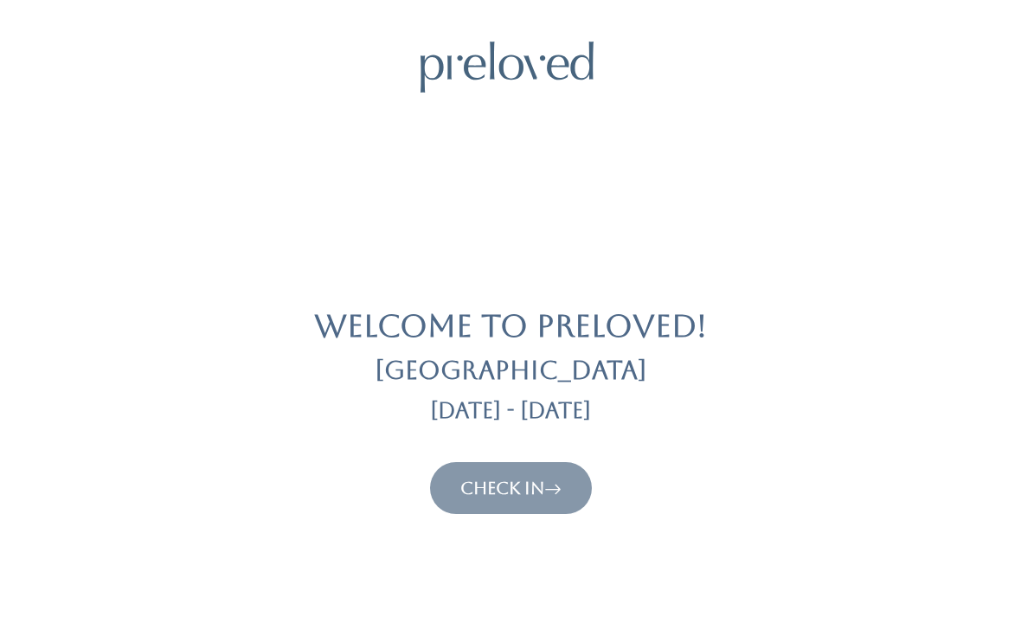
click at [483, 493] on link "Check In" at bounding box center [510, 488] width 101 height 21
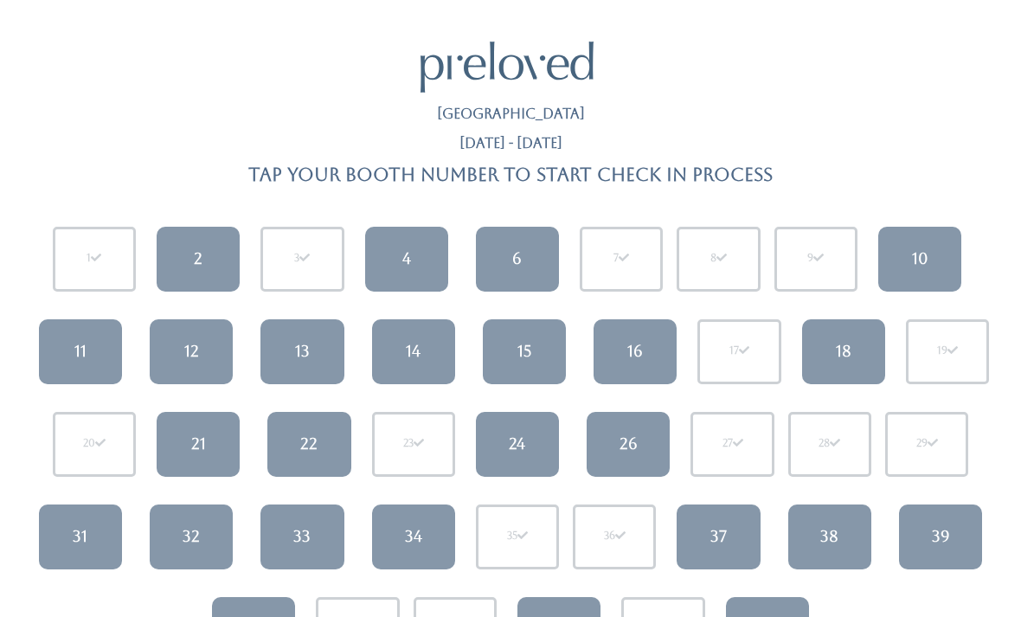
click at [848, 350] on div "18" at bounding box center [844, 351] width 16 height 22
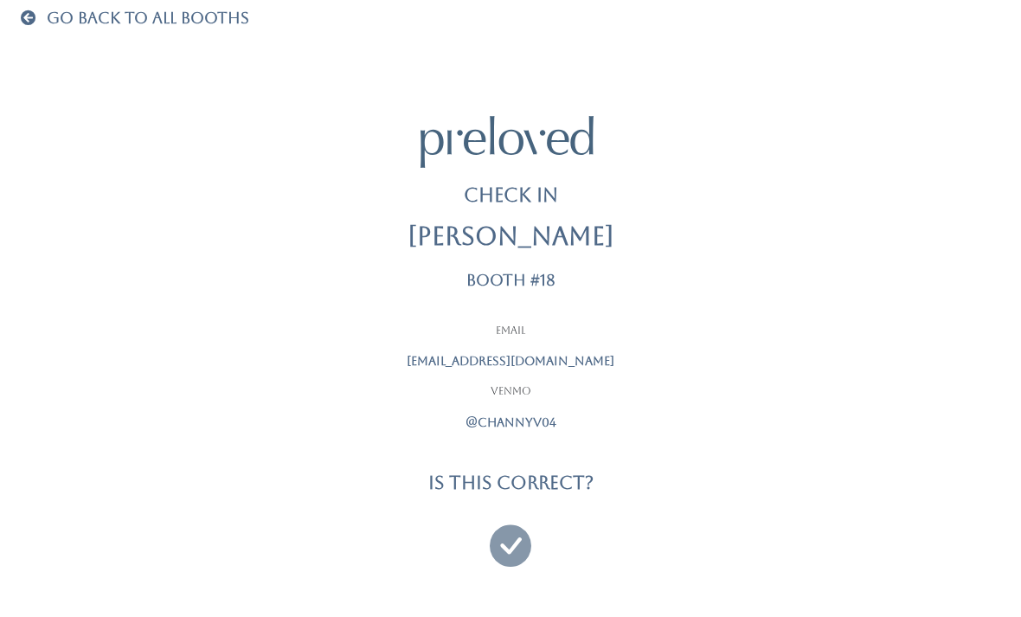
scroll to position [55, 0]
click at [513, 529] on icon at bounding box center [511, 536] width 42 height 58
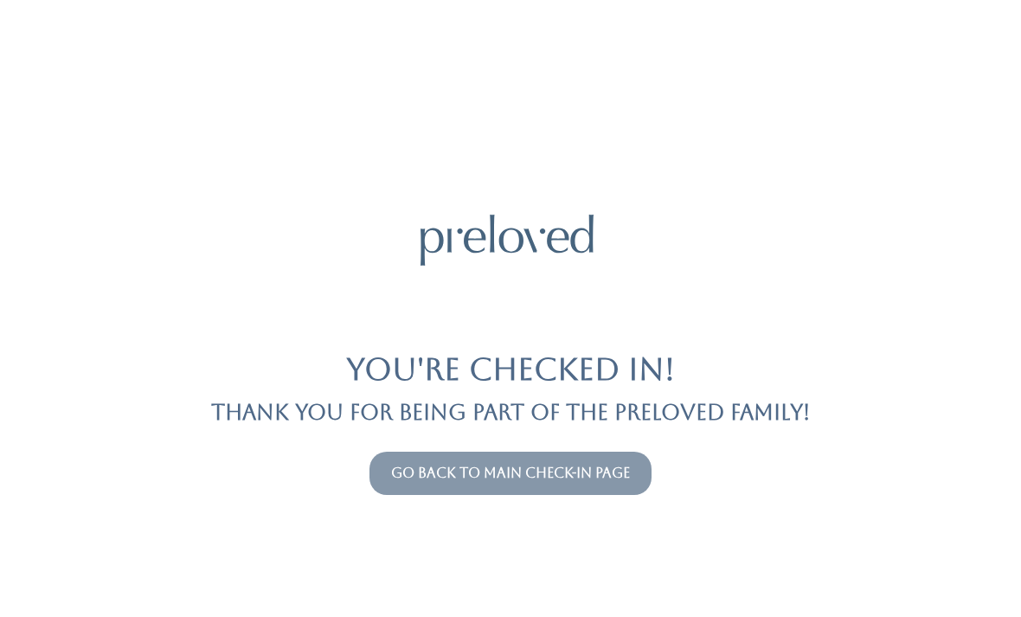
click at [410, 492] on button "Go back to main check-in page" at bounding box center [510, 473] width 282 height 43
click at [444, 476] on link "Go back to main check-in page" at bounding box center [510, 473] width 239 height 16
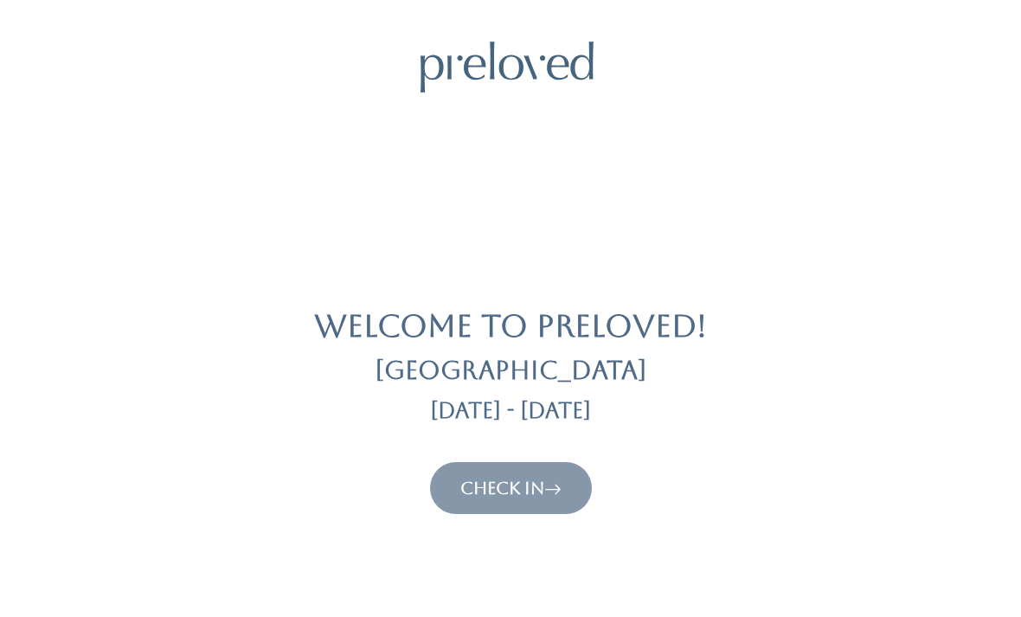
click at [515, 495] on link "Check In" at bounding box center [510, 488] width 101 height 21
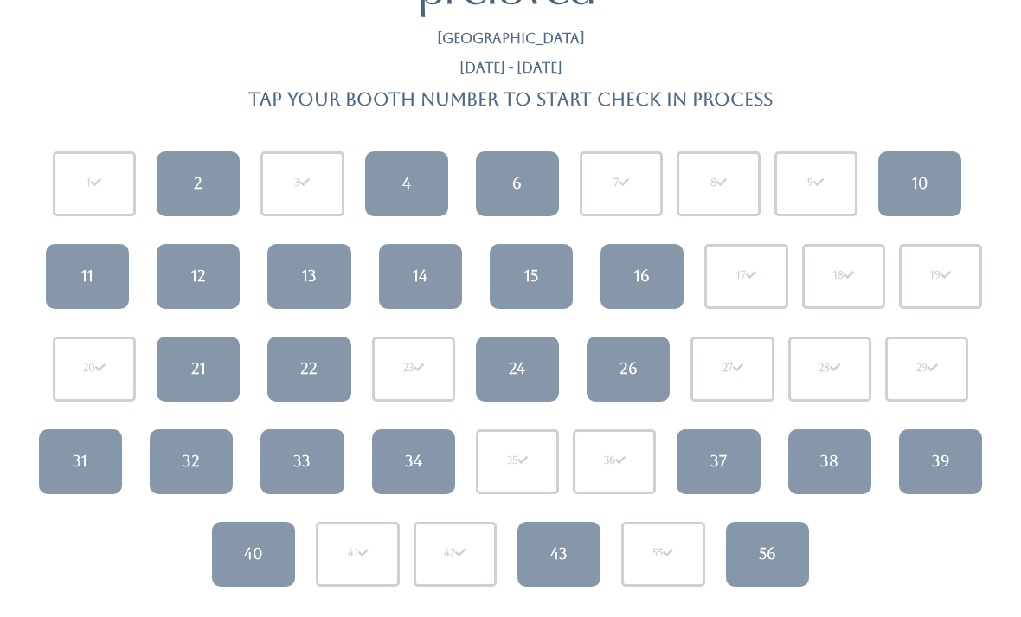
scroll to position [74, 0]
click at [575, 550] on link "43" at bounding box center [558, 555] width 83 height 65
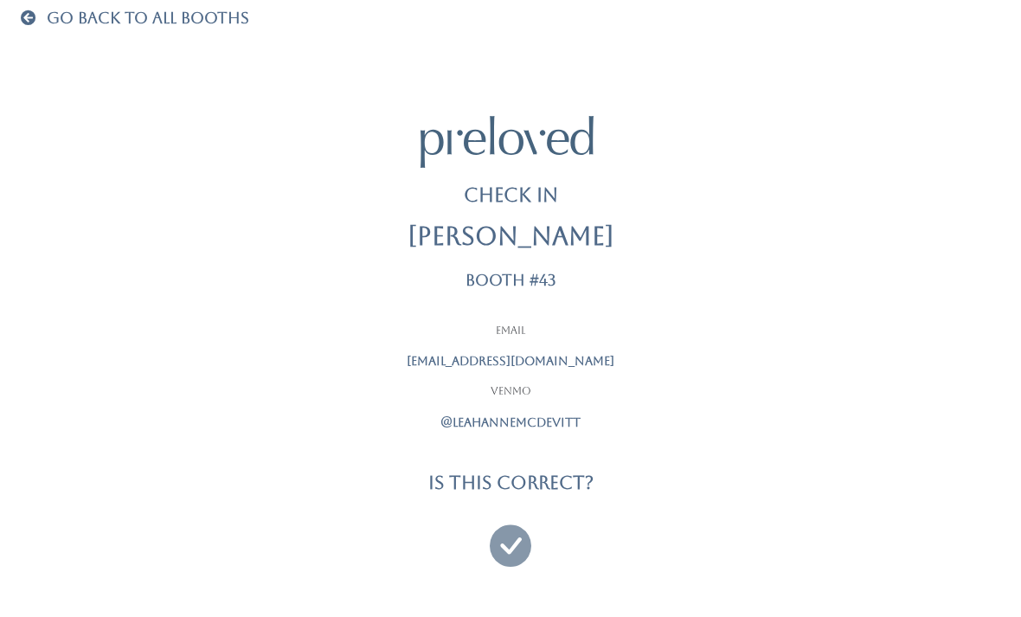
scroll to position [55, 0]
click at [513, 539] on icon at bounding box center [511, 536] width 42 height 58
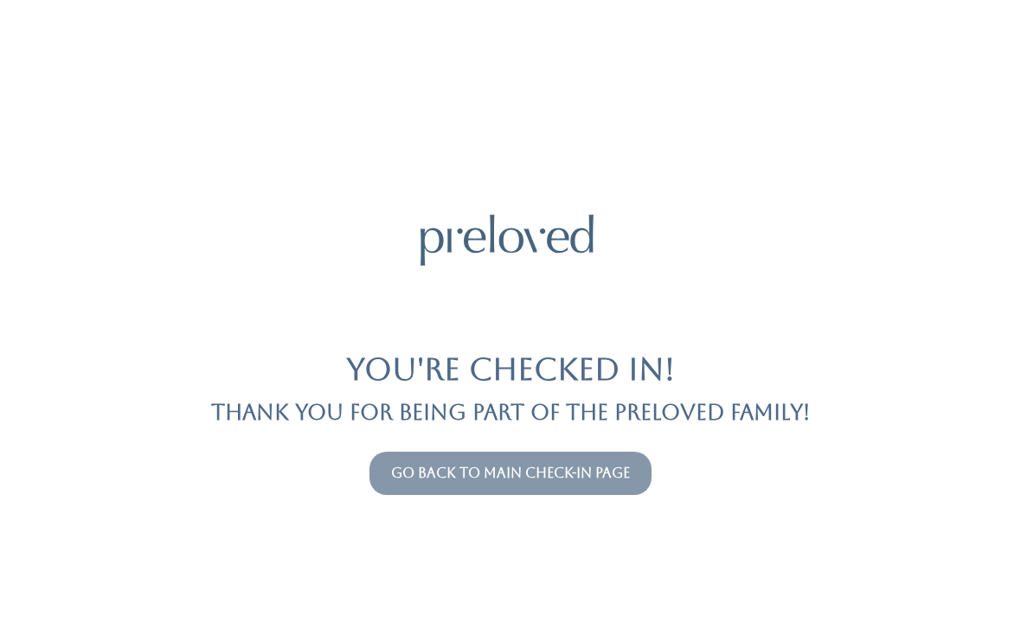
click at [591, 480] on link "Go back to main check-in page" at bounding box center [510, 473] width 239 height 16
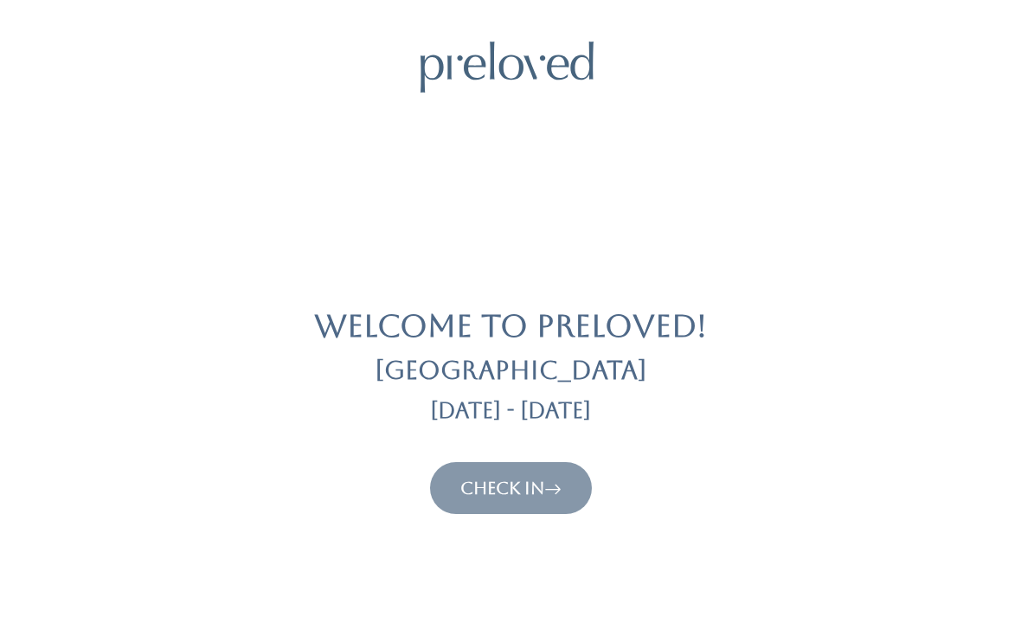
click at [522, 496] on link "Check In" at bounding box center [510, 488] width 101 height 21
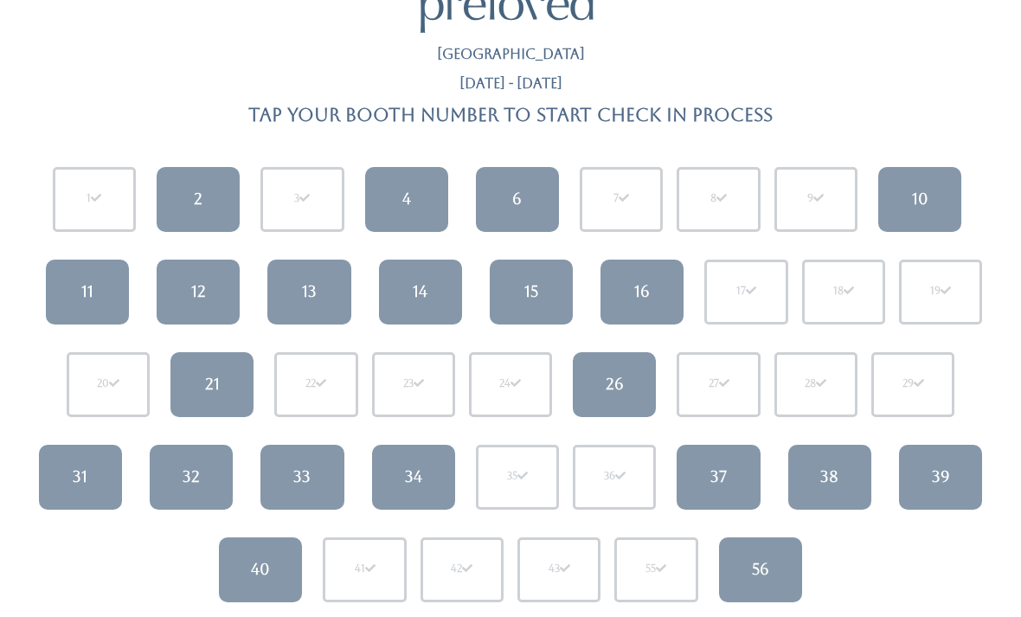
scroll to position [60, 0]
click at [645, 280] on div "16" at bounding box center [642, 291] width 16 height 22
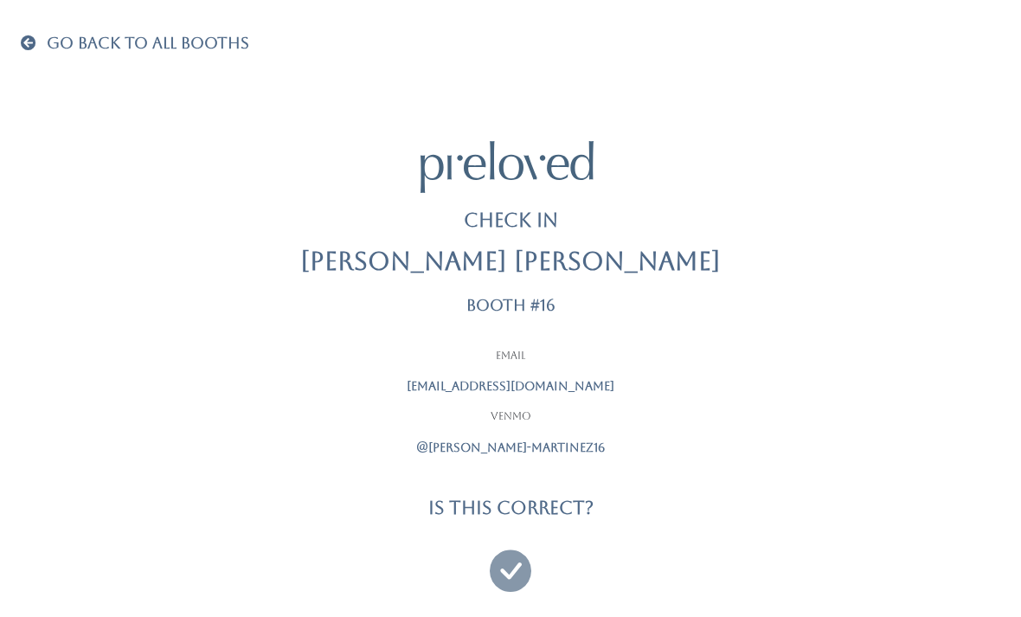
scroll to position [55, 0]
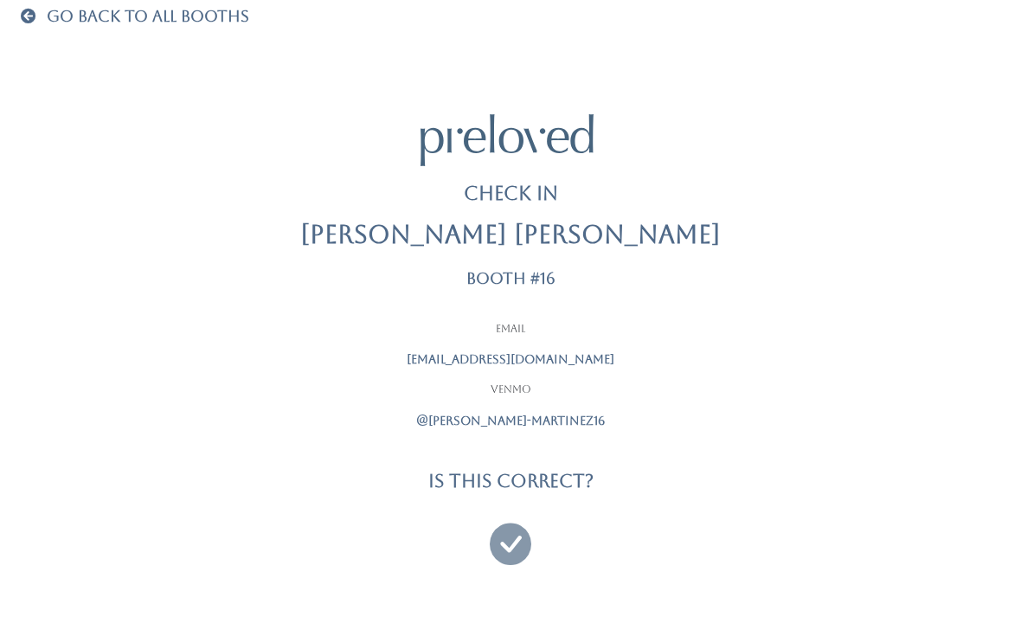
click at [496, 513] on icon at bounding box center [511, 536] width 42 height 58
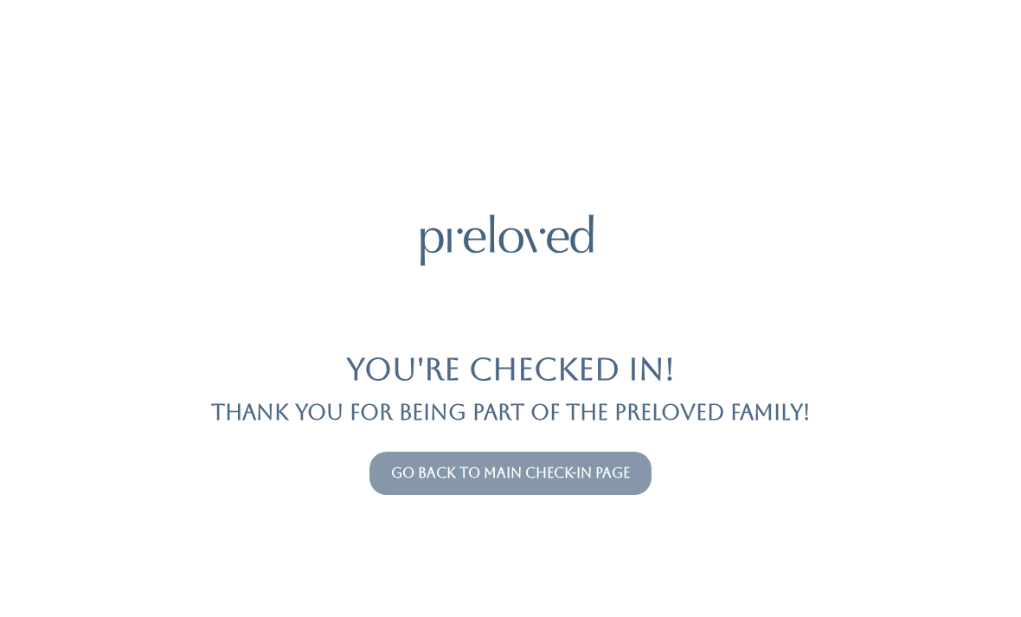
click at [579, 474] on link "Go back to main check-in page" at bounding box center [510, 473] width 239 height 16
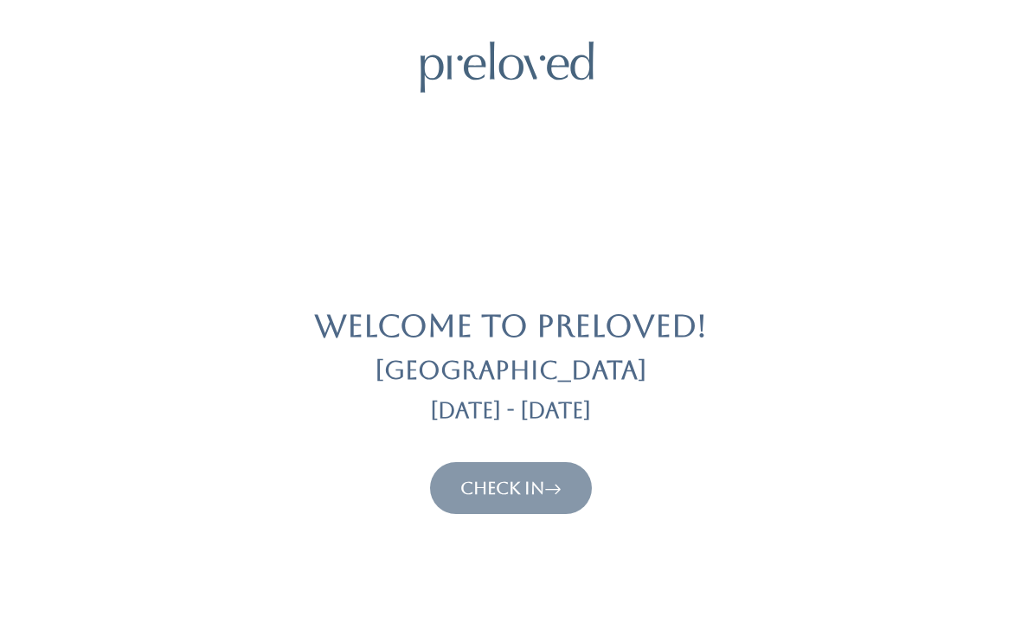
click at [539, 496] on link "Check In" at bounding box center [510, 488] width 101 height 21
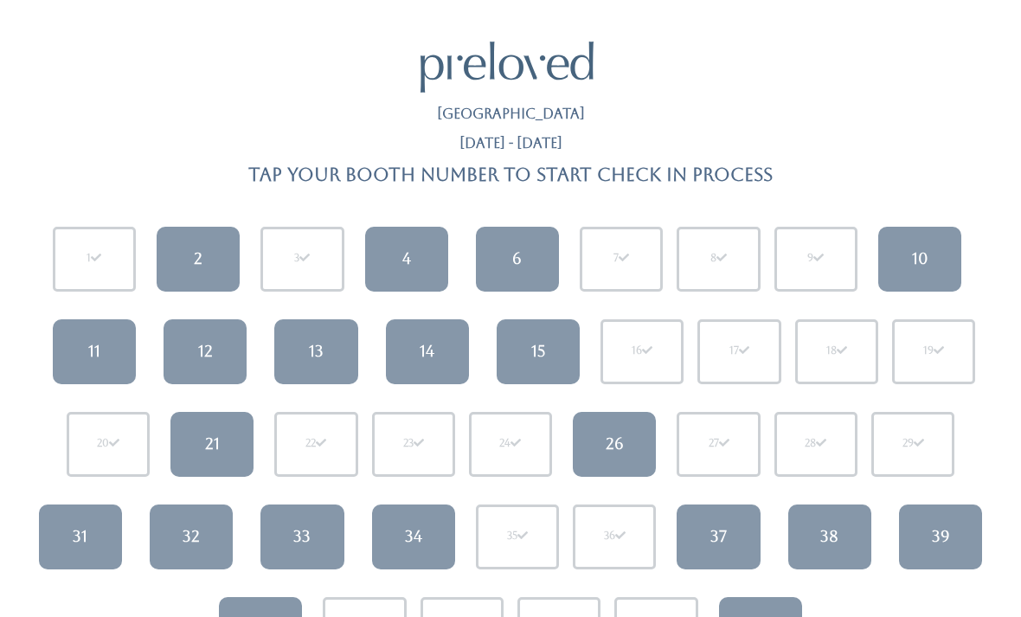
click at [832, 537] on div "38" at bounding box center [829, 536] width 18 height 22
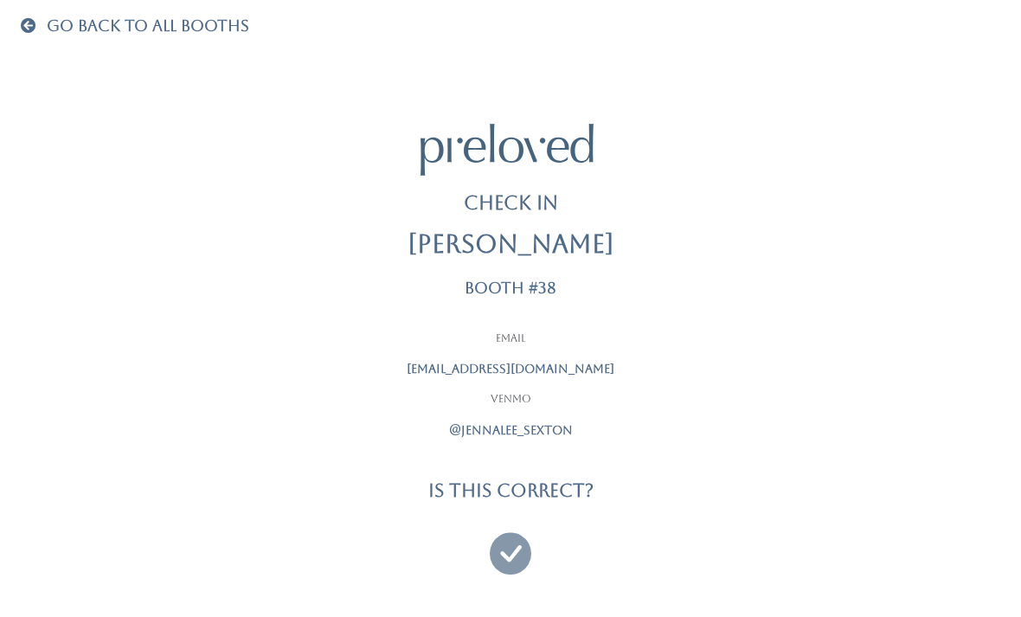
scroll to position [55, 0]
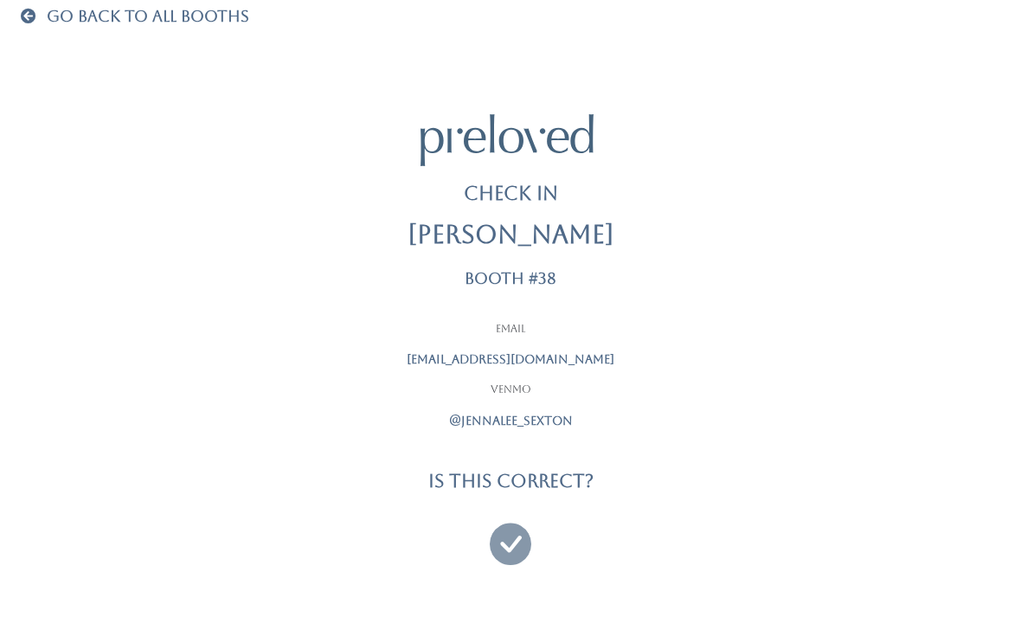
click at [506, 531] on icon at bounding box center [511, 536] width 42 height 58
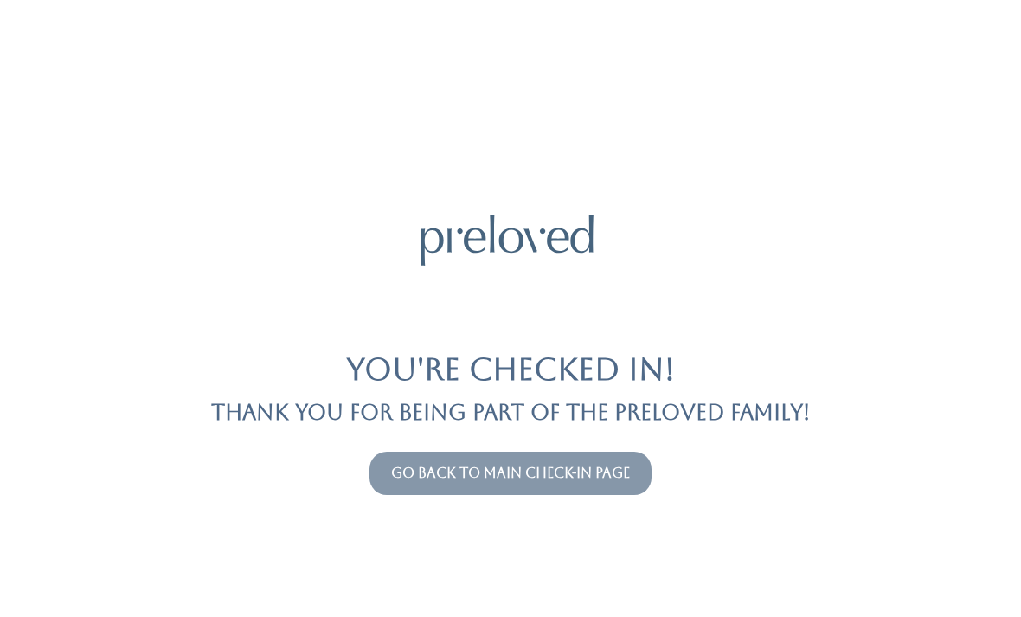
click at [559, 474] on link "Go back to main check-in page" at bounding box center [510, 473] width 239 height 16
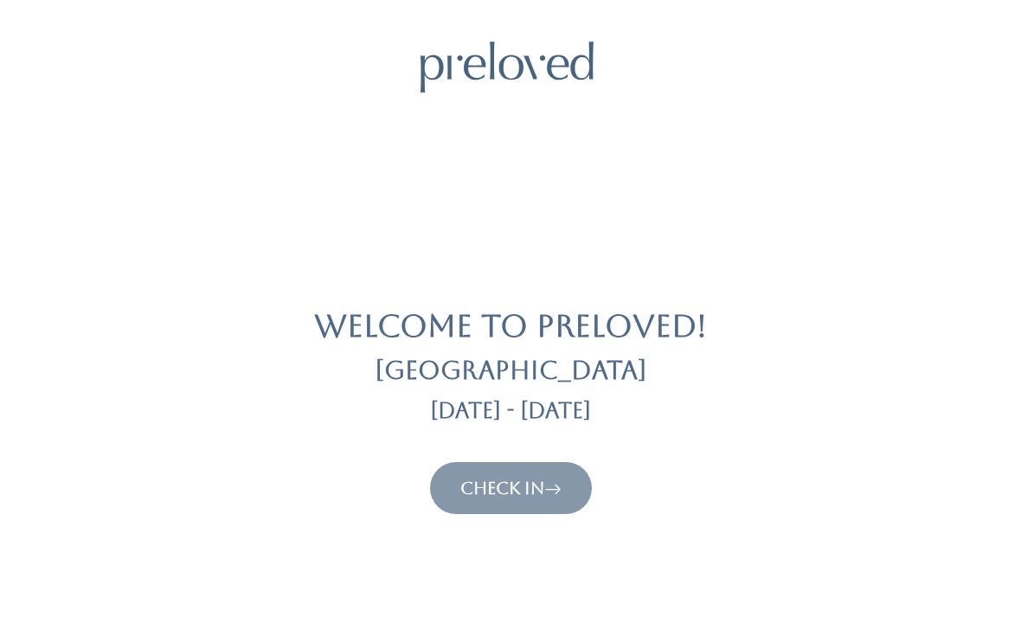
click at [524, 493] on link "Check In" at bounding box center [510, 488] width 101 height 21
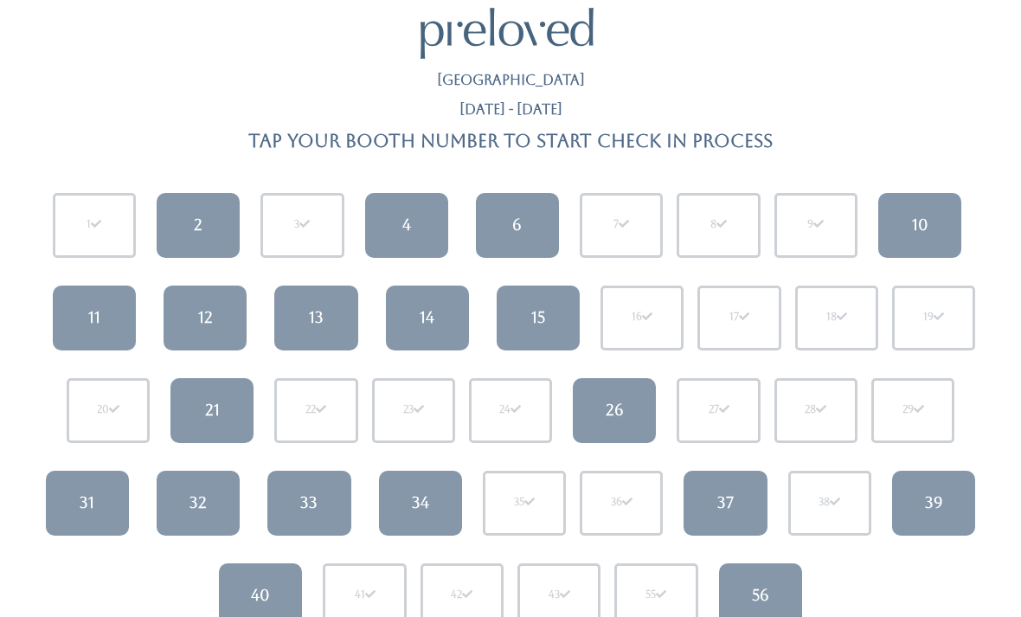
scroll to position [55, 0]
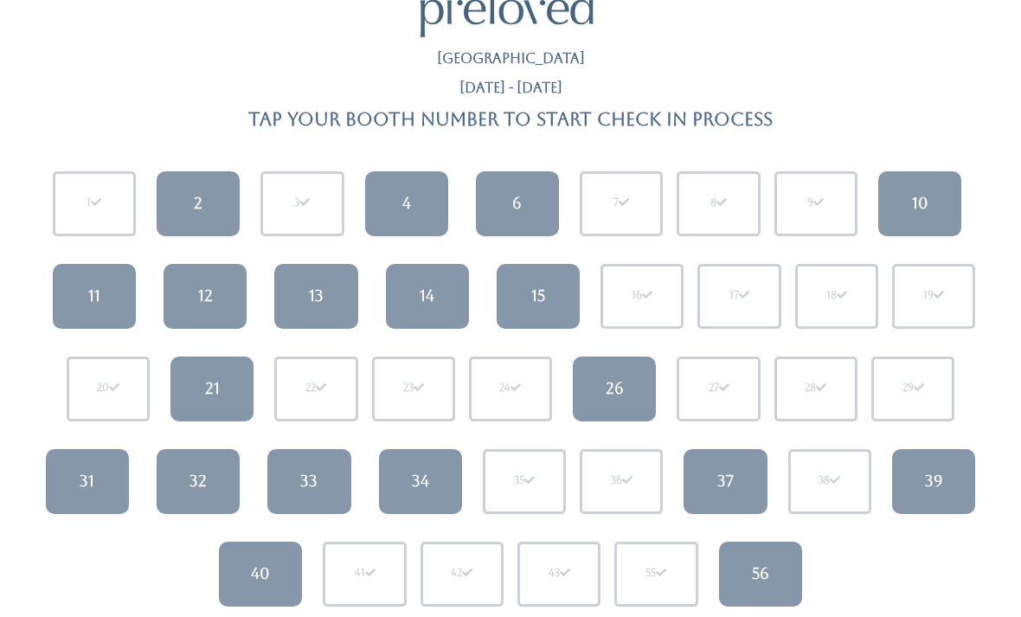
click at [413, 307] on link "14" at bounding box center [427, 296] width 83 height 65
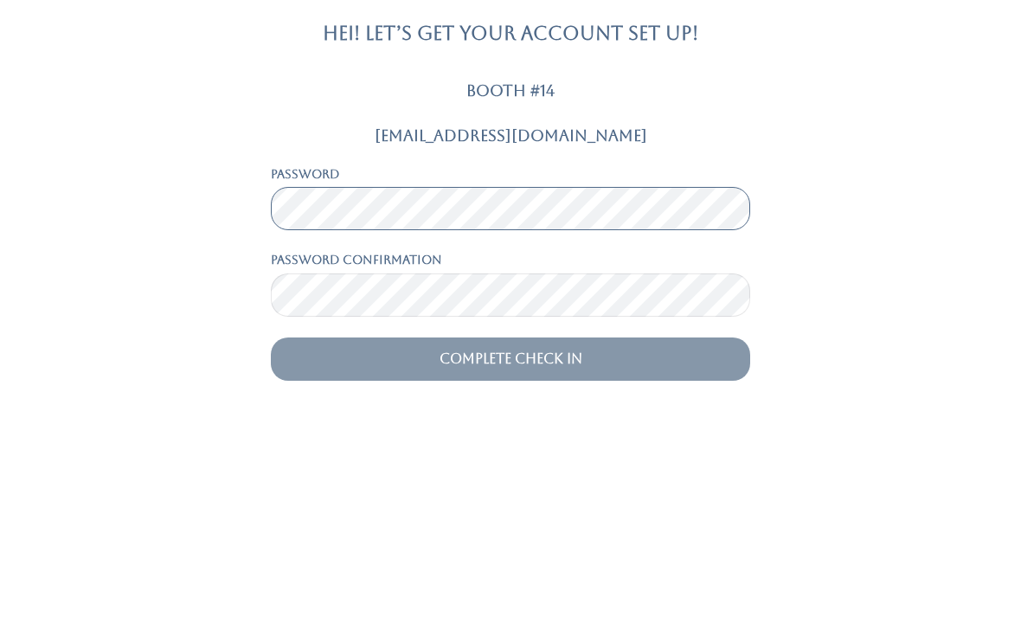
scroll to position [55, 0]
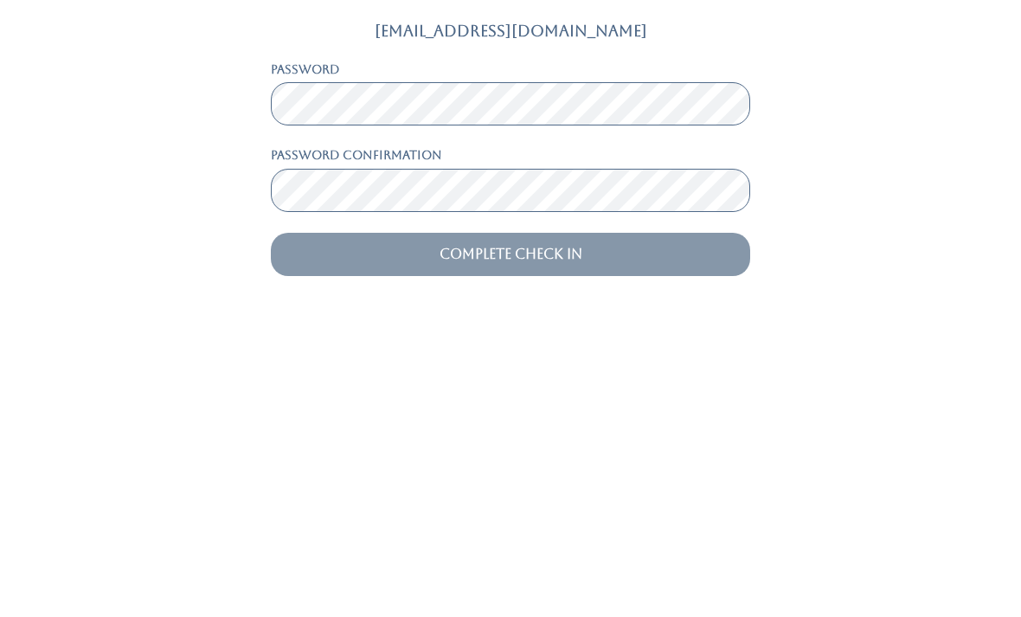
click at [684, 532] on input "Complete Check In" at bounding box center [510, 553] width 479 height 43
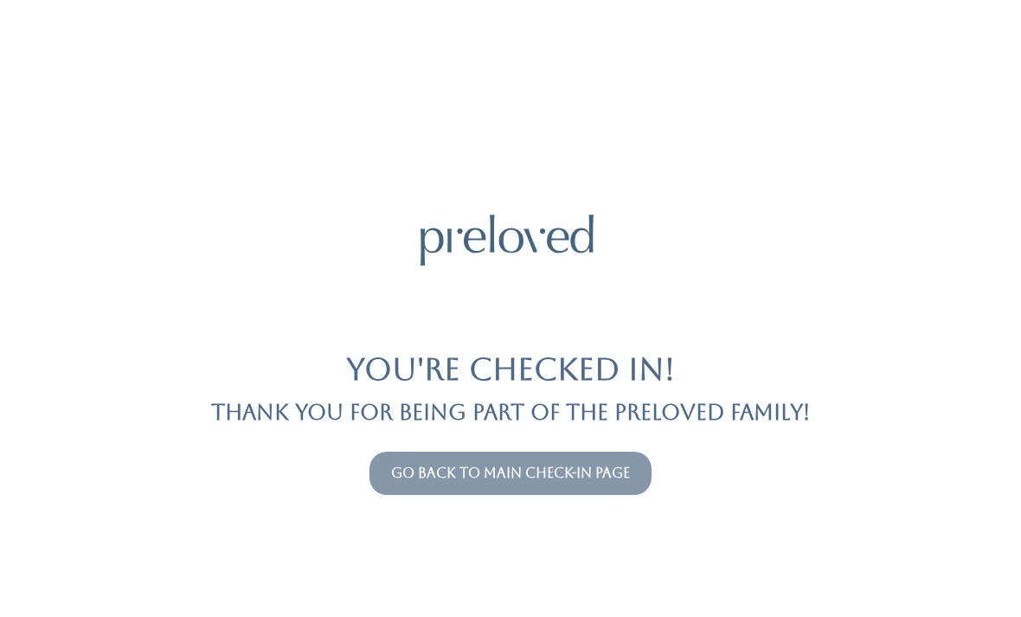
click at [508, 477] on link "Go back to main check-in page" at bounding box center [510, 473] width 239 height 16
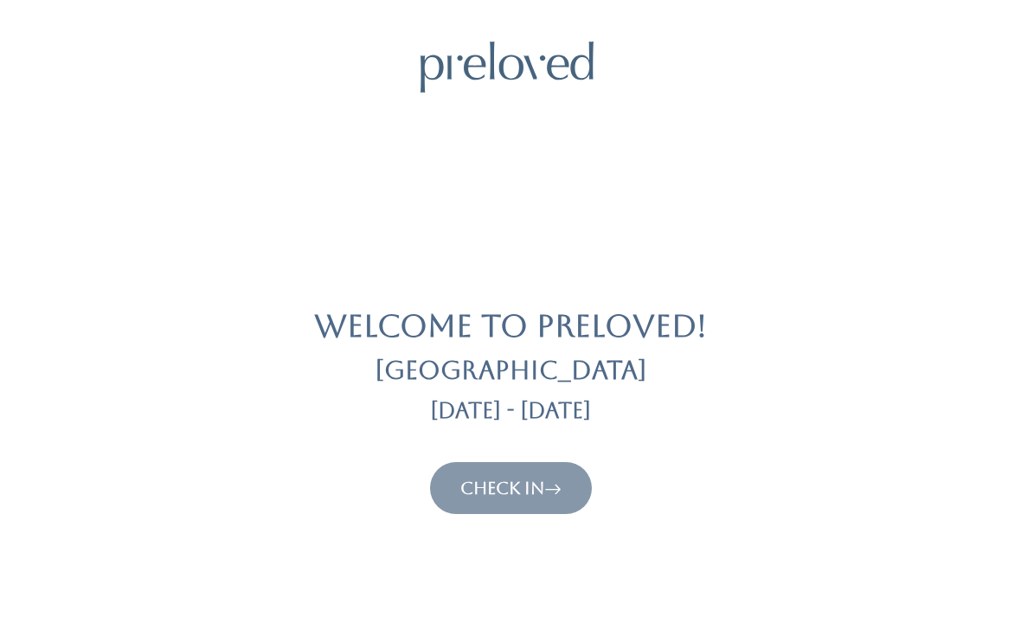
click at [524, 492] on link "Check In" at bounding box center [510, 488] width 101 height 21
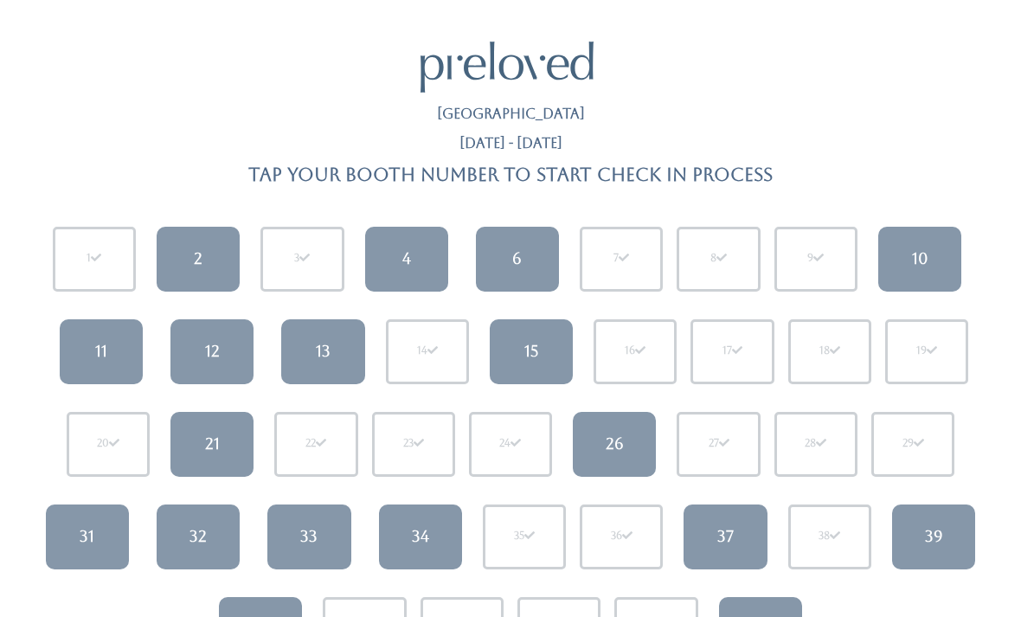
click at [328, 349] on div "13" at bounding box center [323, 351] width 15 height 22
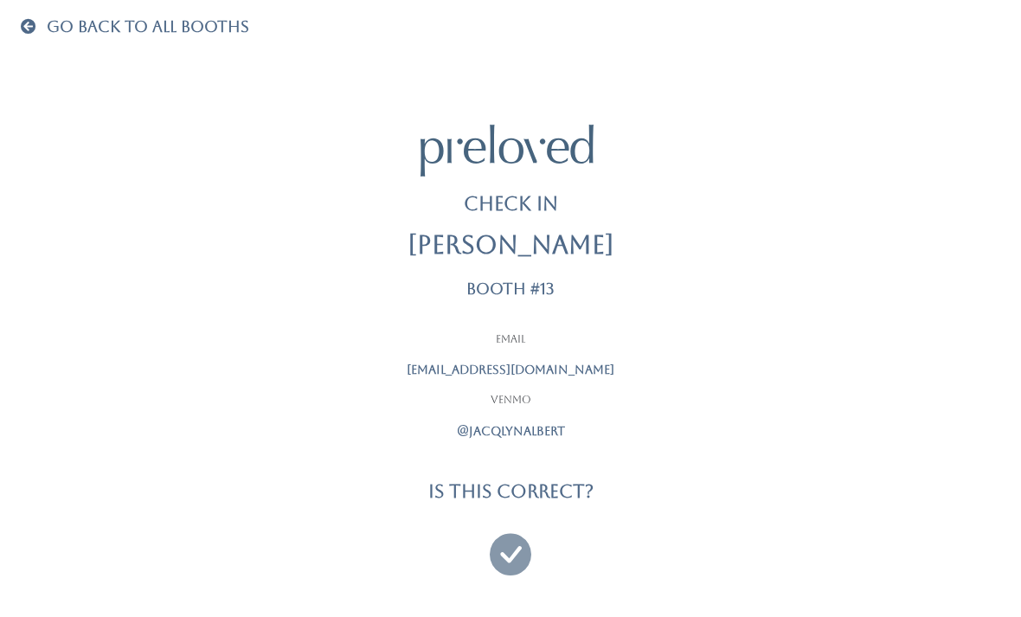
scroll to position [55, 0]
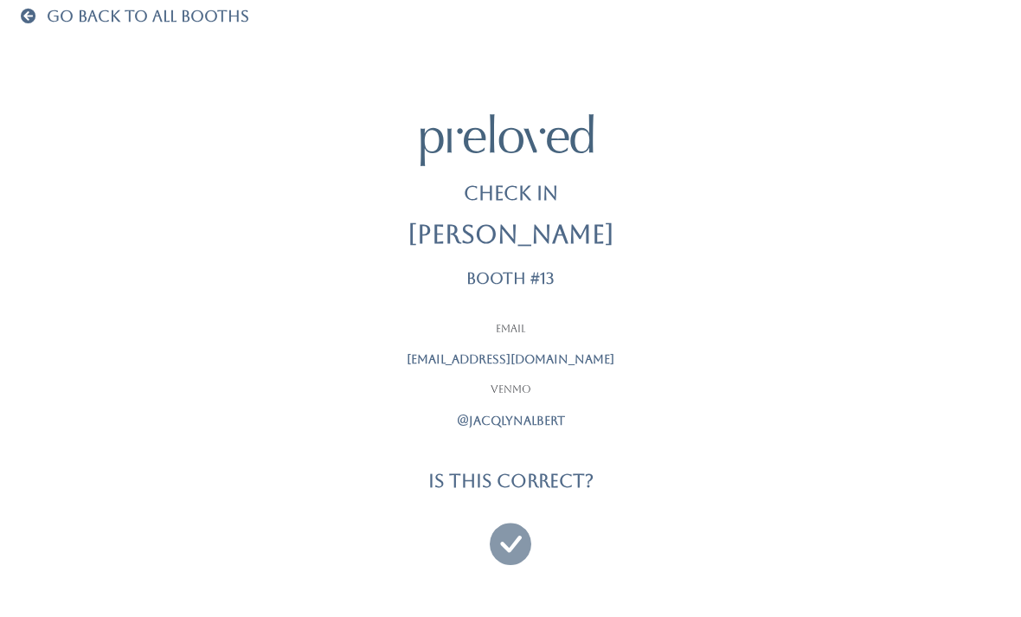
click at [500, 524] on icon at bounding box center [511, 536] width 42 height 58
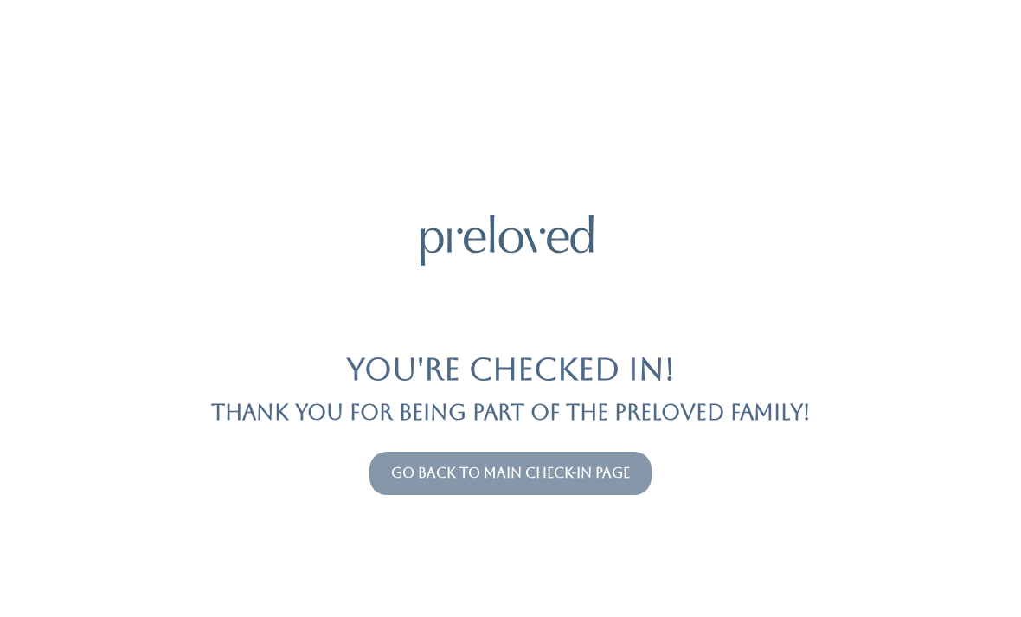
click at [581, 478] on link "Go back to main check-in page" at bounding box center [510, 473] width 239 height 16
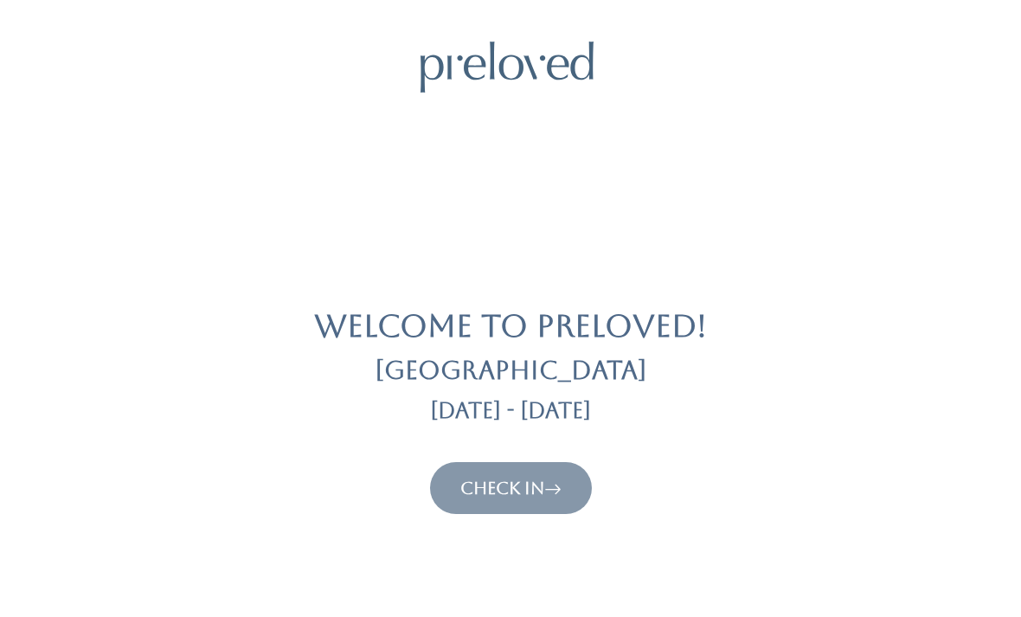
click at [540, 511] on button "Check In" at bounding box center [511, 488] width 162 height 52
click at [536, 490] on link "Check In" at bounding box center [510, 488] width 101 height 21
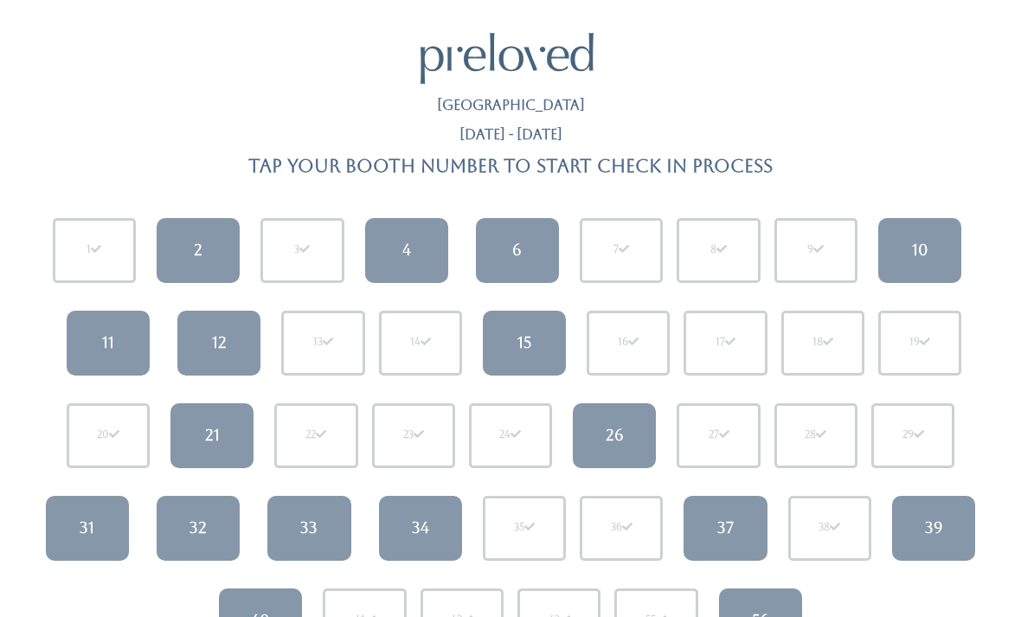
scroll to position [59, 0]
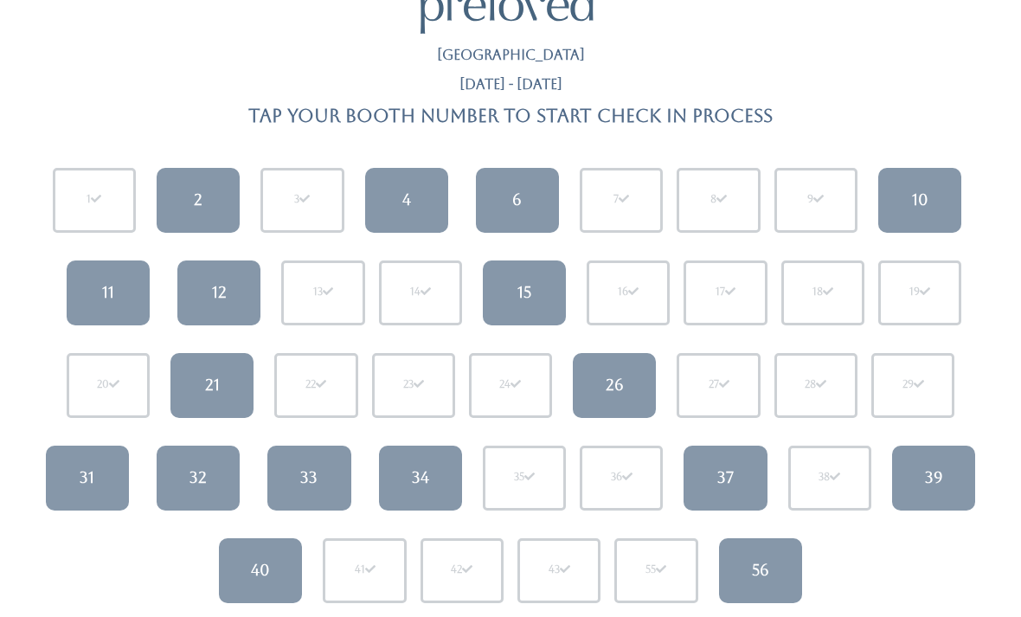
click at [735, 479] on link "37" at bounding box center [724, 478] width 83 height 65
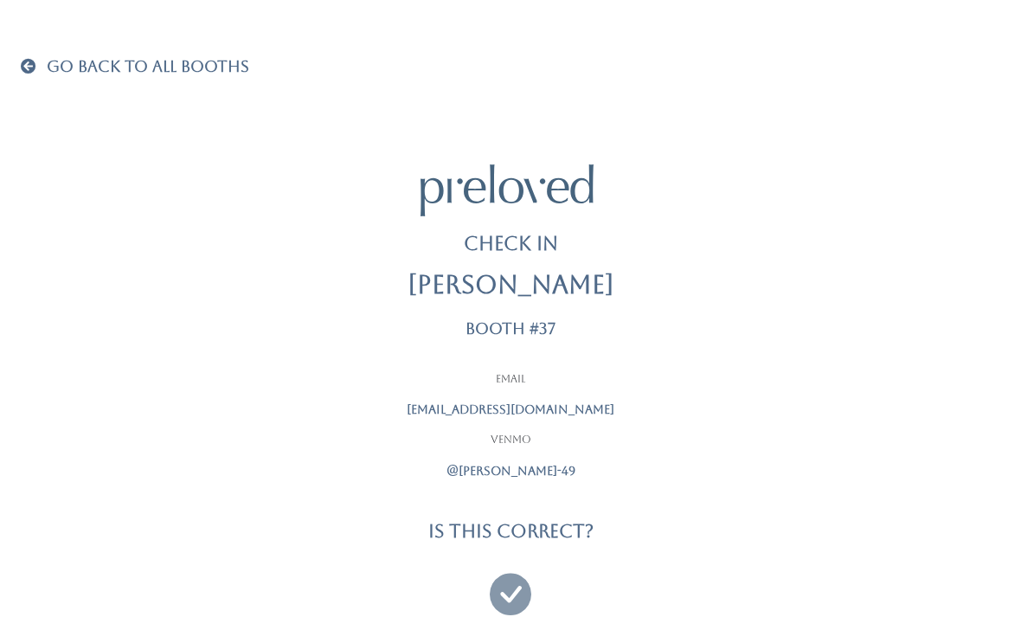
scroll to position [55, 0]
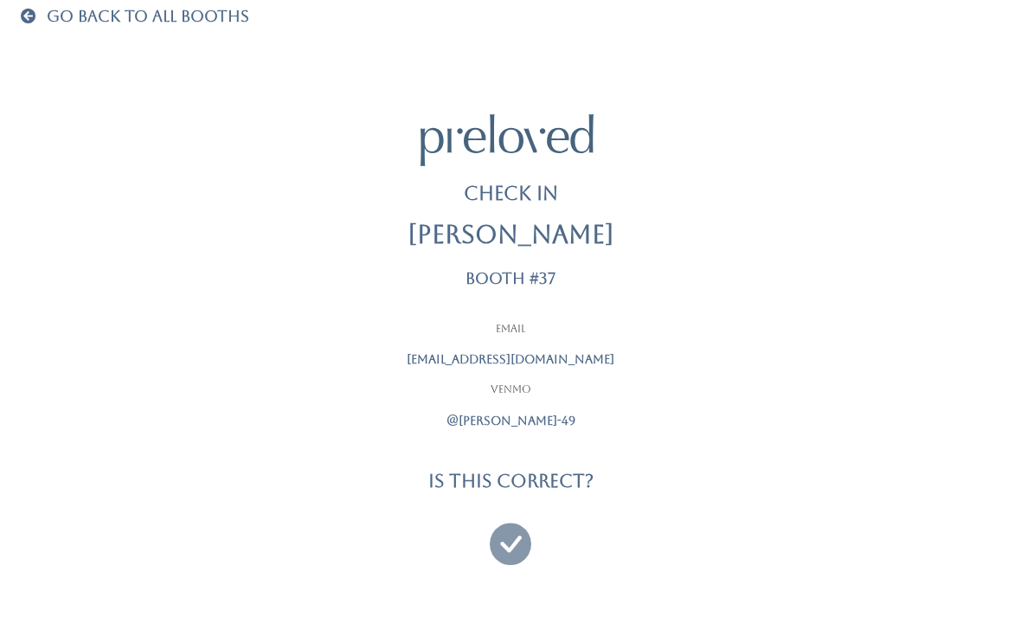
click at [500, 523] on icon at bounding box center [511, 536] width 42 height 58
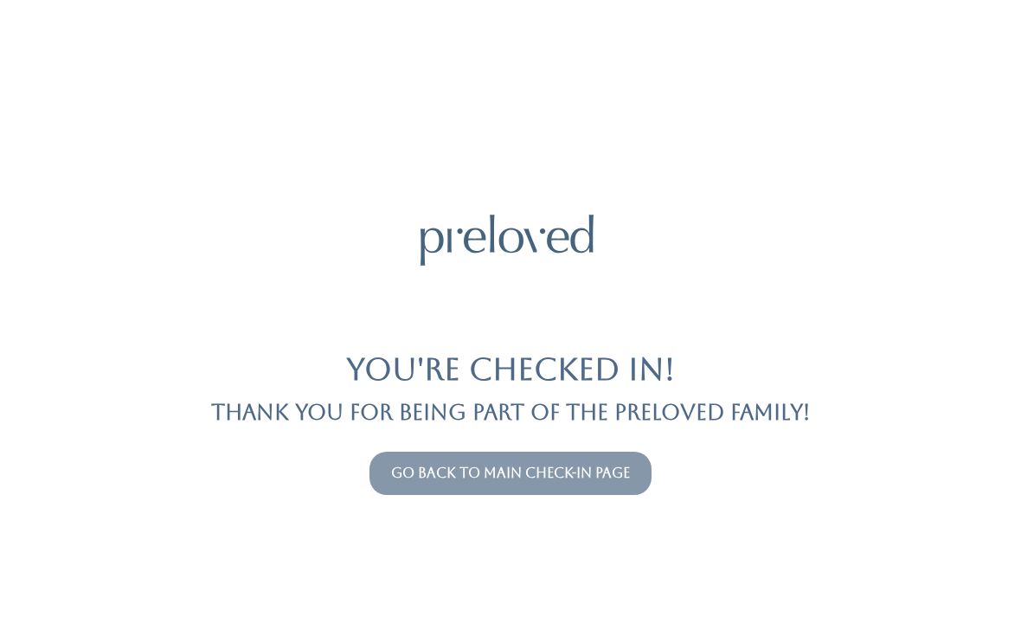
click at [525, 480] on link "Go back to main check-in page" at bounding box center [510, 473] width 239 height 16
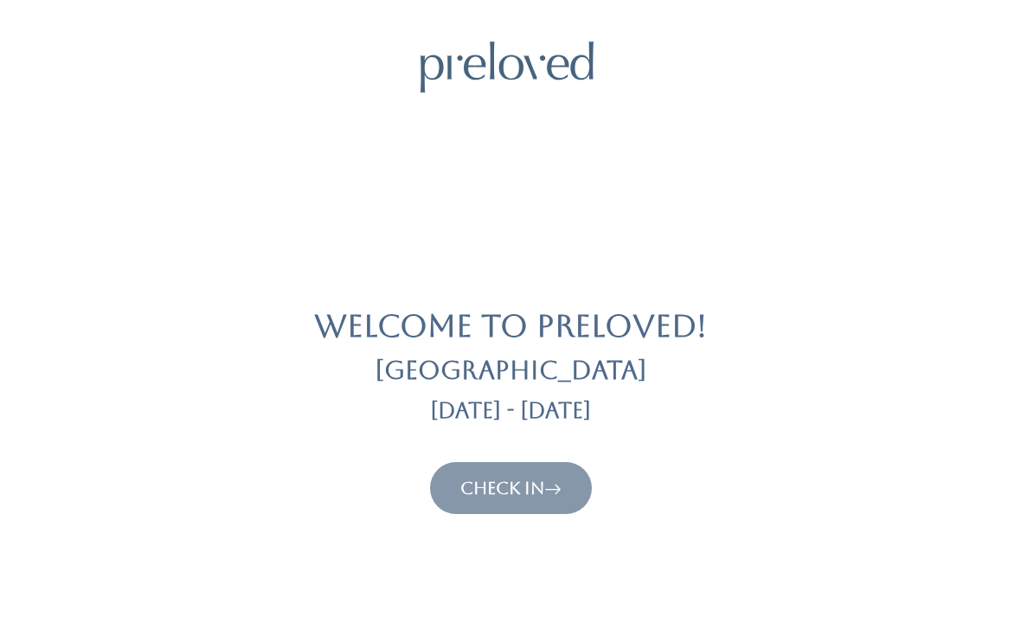
click at [494, 486] on link "Check In" at bounding box center [510, 488] width 101 height 21
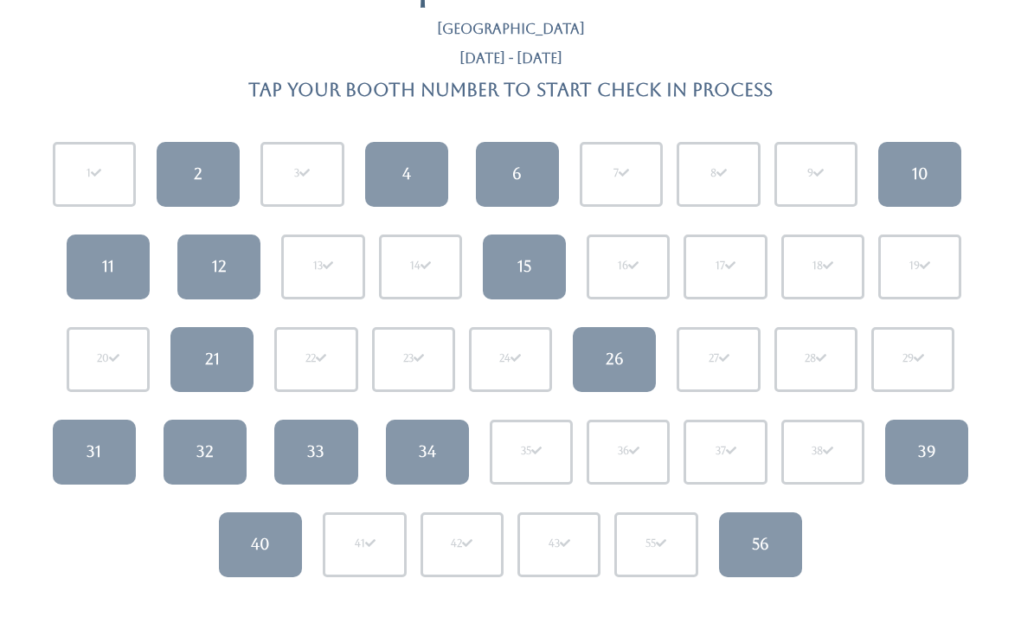
scroll to position [85, 0]
click at [199, 164] on div "2" at bounding box center [198, 174] width 9 height 22
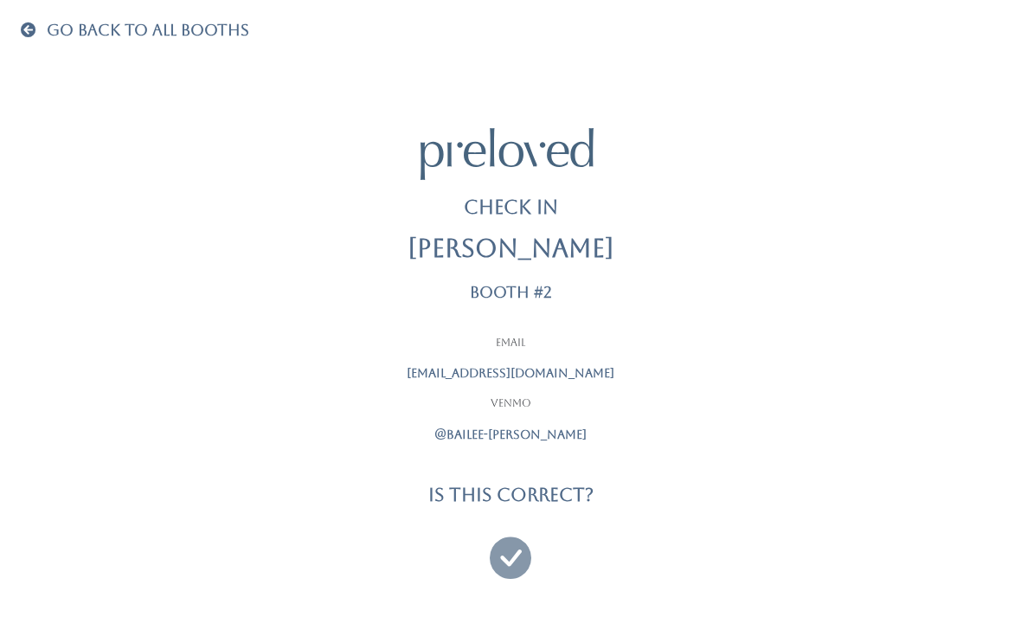
scroll to position [55, 0]
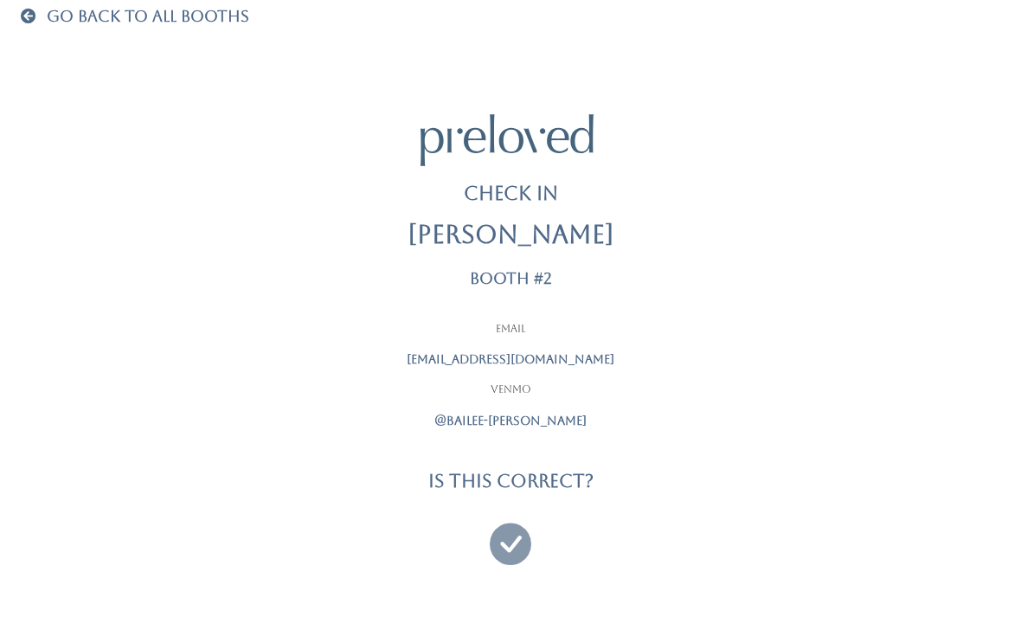
click at [514, 540] on icon at bounding box center [511, 536] width 42 height 58
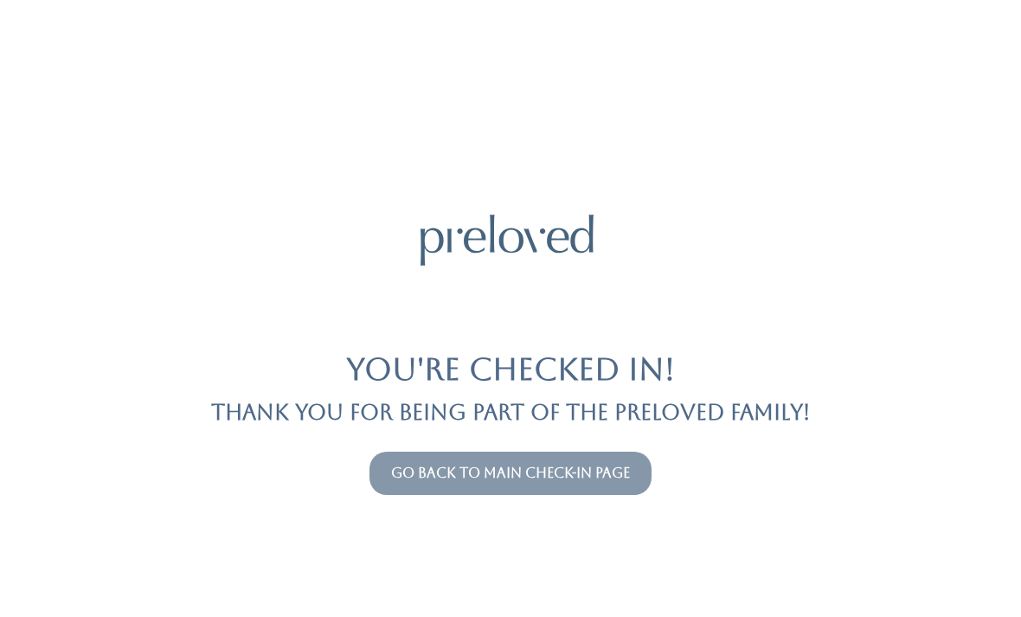
click at [478, 465] on link "Go back to main check-in page" at bounding box center [510, 473] width 239 height 16
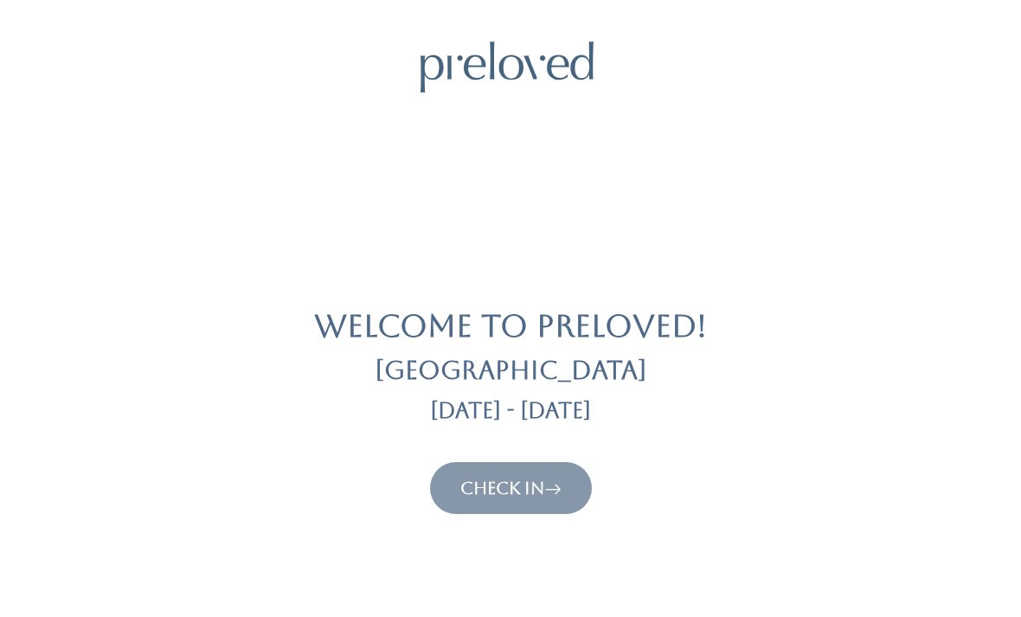
click at [526, 491] on link "Check In" at bounding box center [510, 488] width 101 height 21
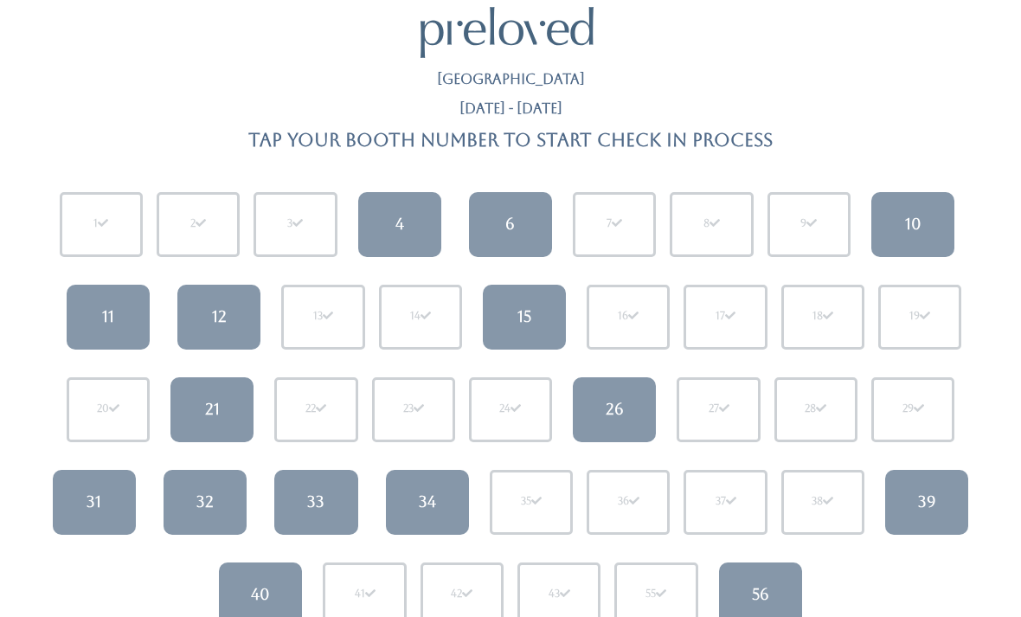
scroll to position [38, 0]
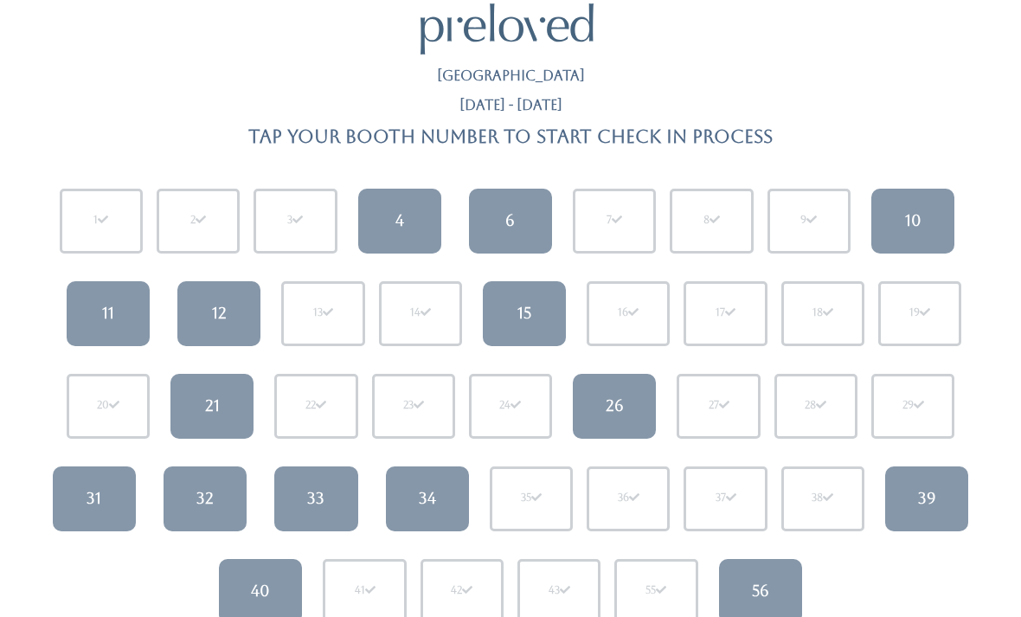
click at [203, 499] on div "32" at bounding box center [204, 498] width 17 height 22
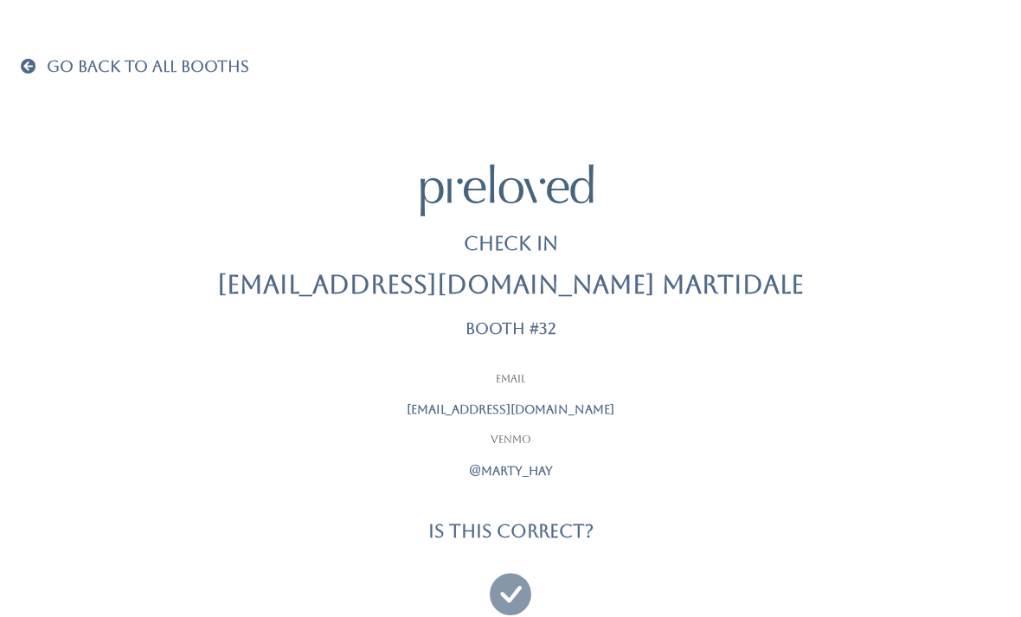
scroll to position [55, 0]
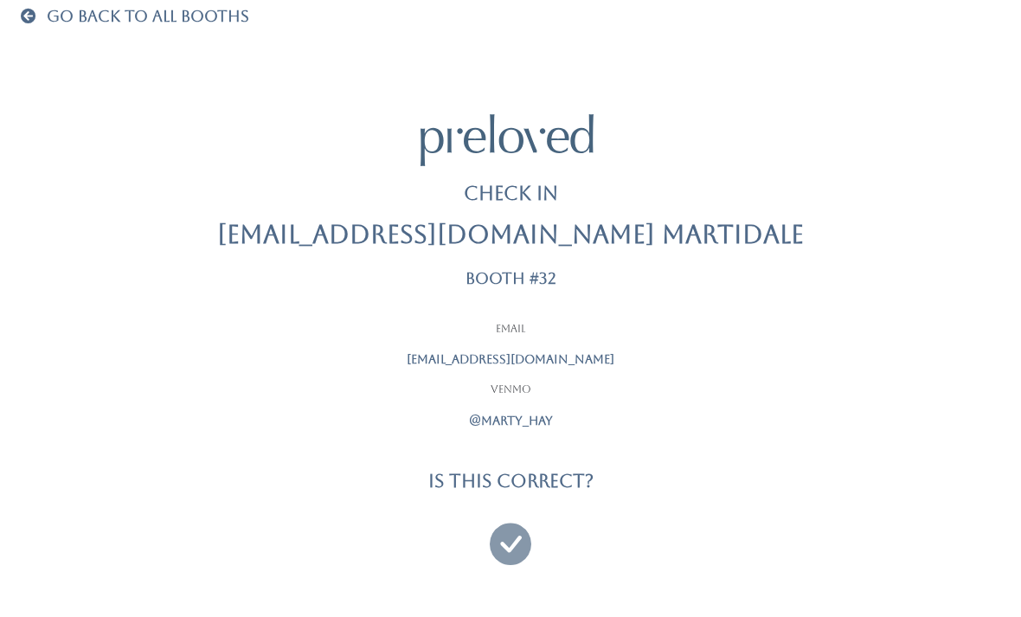
click at [500, 534] on icon at bounding box center [511, 536] width 42 height 58
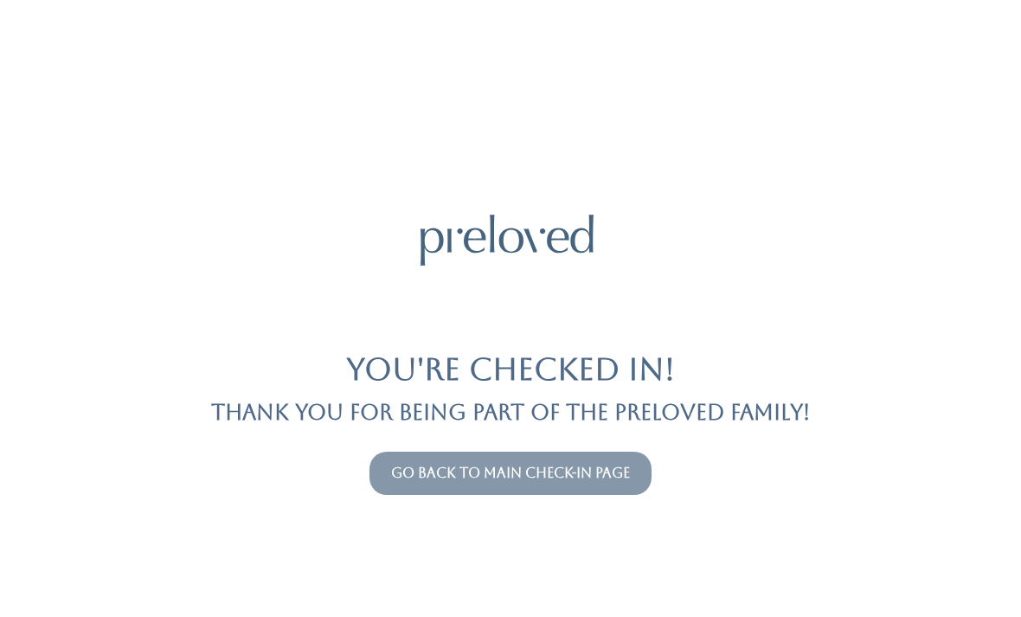
click at [589, 476] on link "Go back to main check-in page" at bounding box center [510, 473] width 239 height 16
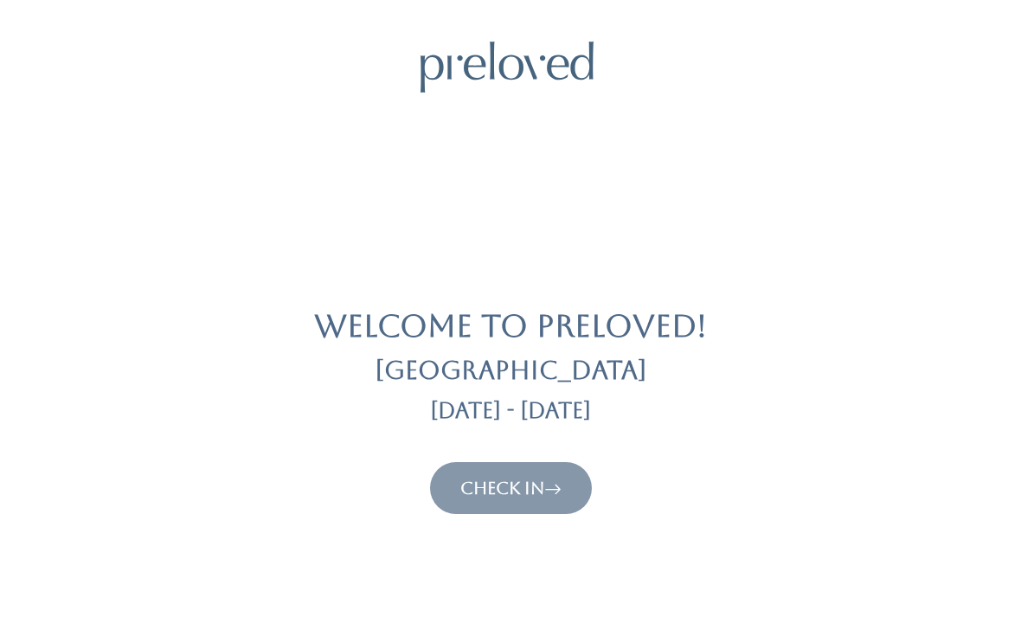
click at [529, 494] on link "Check In" at bounding box center [510, 488] width 101 height 21
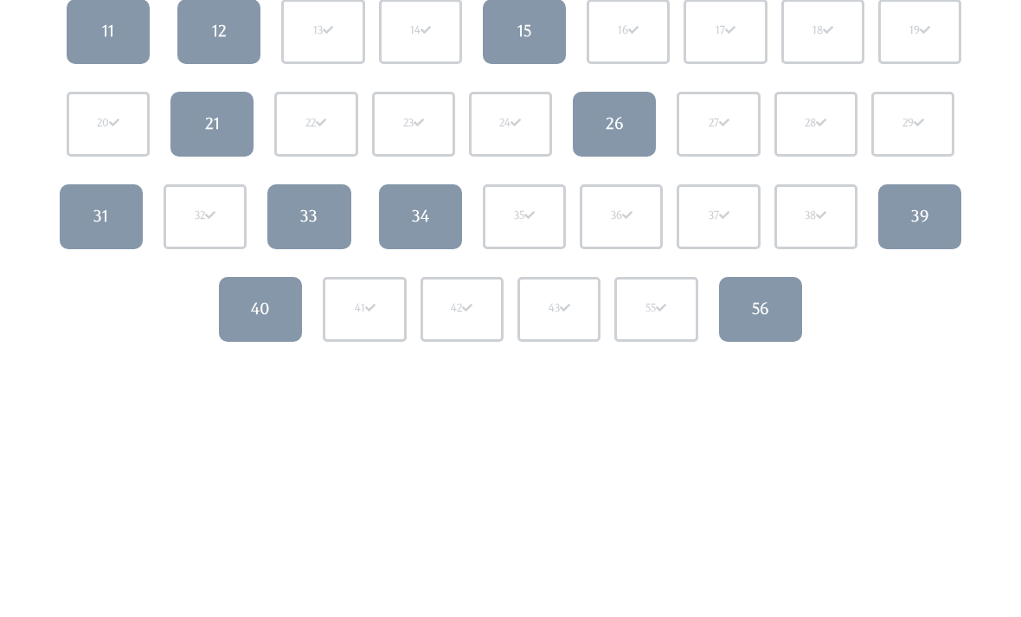
scroll to position [321, 0]
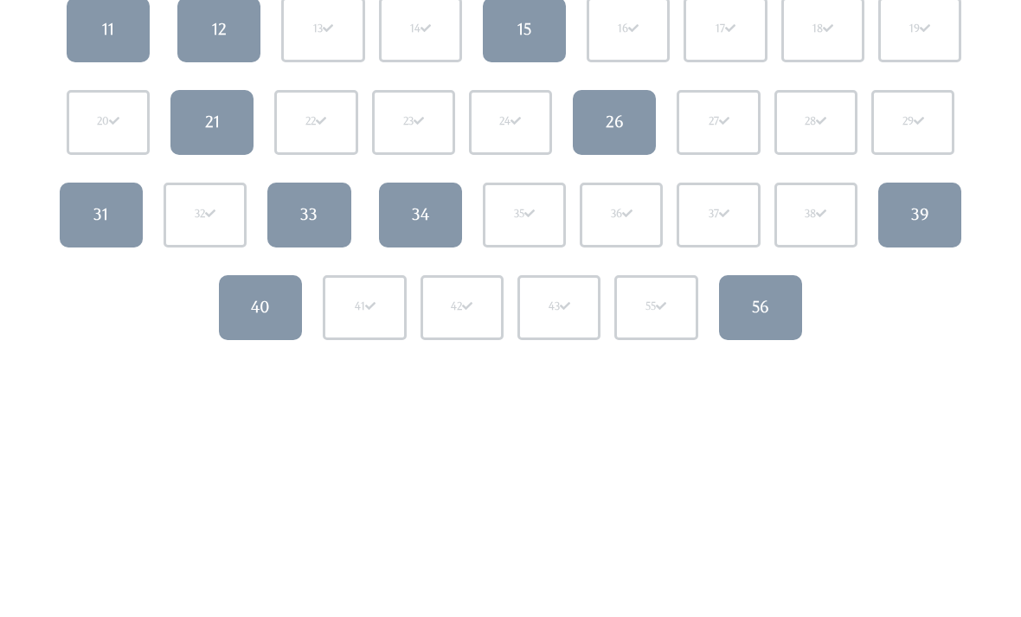
click at [533, 31] on link "15" at bounding box center [524, 30] width 83 height 65
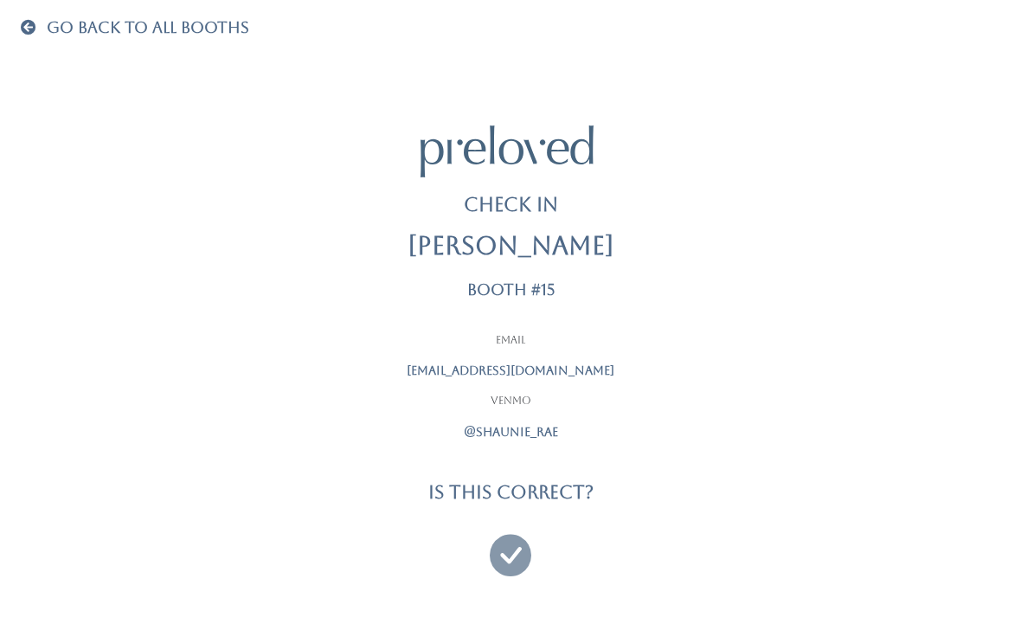
scroll to position [55, 0]
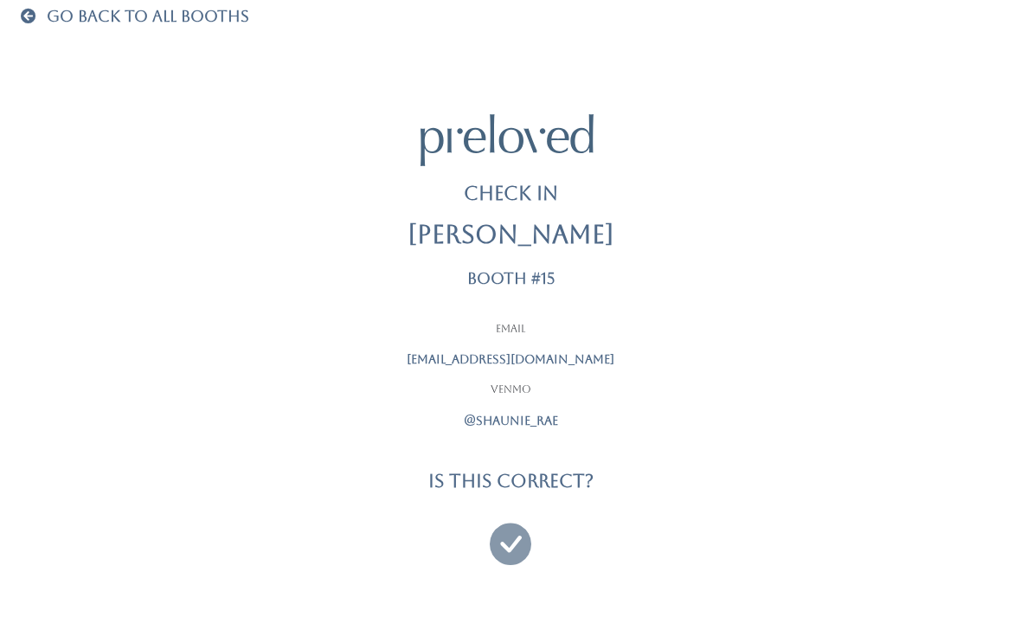
click at [505, 528] on icon at bounding box center [511, 536] width 42 height 58
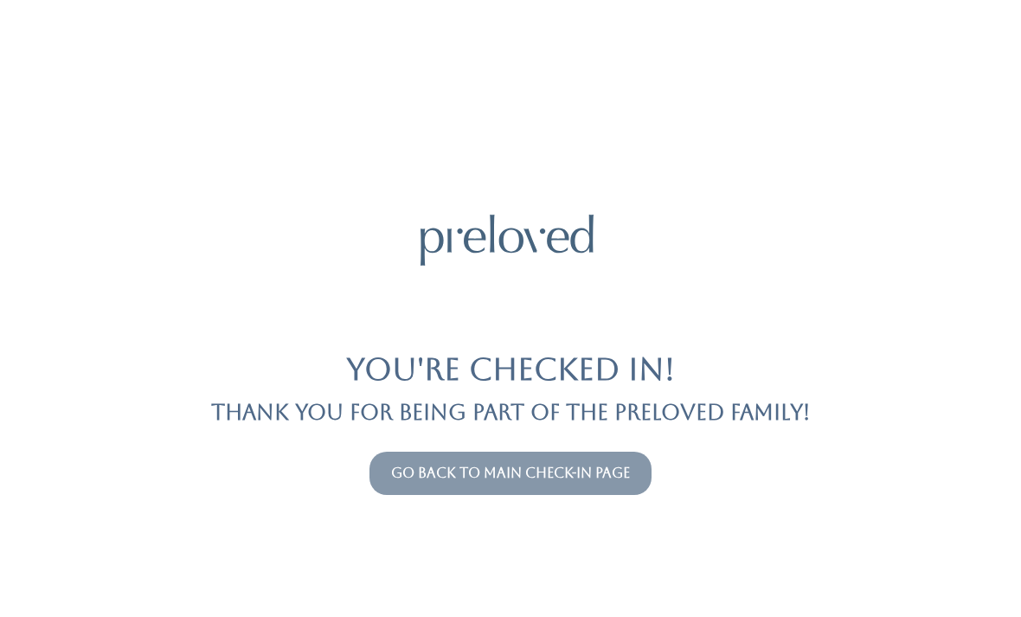
click at [603, 472] on link "Go back to main check-in page" at bounding box center [510, 473] width 239 height 16
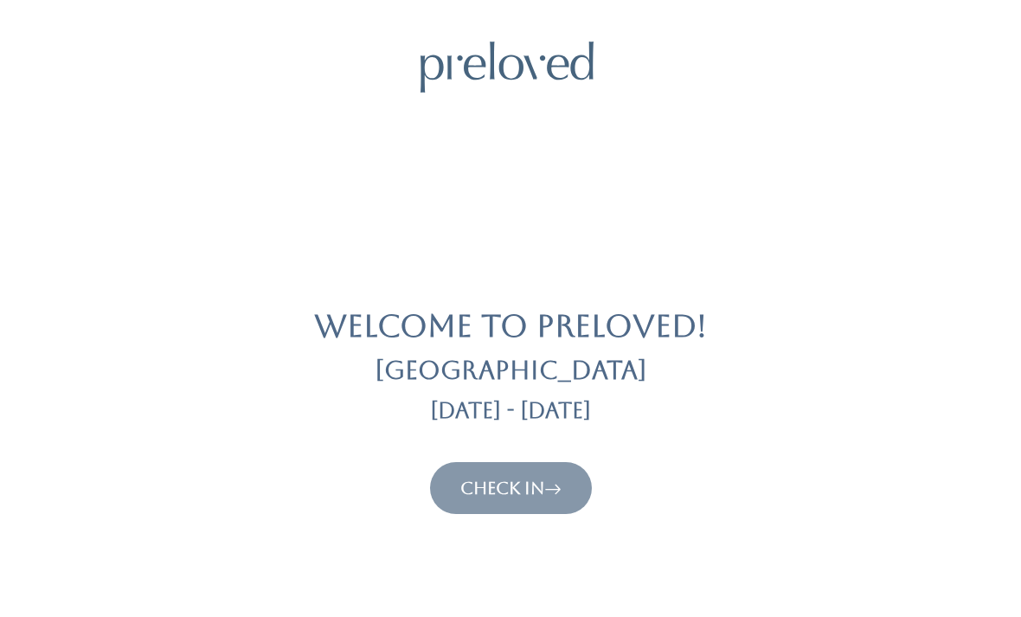
click at [561, 484] on icon at bounding box center [552, 488] width 17 height 21
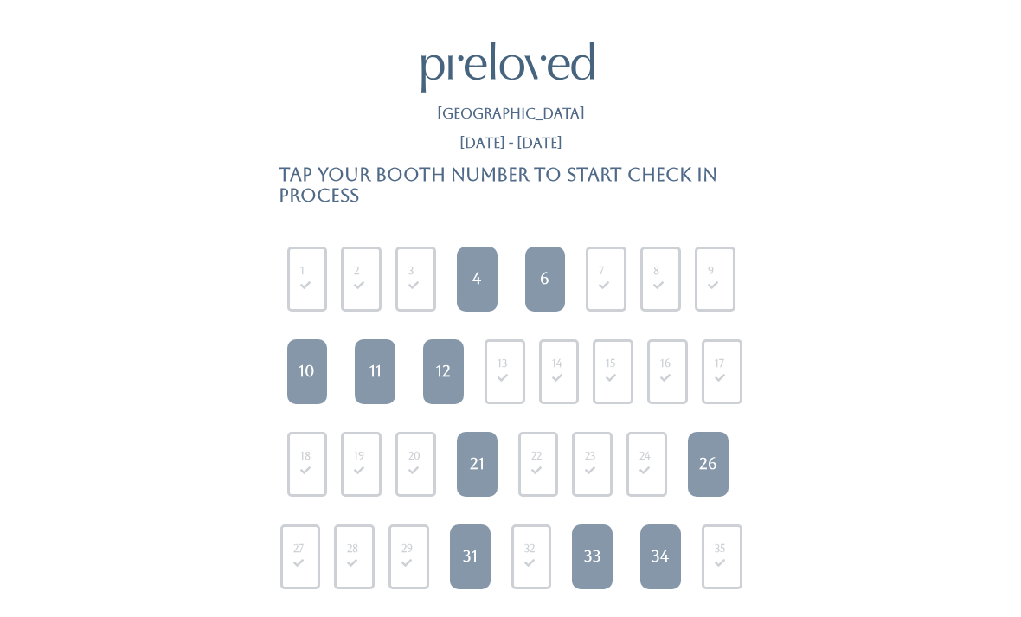
scroll to position [85, 0]
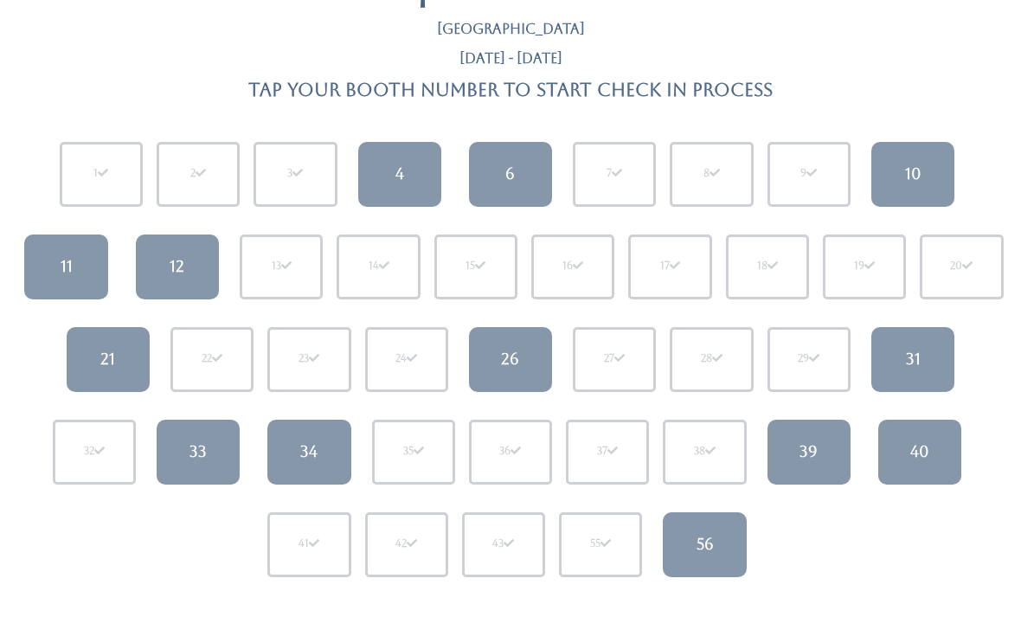
click at [186, 283] on link "12" at bounding box center [177, 266] width 83 height 65
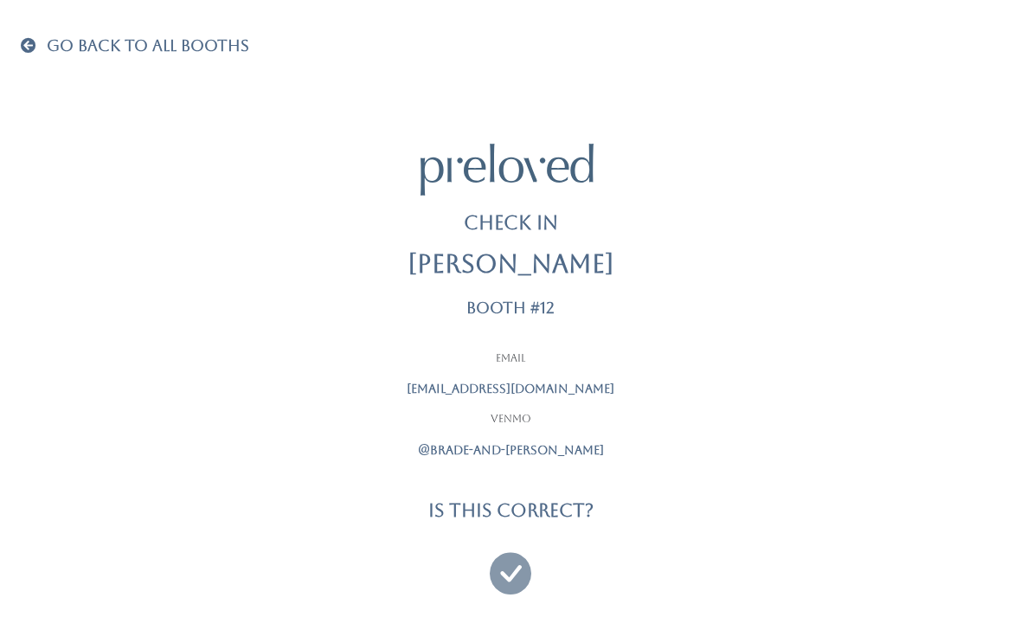
scroll to position [55, 0]
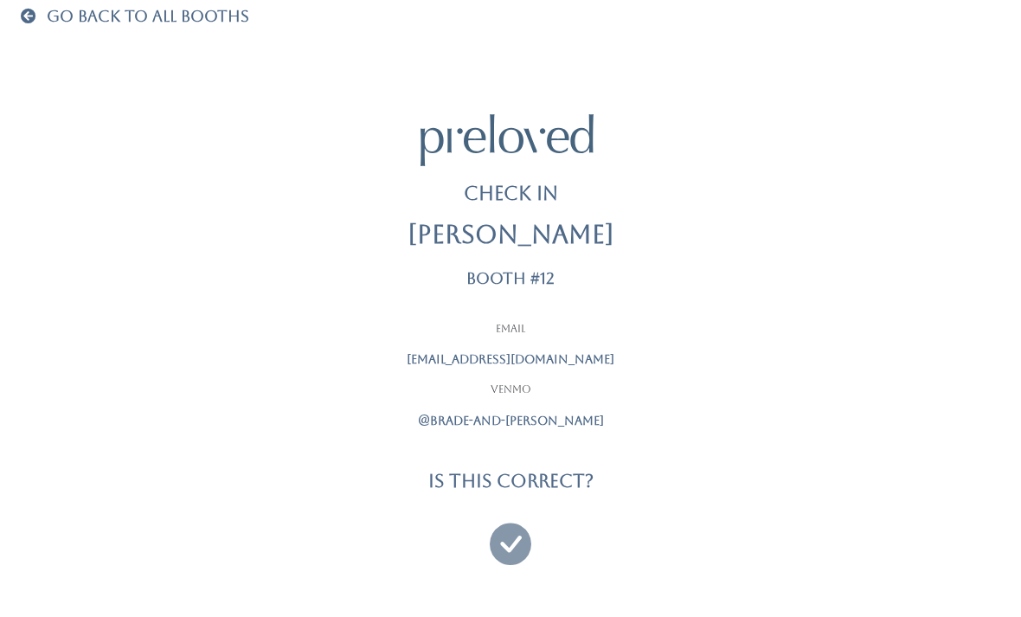
click at [511, 527] on icon at bounding box center [511, 536] width 42 height 58
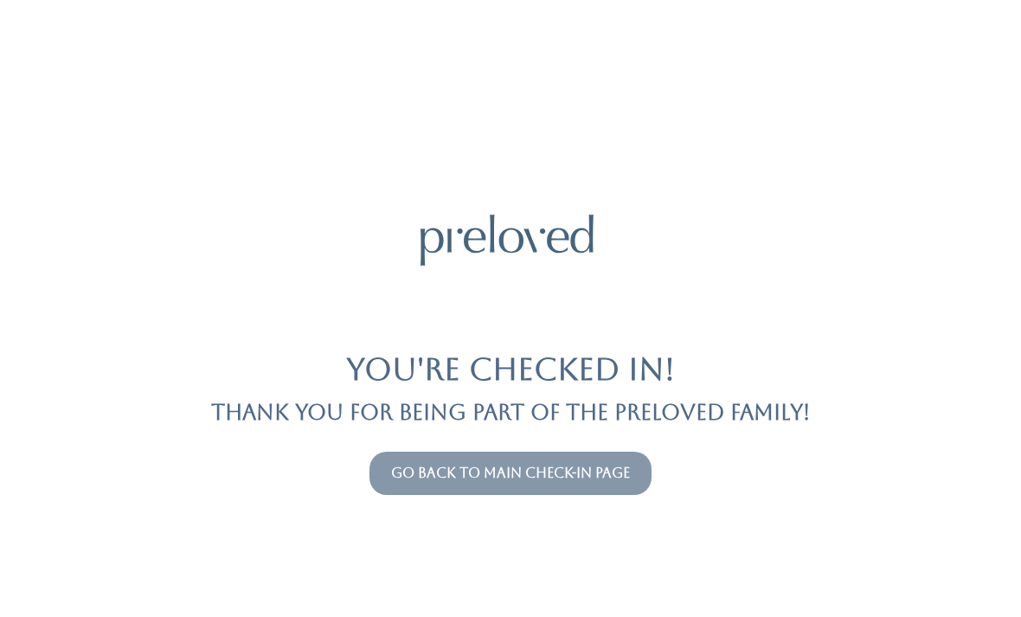
click at [606, 455] on button "Go back to main check-in page" at bounding box center [510, 473] width 282 height 43
click at [570, 465] on link "Go back to main check-in page" at bounding box center [510, 473] width 239 height 16
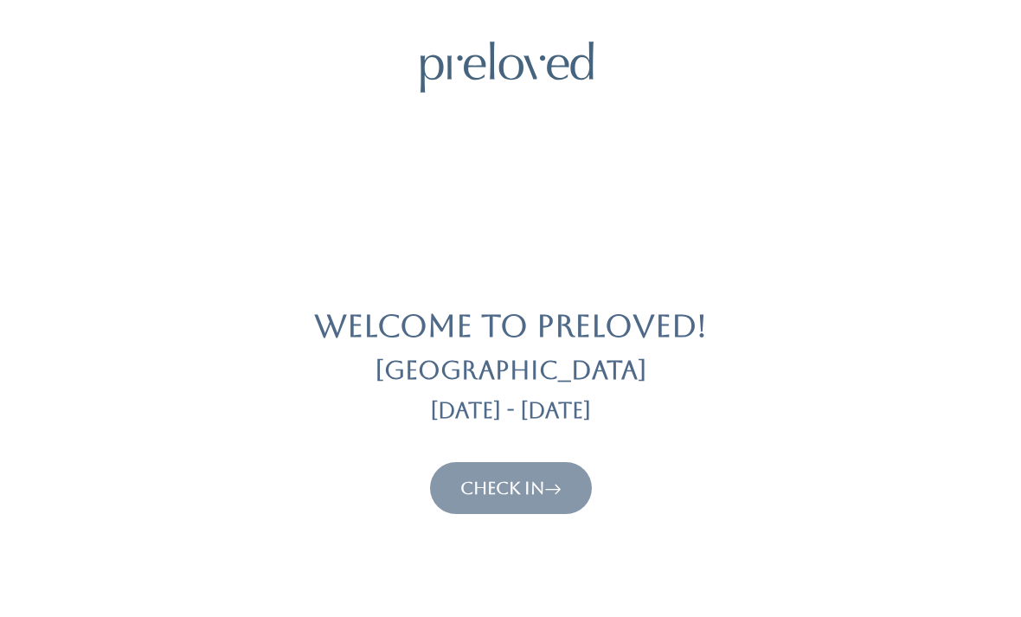
click at [487, 493] on link "Check In" at bounding box center [510, 488] width 101 height 21
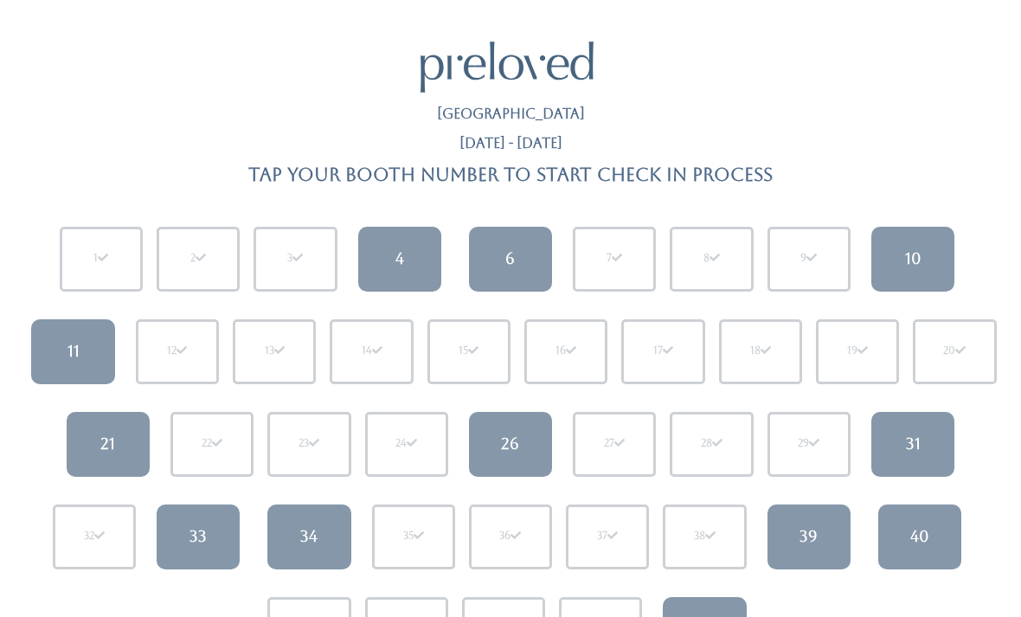
click at [517, 267] on link "6" at bounding box center [510, 259] width 83 height 65
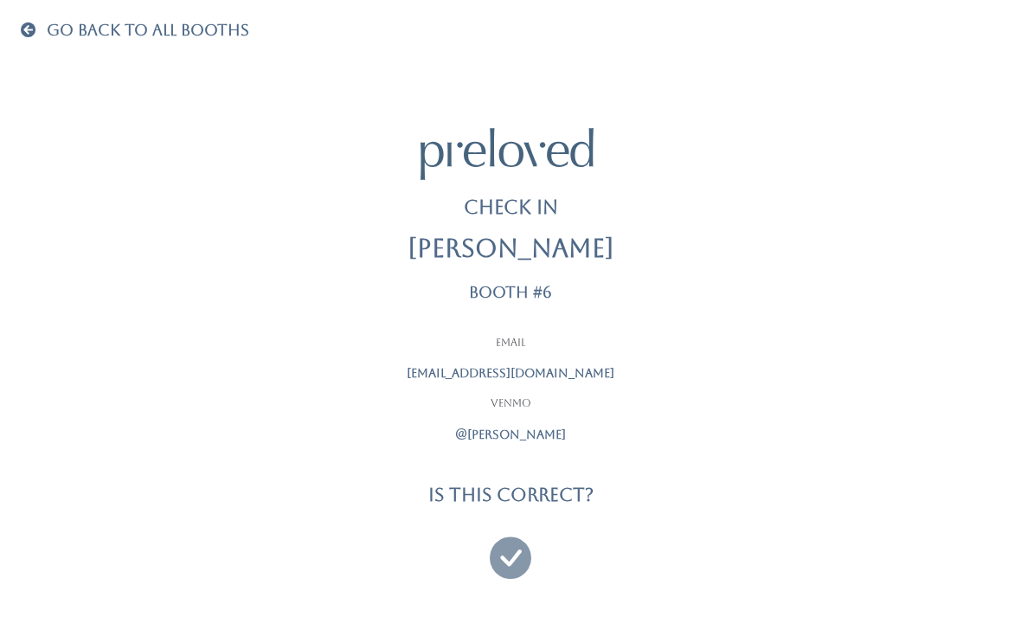
scroll to position [55, 0]
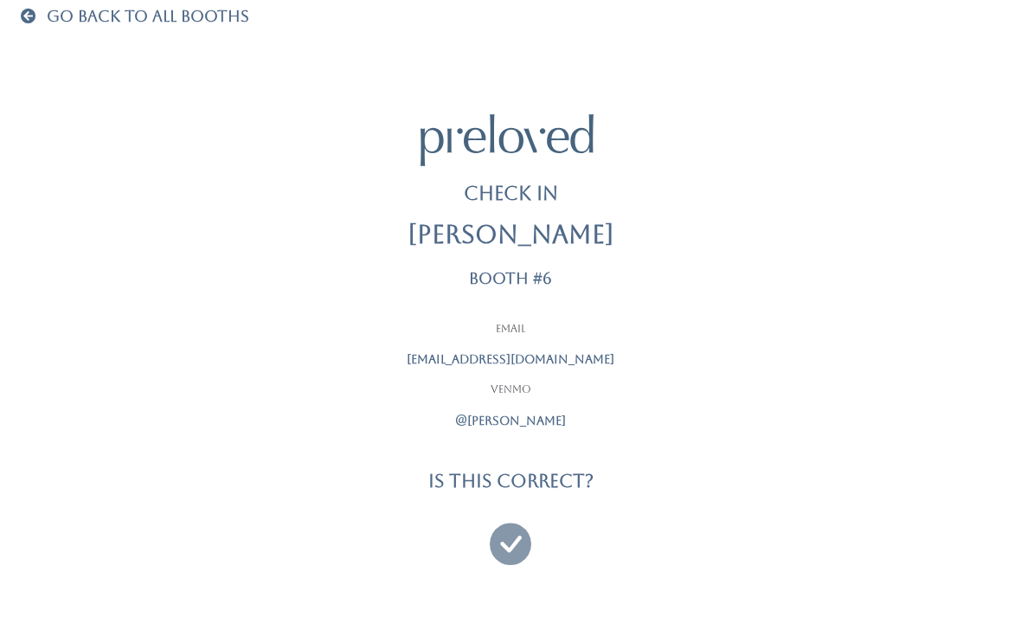
click at [498, 519] on icon at bounding box center [511, 536] width 42 height 58
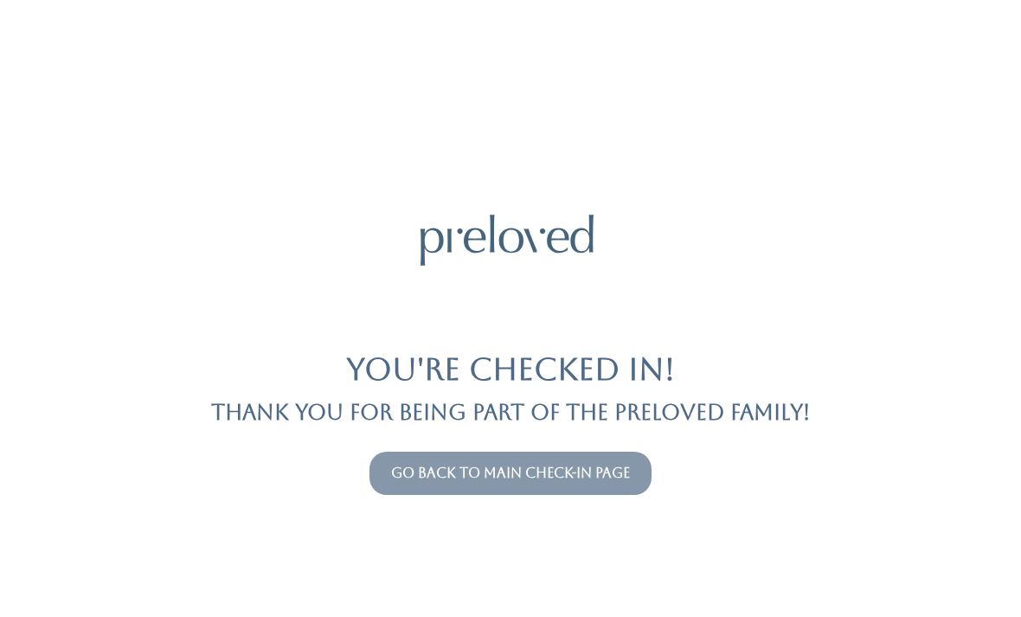
click at [502, 479] on link "Go back to main check-in page" at bounding box center [510, 473] width 239 height 16
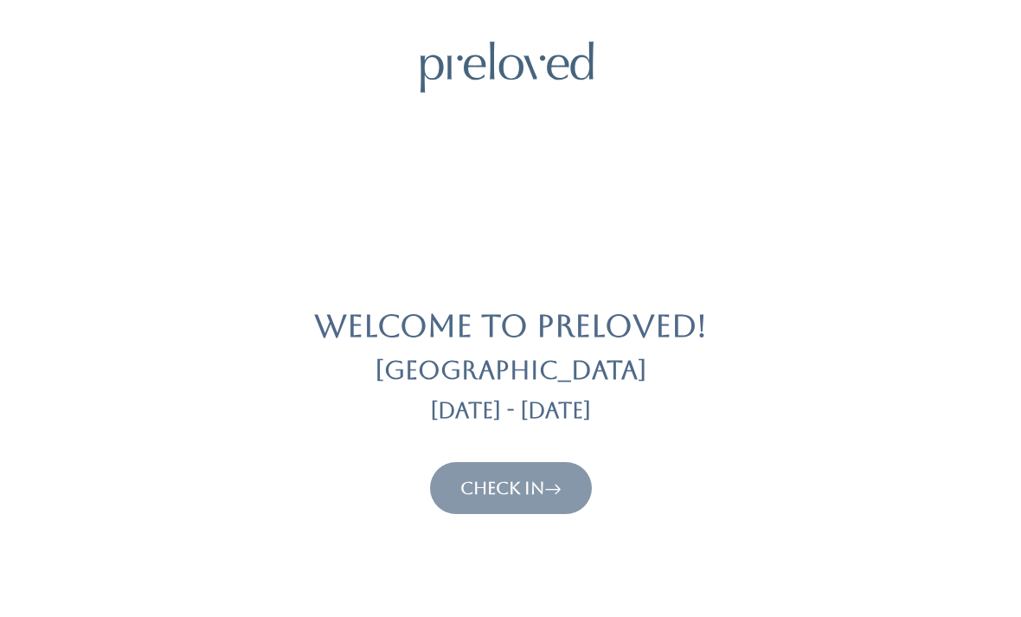
click at [487, 480] on link "Check In" at bounding box center [510, 488] width 101 height 21
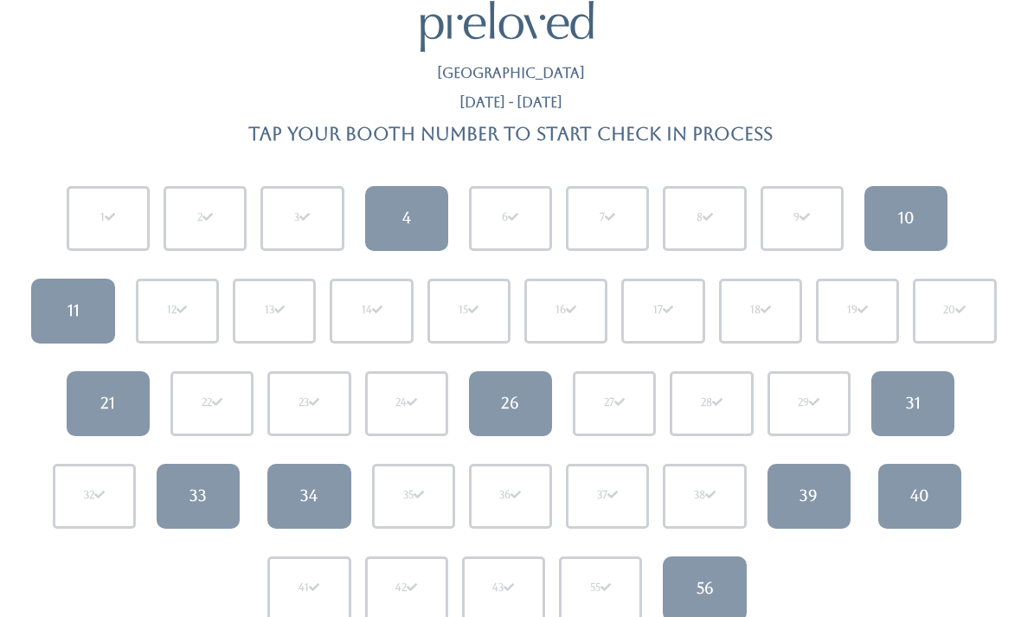
scroll to position [48, 0]
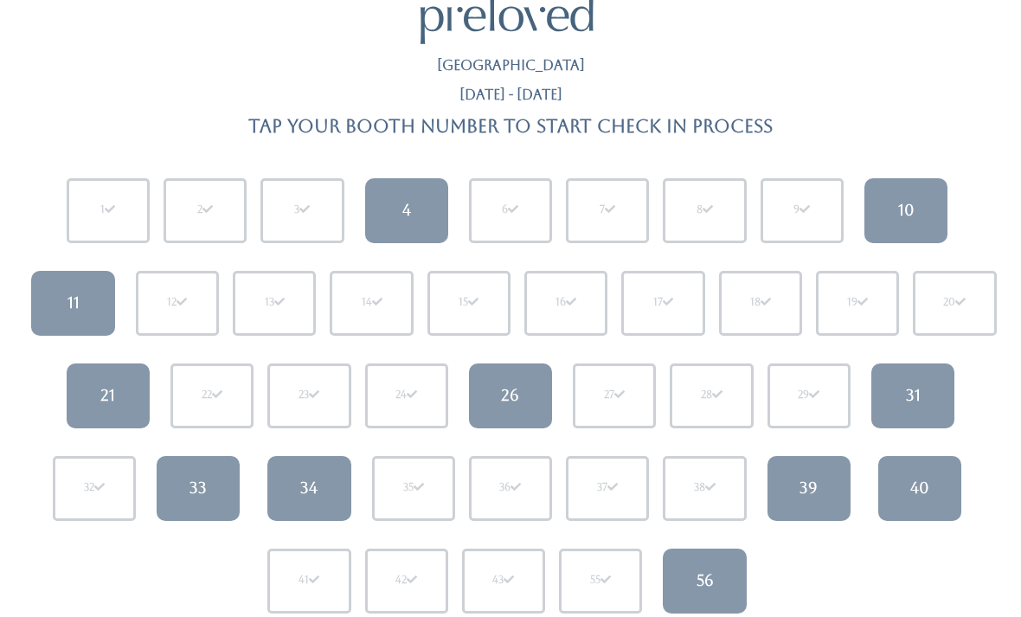
click at [202, 478] on div "33" at bounding box center [197, 489] width 17 height 22
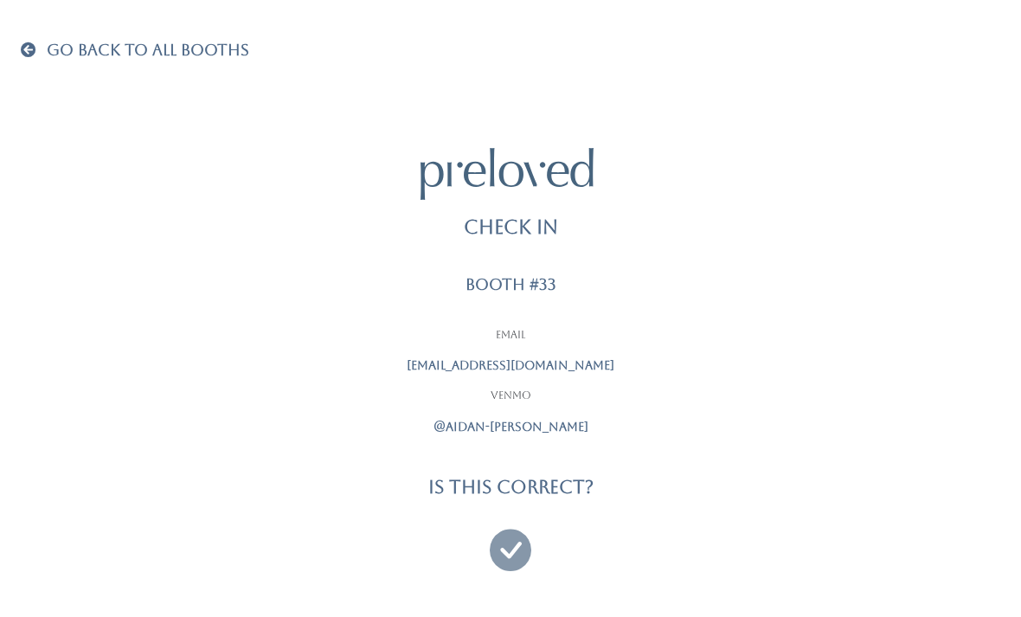
scroll to position [55, 0]
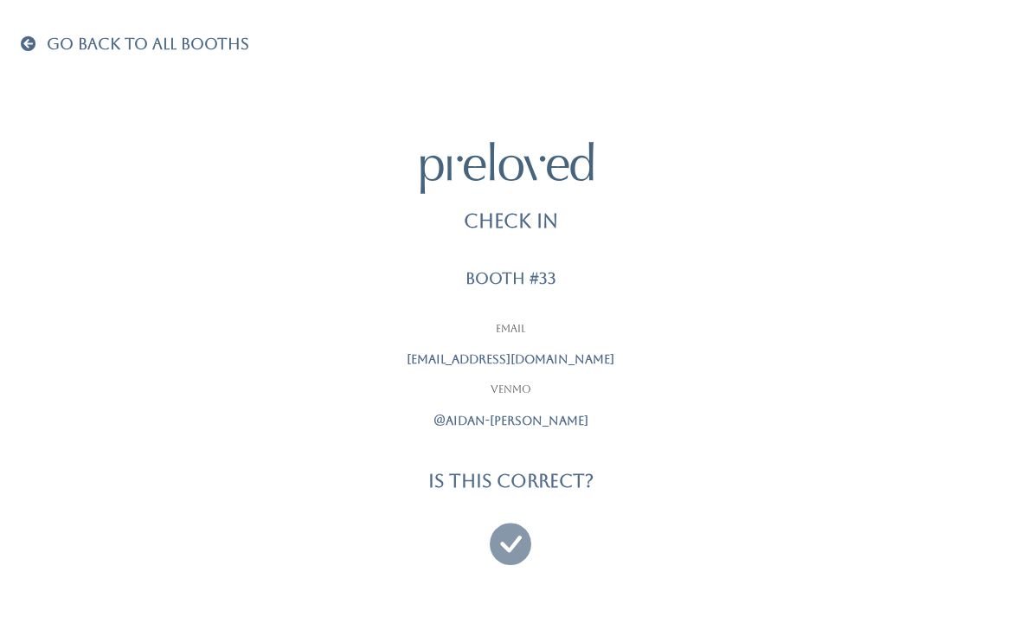
click at [516, 510] on icon at bounding box center [511, 536] width 42 height 58
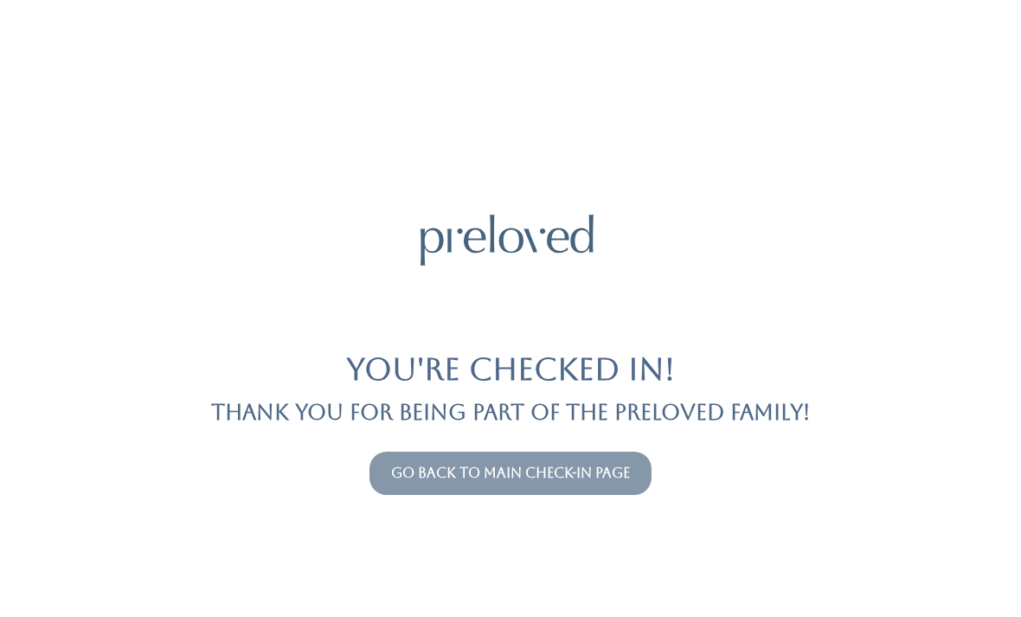
click at [514, 475] on link "Go back to main check-in page" at bounding box center [510, 473] width 239 height 16
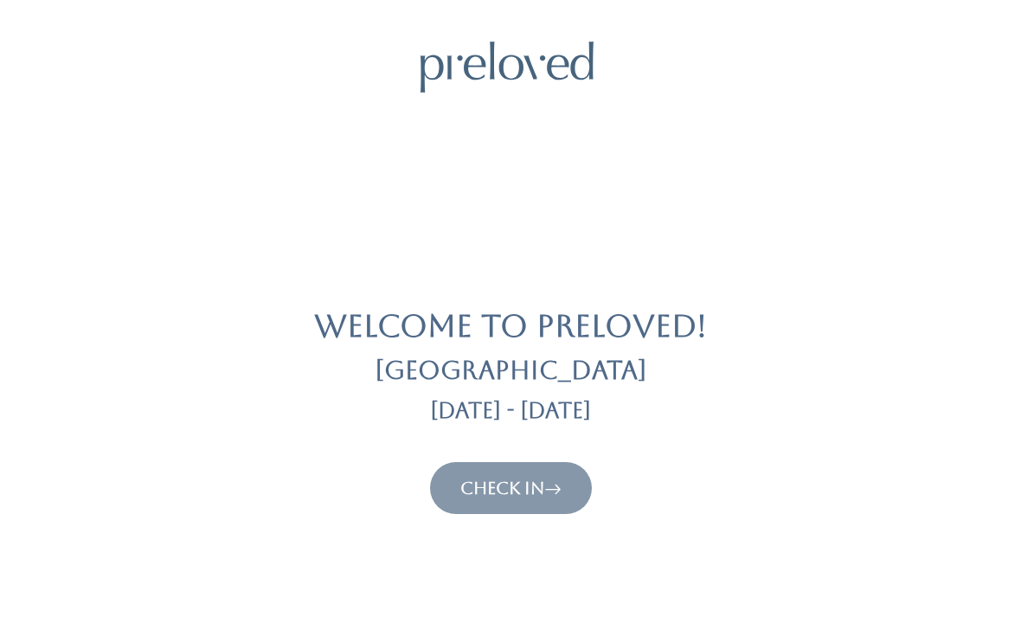
click at [529, 490] on link "Check In" at bounding box center [510, 488] width 101 height 21
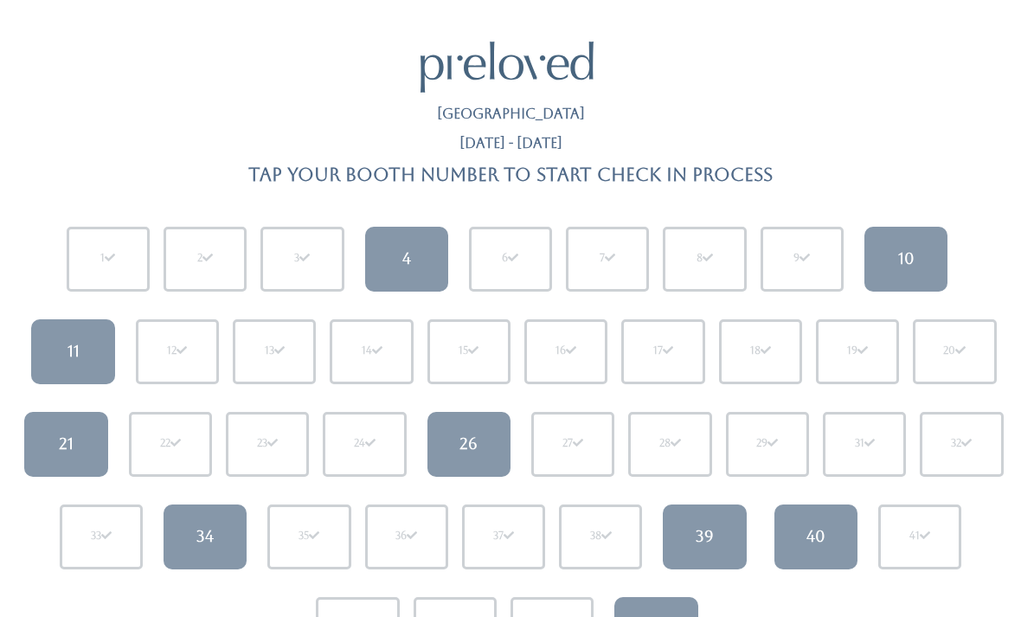
click at [64, 343] on link "11" at bounding box center [72, 351] width 83 height 65
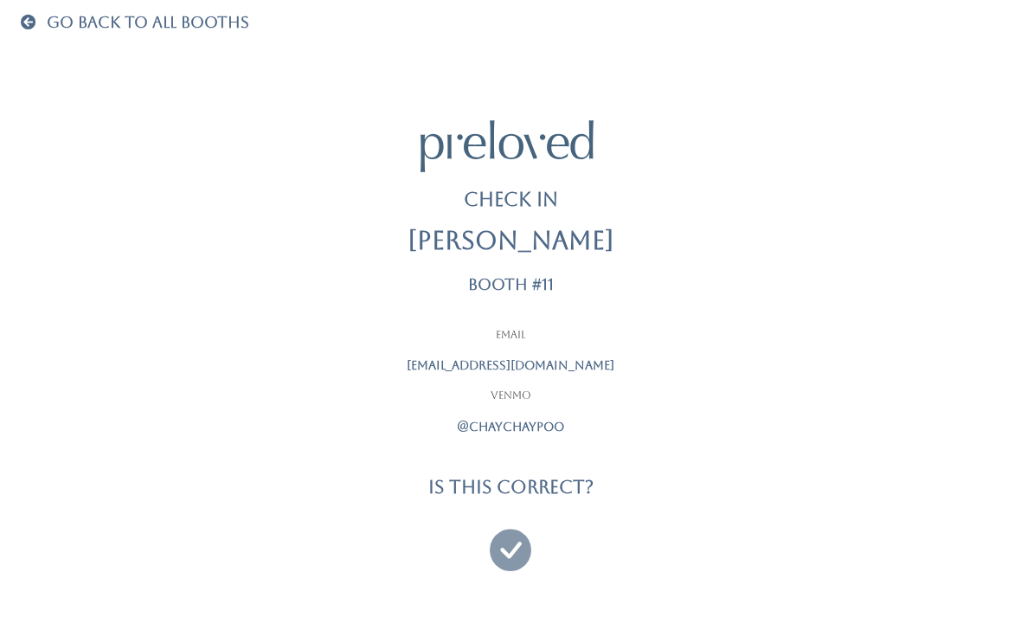
scroll to position [55, 0]
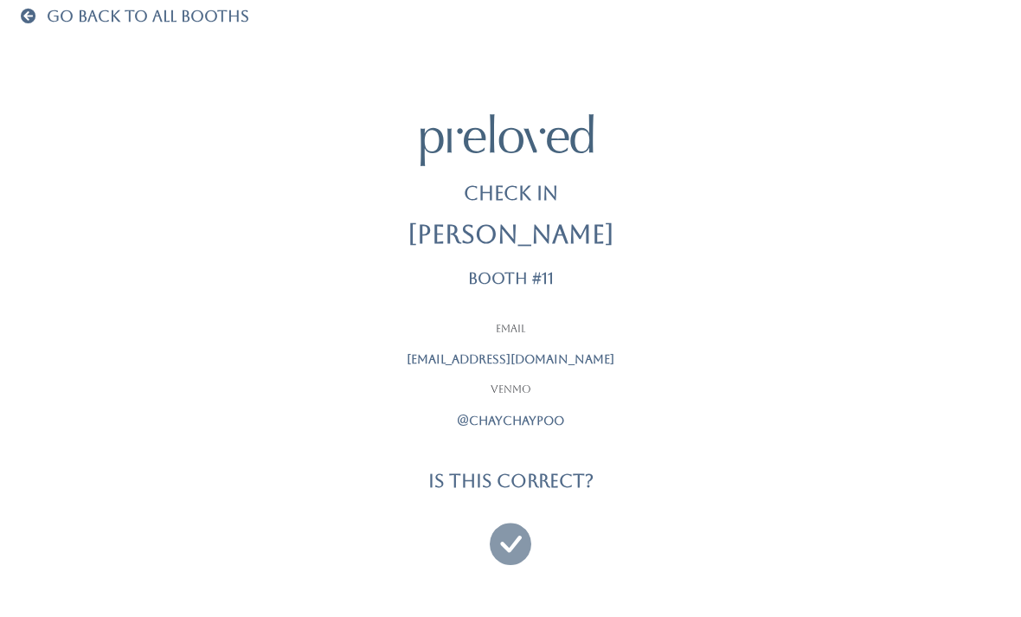
click at [512, 534] on icon at bounding box center [511, 536] width 42 height 58
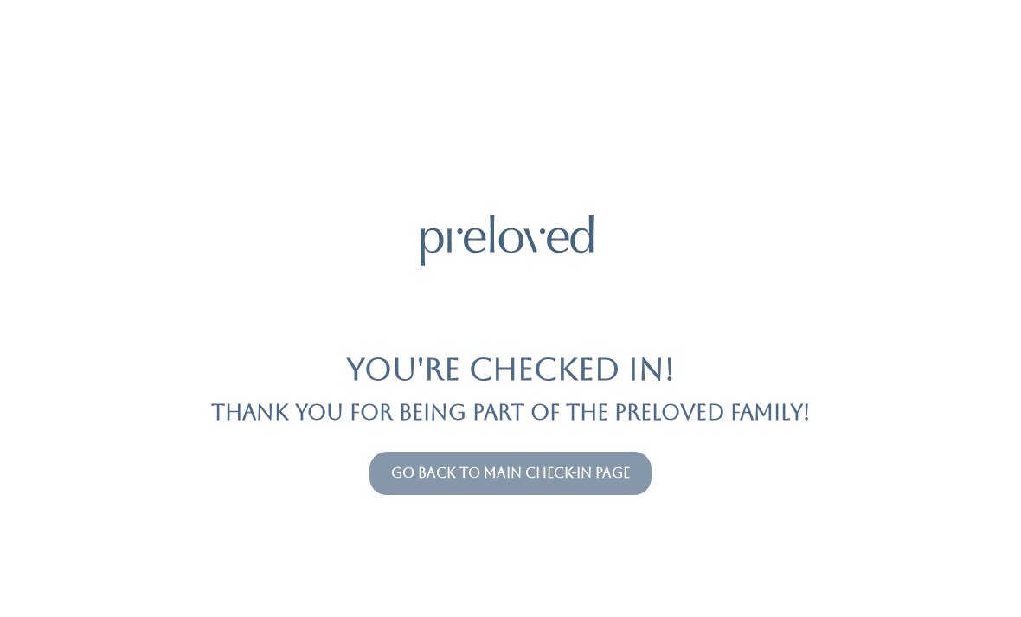
click at [599, 472] on link "Go back to main check-in page" at bounding box center [510, 473] width 239 height 16
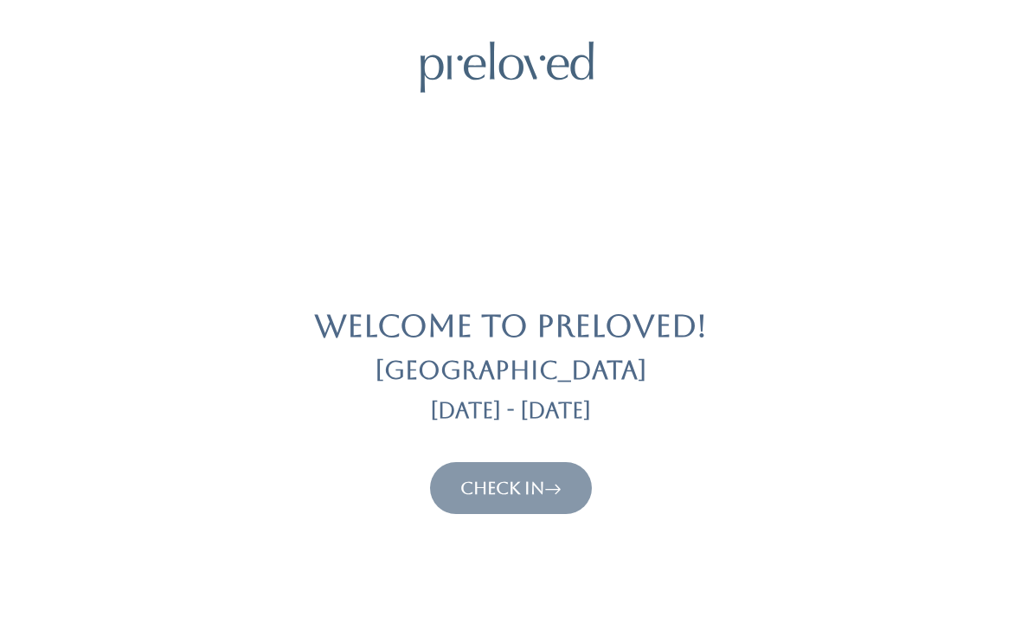
click at [544, 490] on link "Check In" at bounding box center [510, 488] width 101 height 21
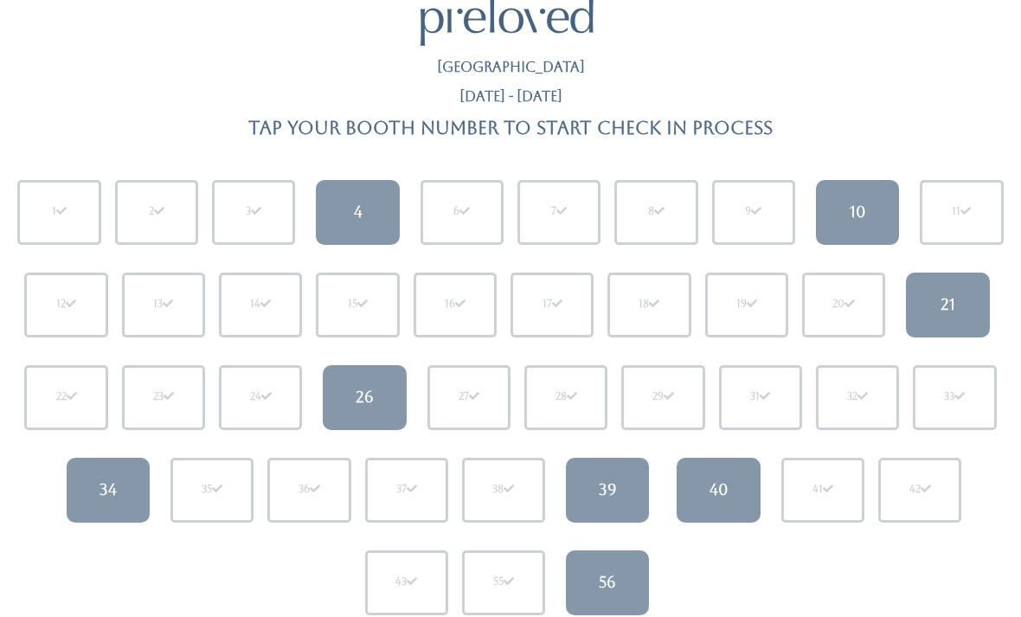
scroll to position [47, 0]
click at [609, 574] on div "56" at bounding box center [607, 582] width 17 height 22
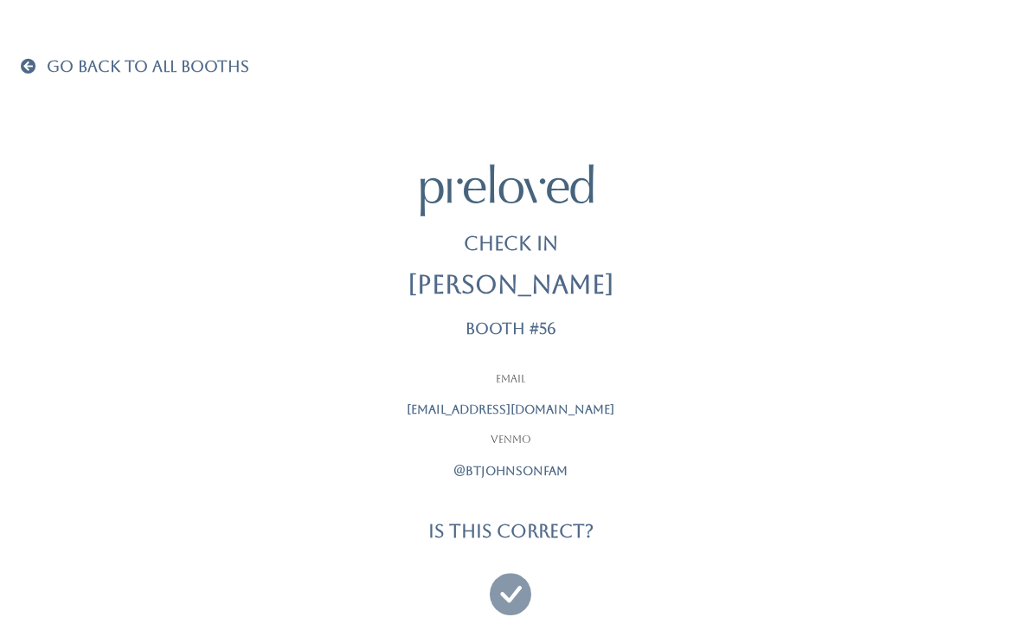
click at [503, 572] on icon at bounding box center [511, 586] width 42 height 58
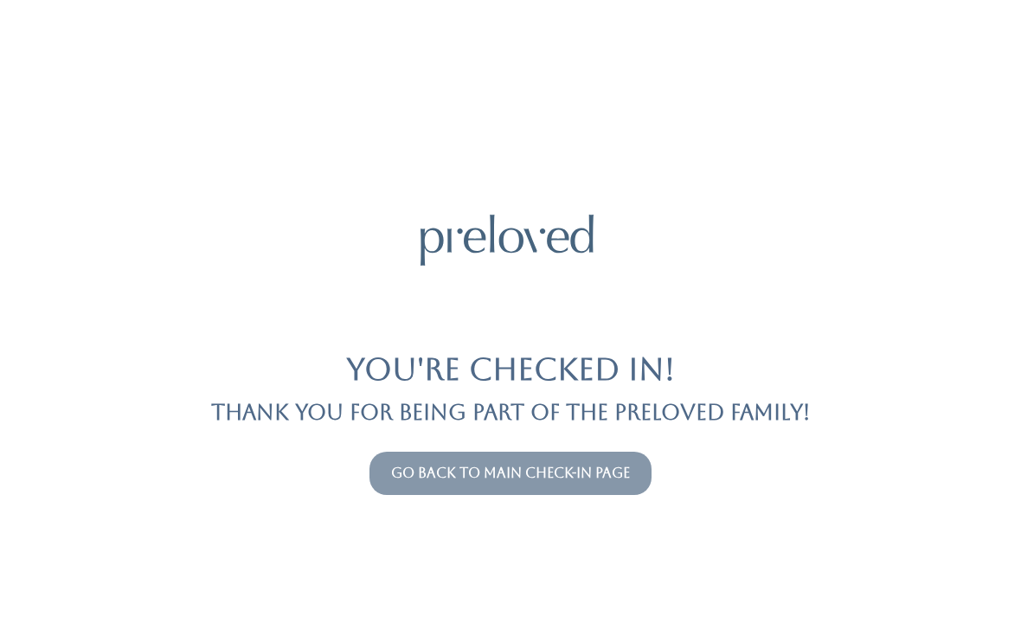
click at [537, 473] on link "Go back to main check-in page" at bounding box center [510, 473] width 239 height 16
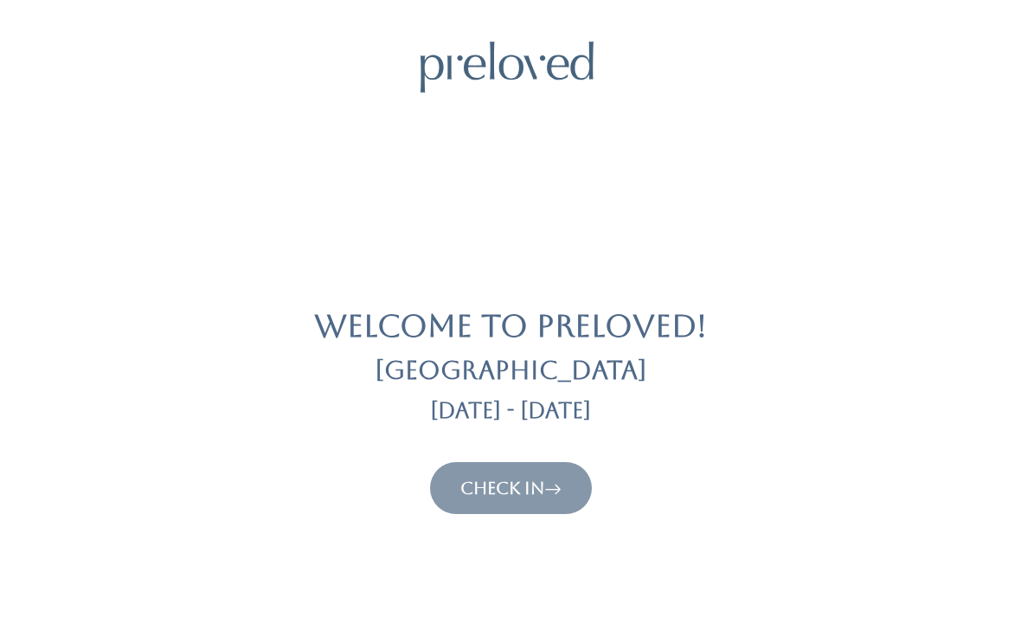
click at [461, 495] on link "Check In" at bounding box center [510, 488] width 101 height 21
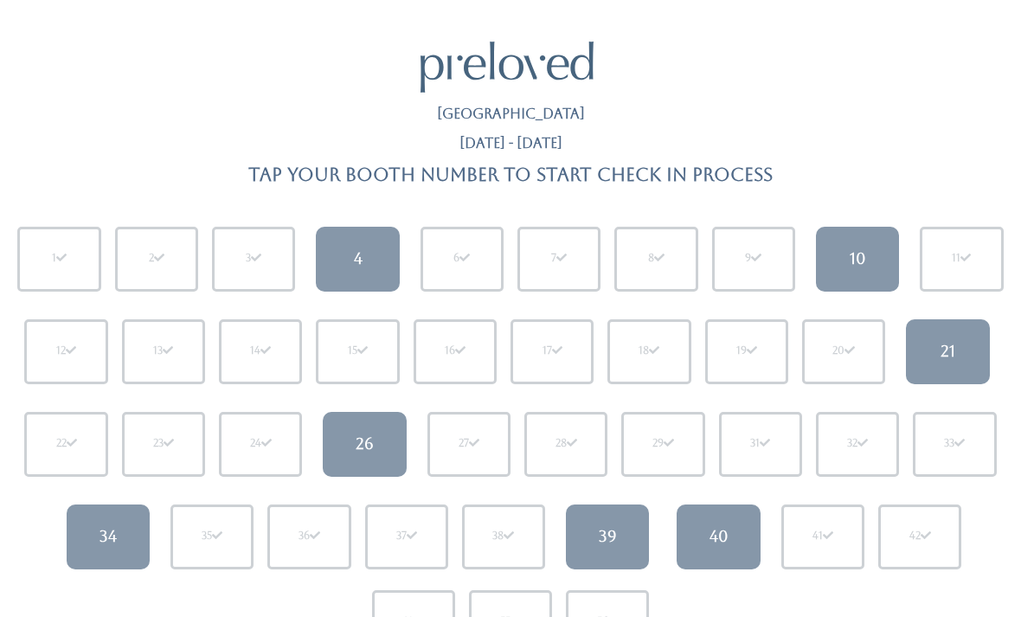
click at [942, 340] on div "21" at bounding box center [947, 351] width 15 height 22
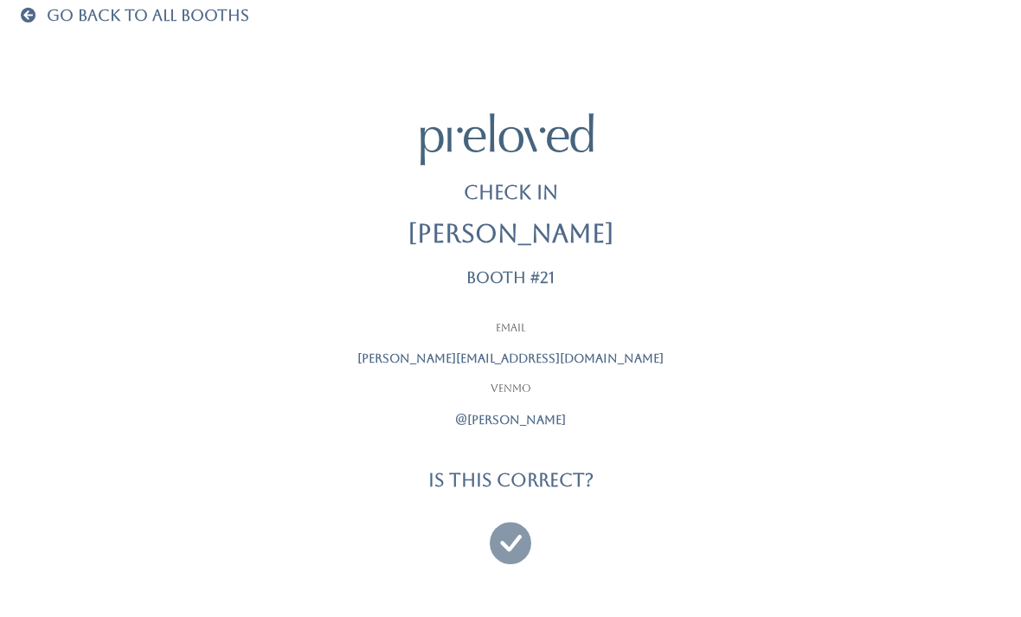
scroll to position [55, 0]
click at [497, 531] on icon at bounding box center [511, 536] width 42 height 58
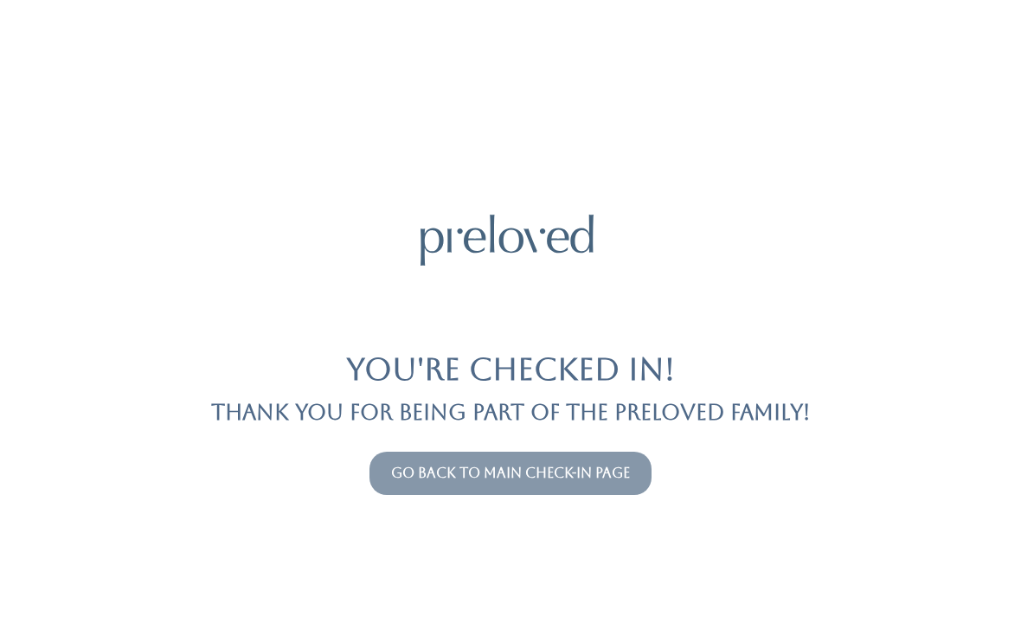
click at [591, 477] on link "Go back to main check-in page" at bounding box center [510, 473] width 239 height 16
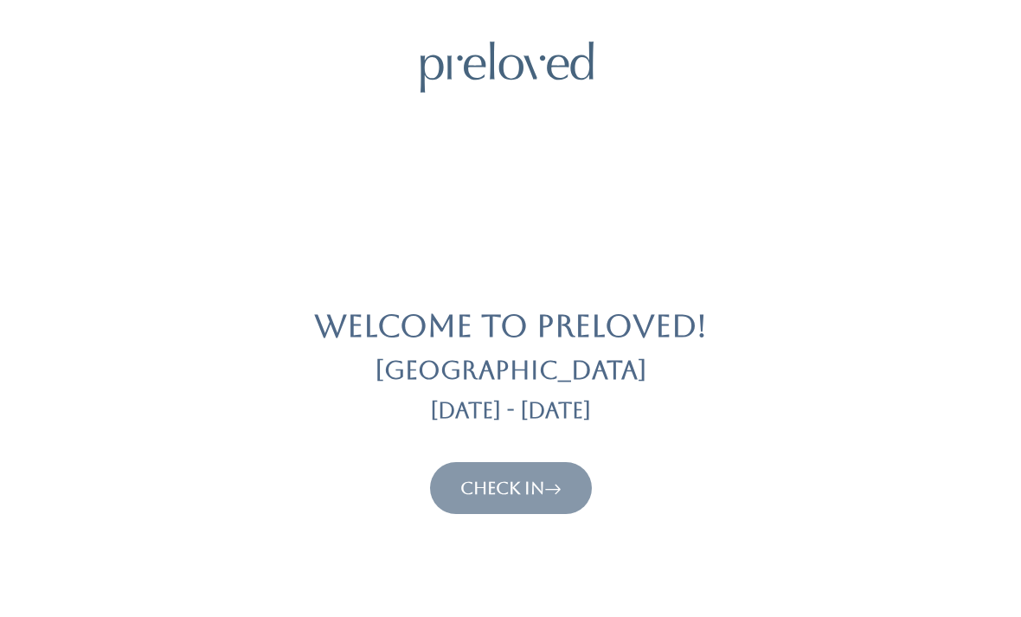
click at [549, 491] on icon at bounding box center [552, 488] width 17 height 21
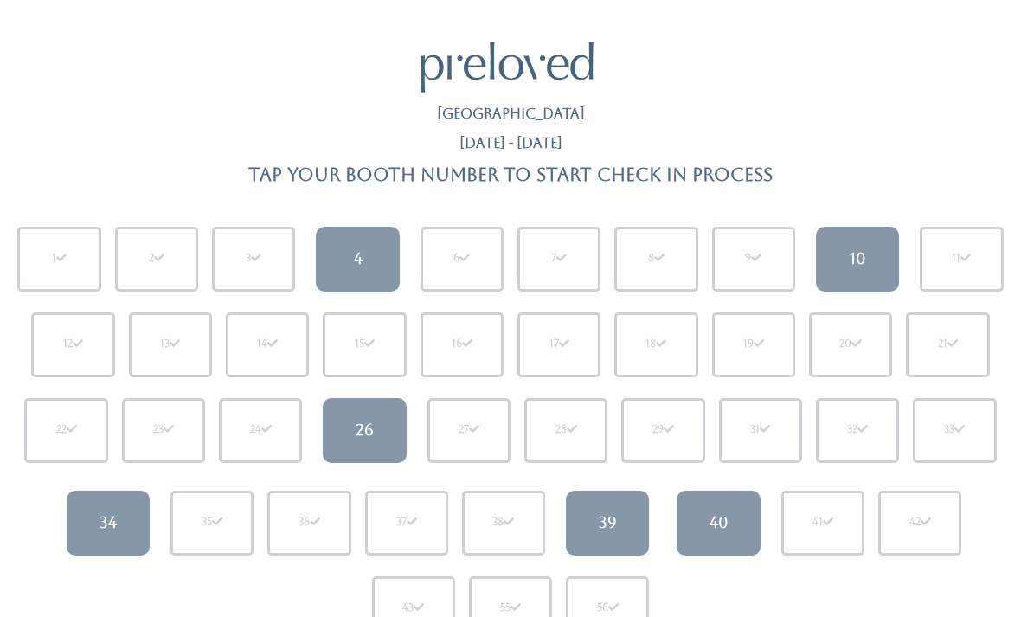
click at [722, 528] on div "40" at bounding box center [718, 522] width 19 height 22
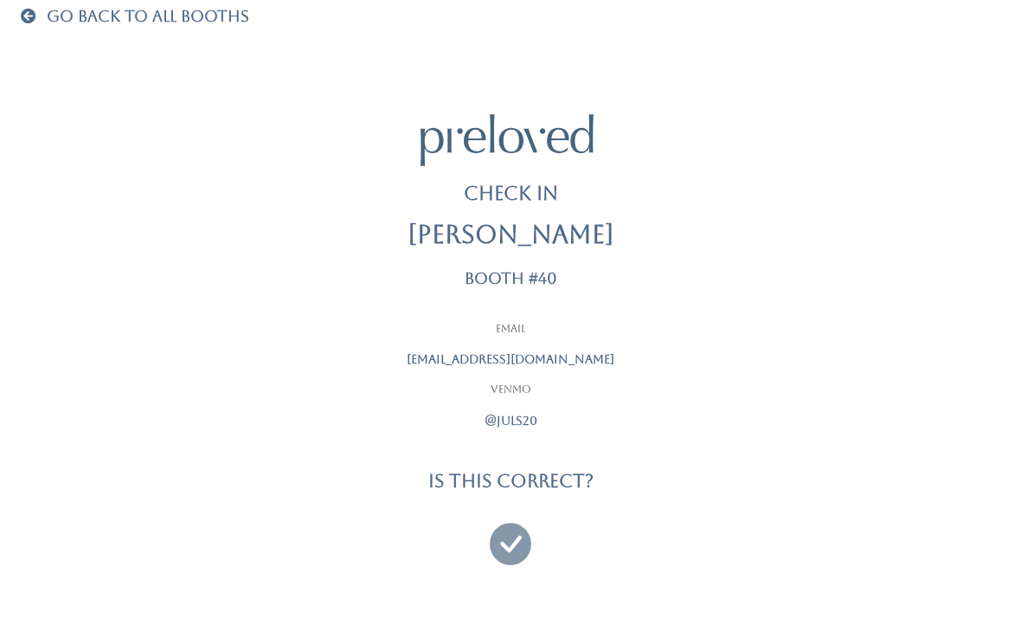
scroll to position [55, 0]
click at [521, 530] on icon at bounding box center [511, 536] width 42 height 58
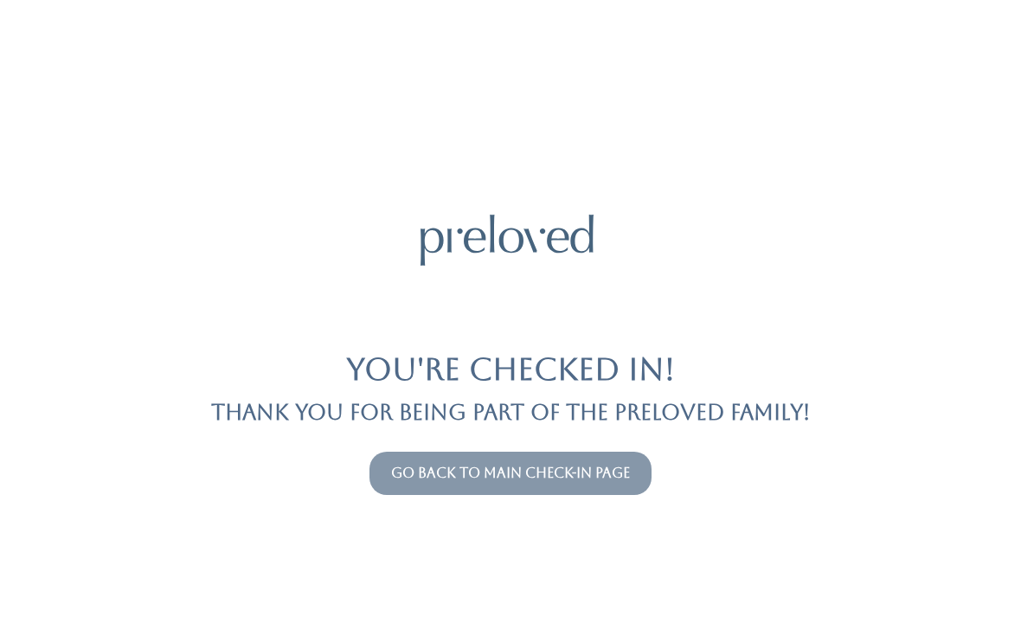
click at [533, 478] on link "Go back to main check-in page" at bounding box center [510, 473] width 239 height 16
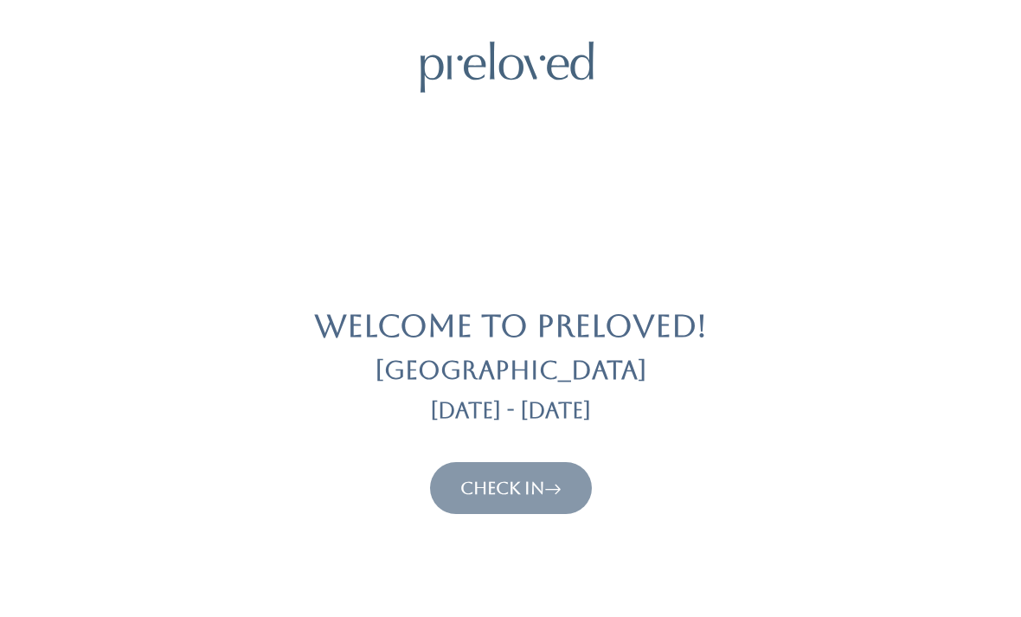
click at [539, 506] on button "Check In" at bounding box center [511, 488] width 162 height 52
click at [478, 491] on link "Check In" at bounding box center [510, 488] width 101 height 21
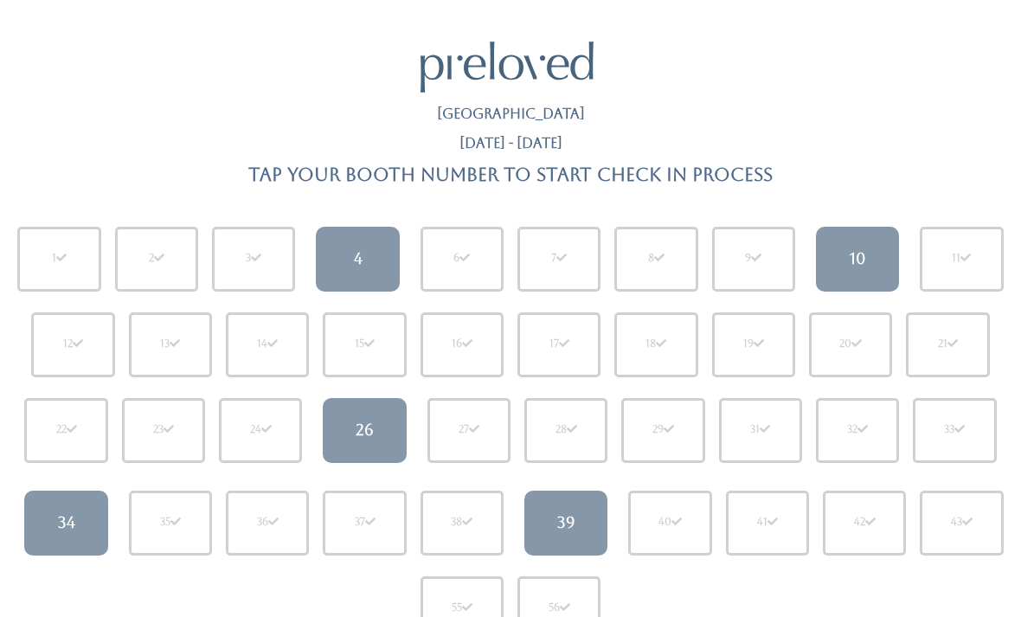
click at [368, 431] on div "26" at bounding box center [365, 430] width 18 height 22
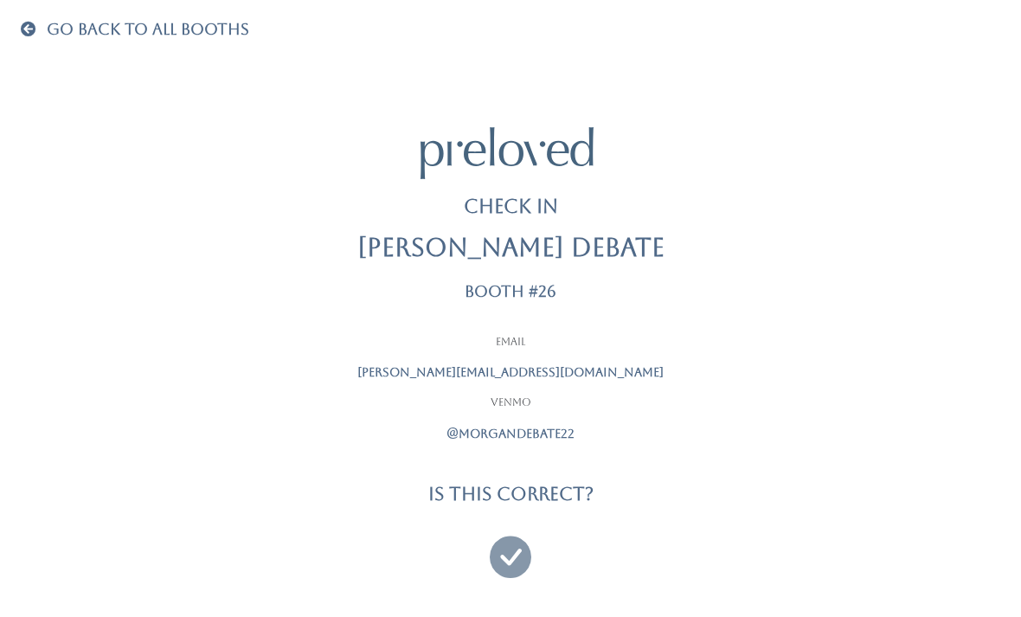
scroll to position [55, 0]
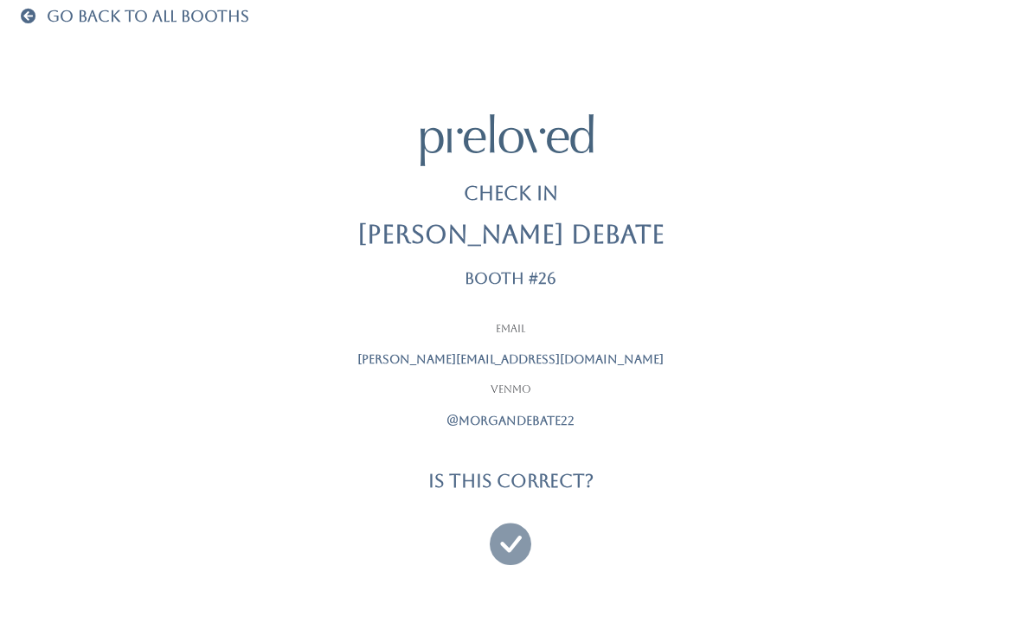
click at [515, 540] on icon at bounding box center [511, 536] width 42 height 58
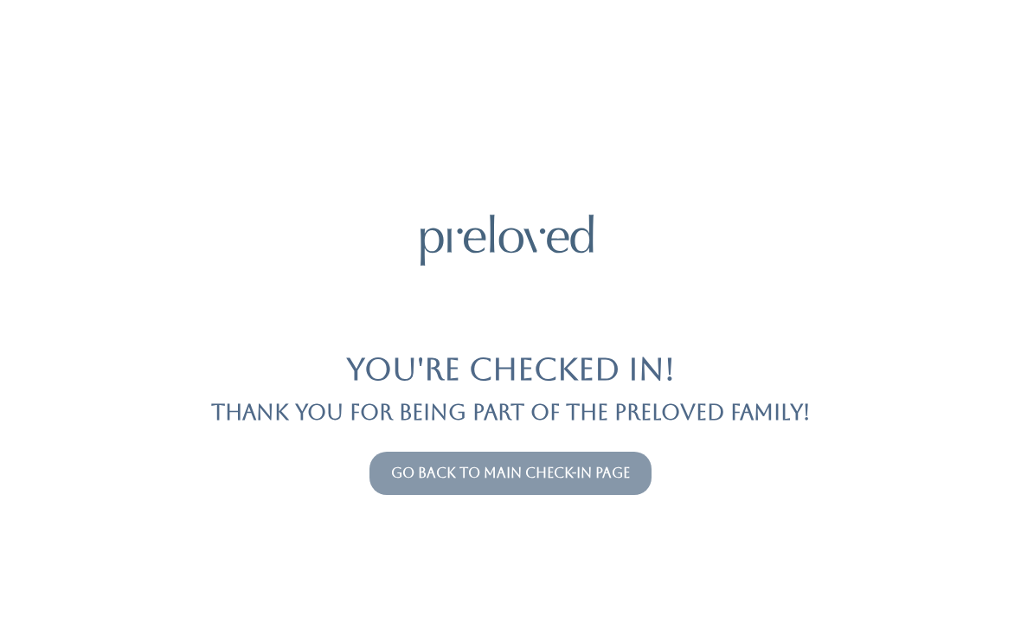
click at [599, 478] on link "Go back to main check-in page" at bounding box center [510, 473] width 239 height 16
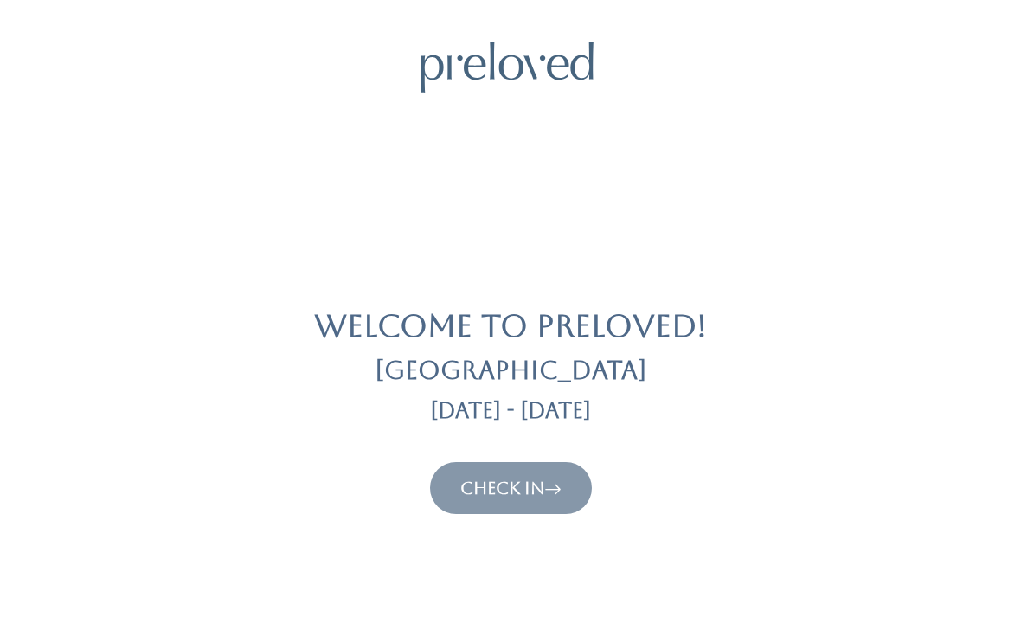
click at [549, 494] on icon at bounding box center [552, 488] width 17 height 21
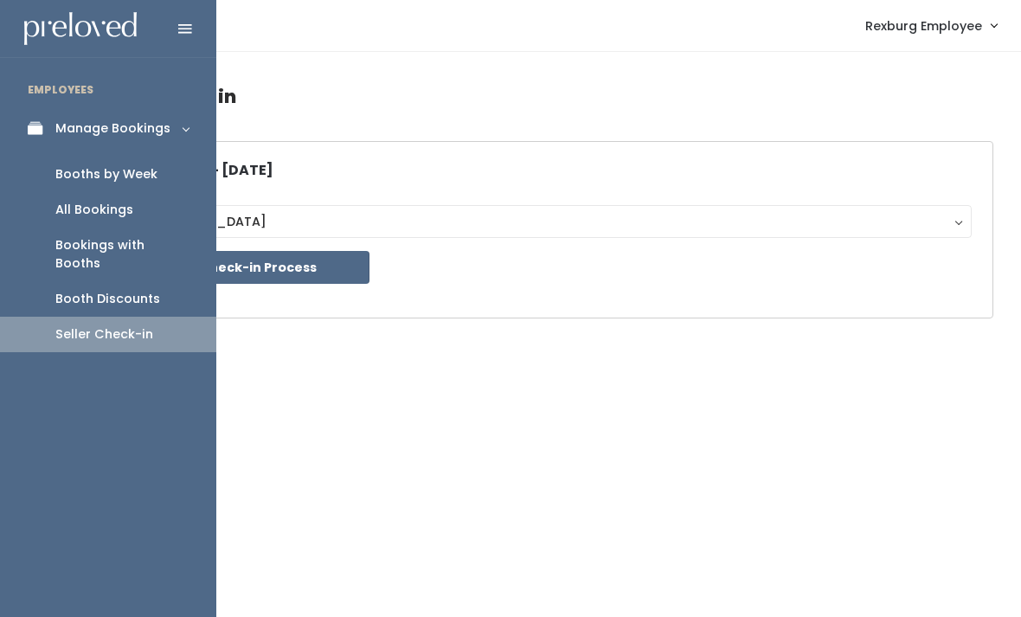
click at [132, 165] on div "Booths by Week" at bounding box center [106, 174] width 102 height 18
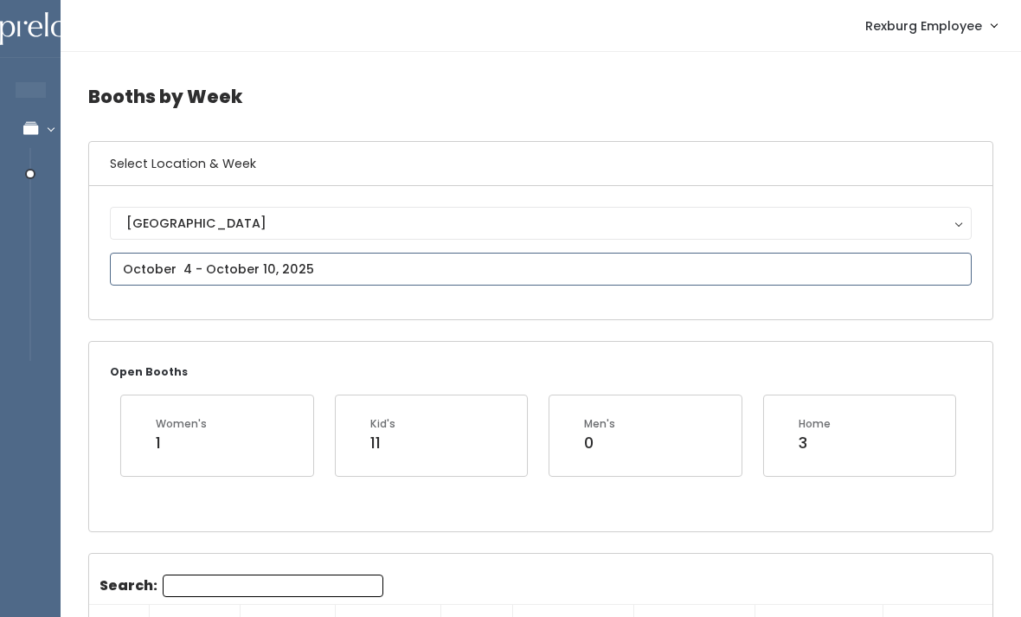
click at [926, 260] on input "text" at bounding box center [541, 269] width 862 height 33
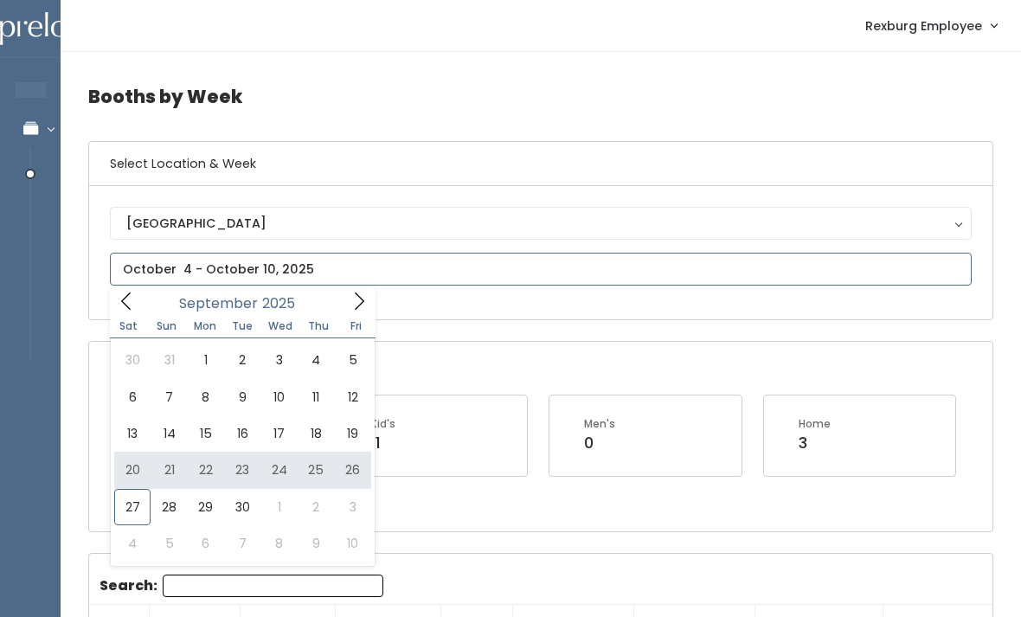
type input "[DATE] to [DATE]"
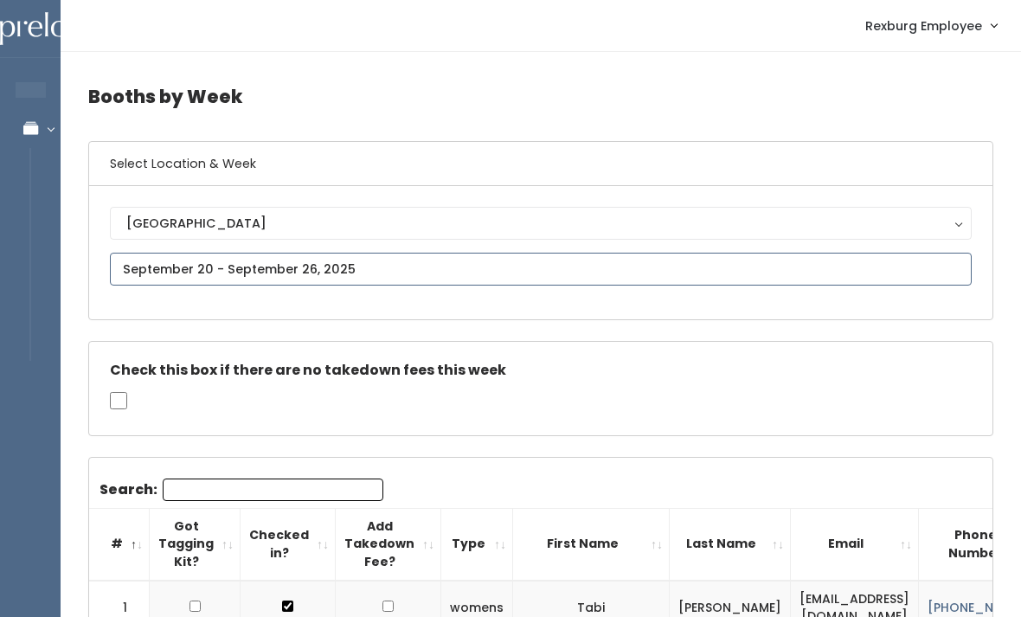
click at [588, 262] on input "text" at bounding box center [541, 269] width 862 height 33
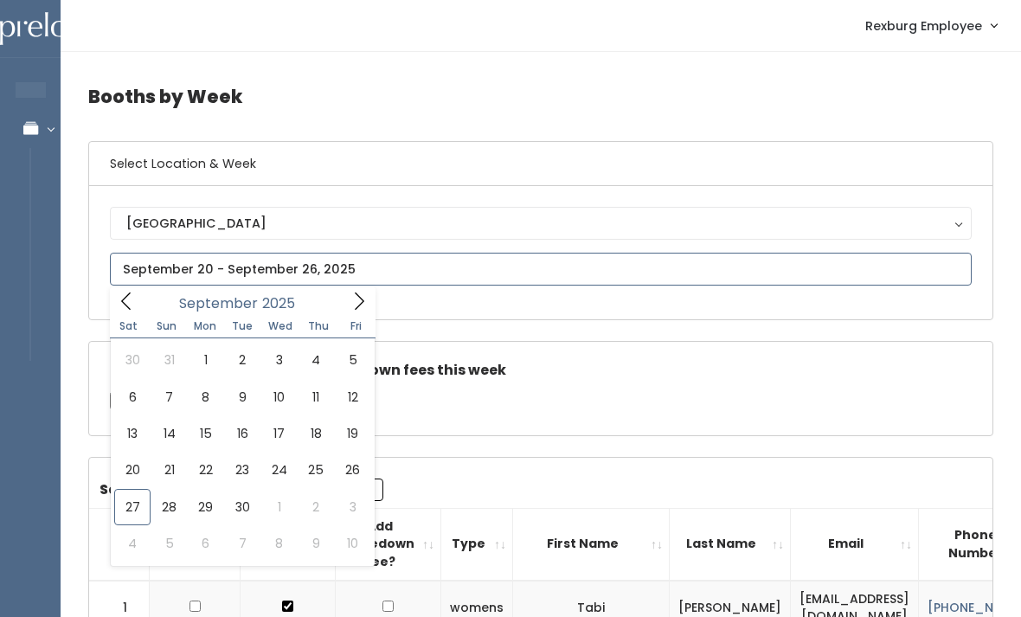
type input "[DATE] to [DATE]"
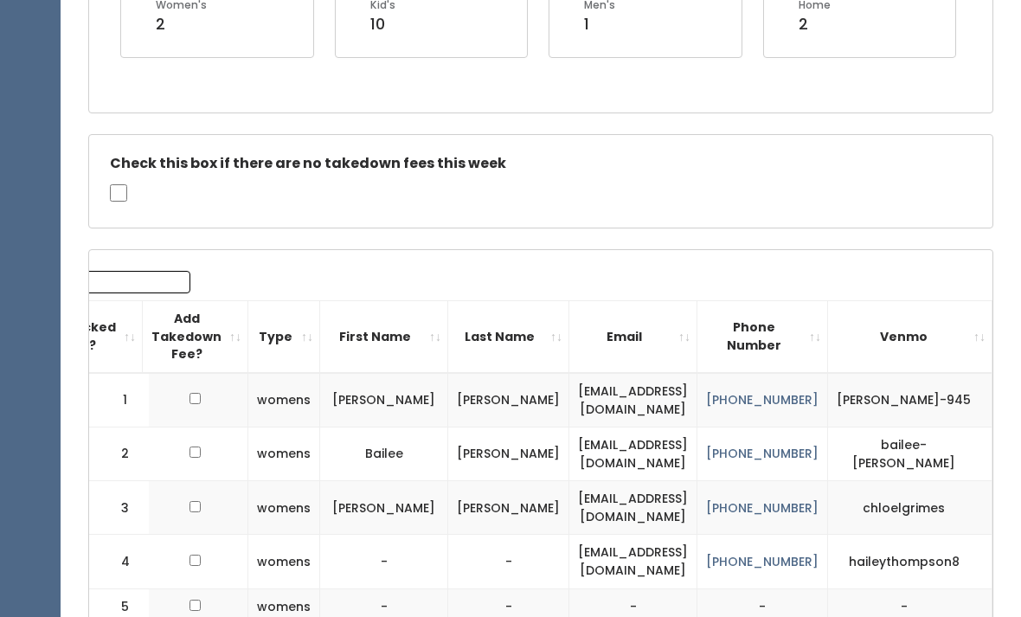
scroll to position [421, 0]
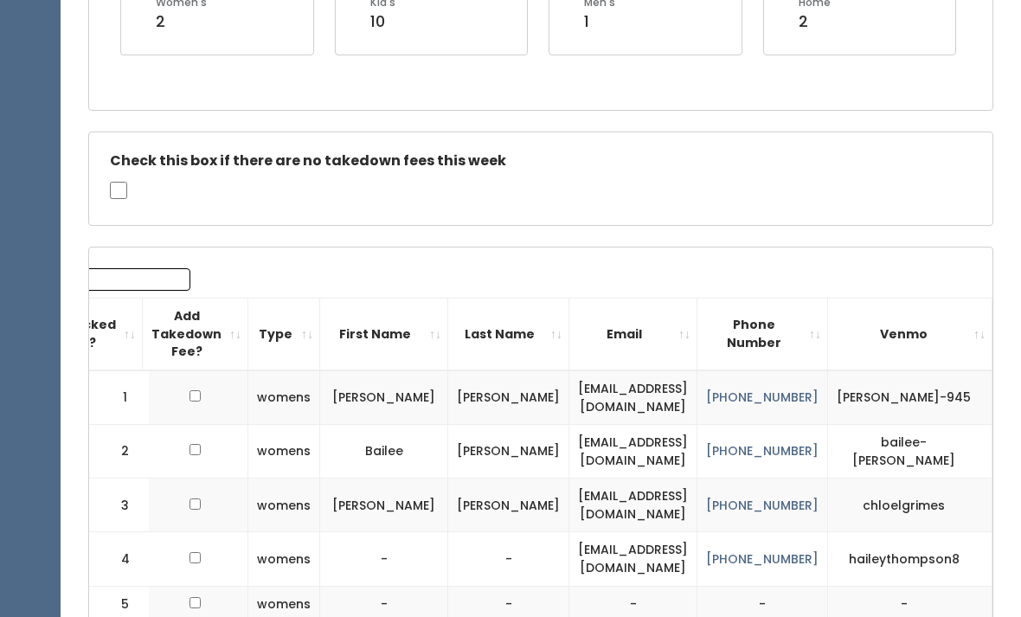
click at [401, 330] on th "First Name" at bounding box center [384, 334] width 128 height 72
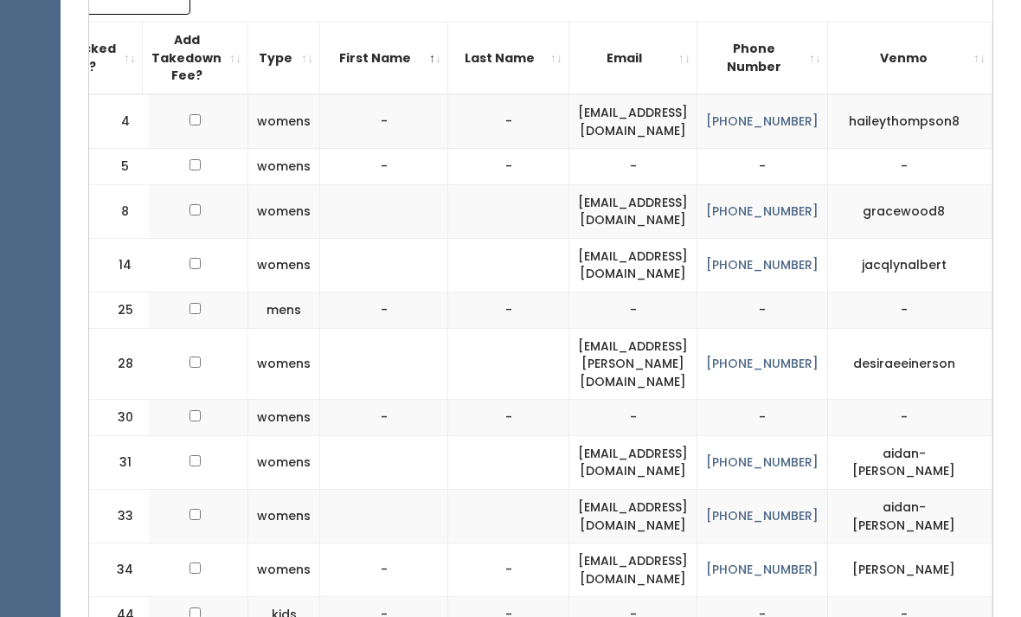
scroll to position [699, 0]
